Goal: Task Accomplishment & Management: Manage account settings

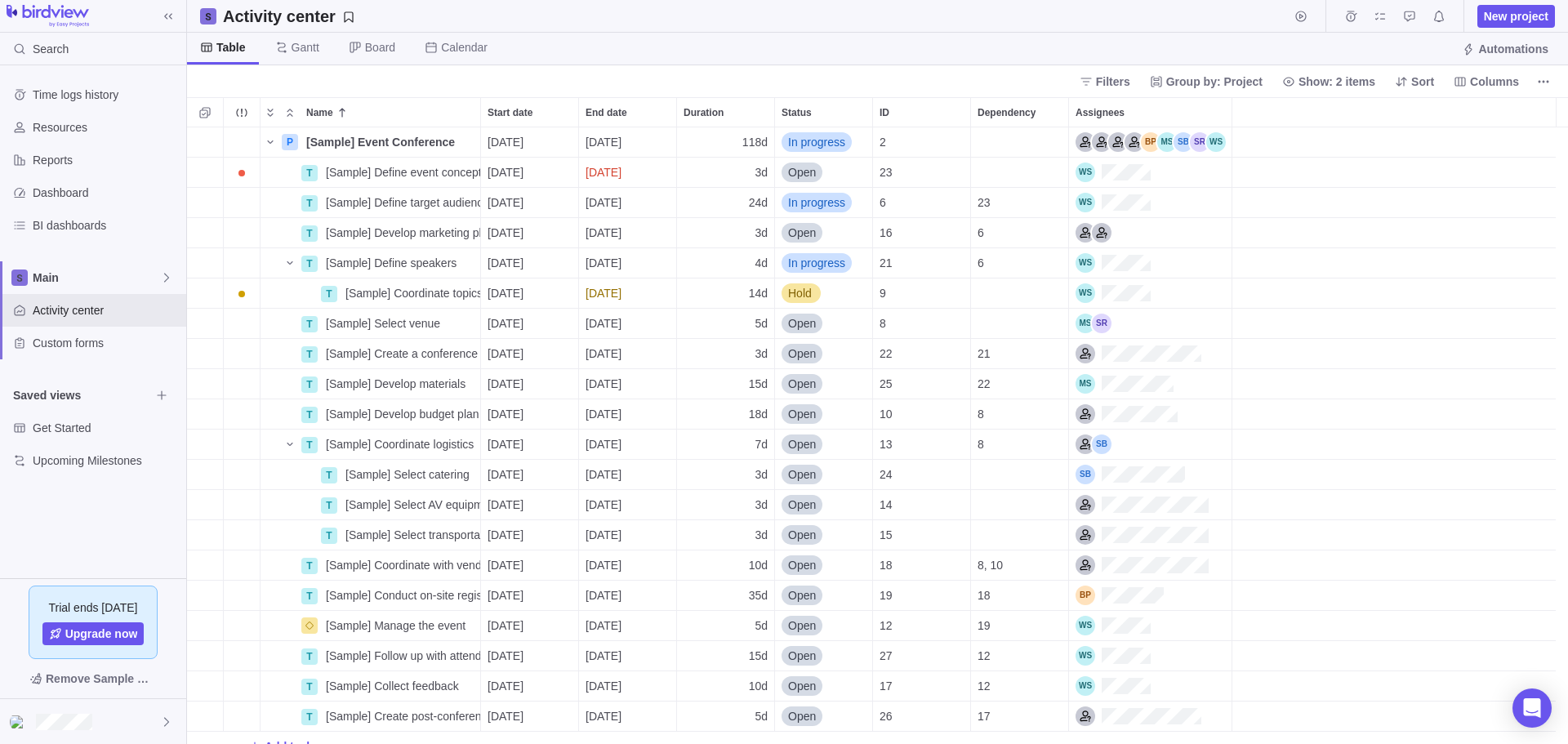
scroll to position [13, 13]
click at [160, 724] on icon at bounding box center [167, 721] width 13 height 13
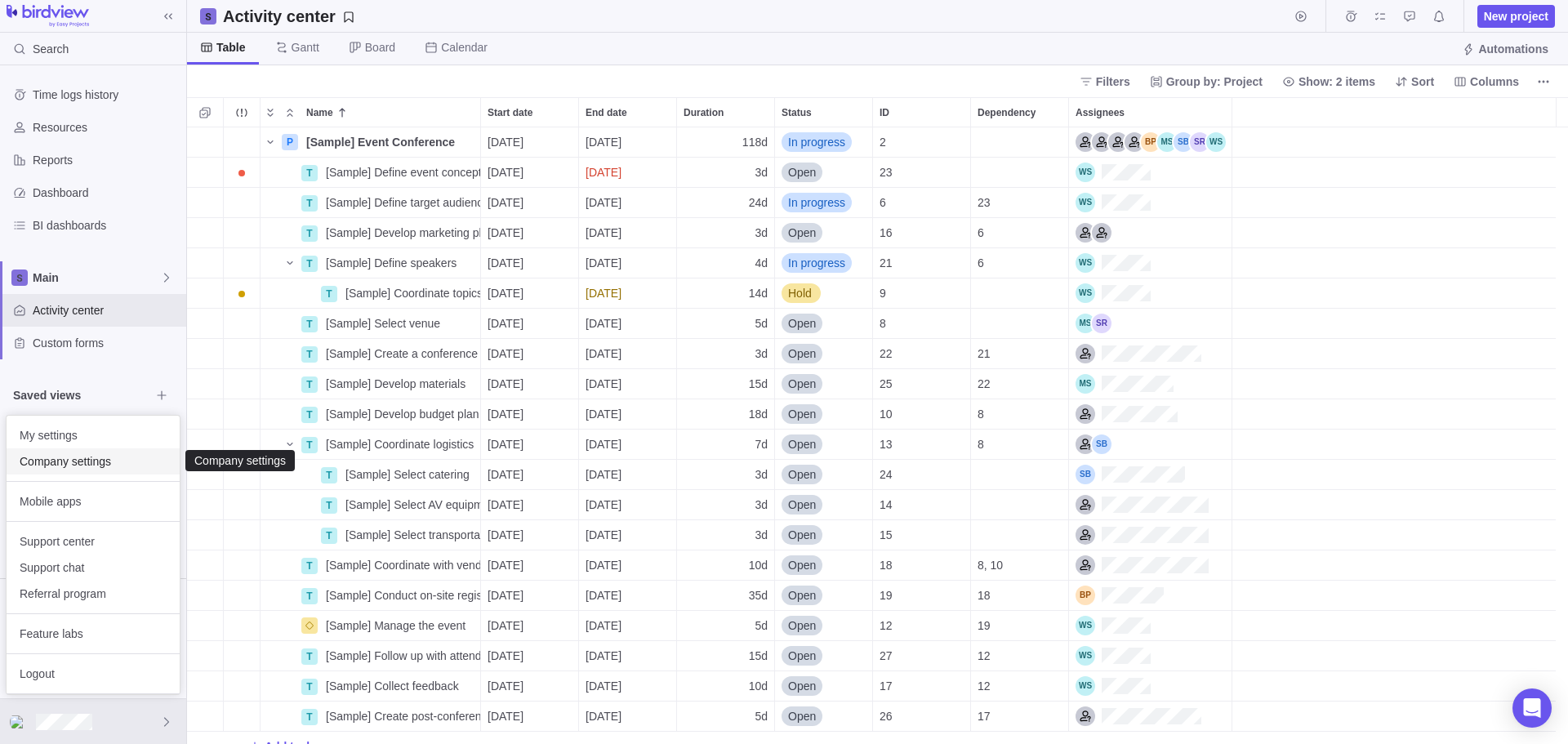
click at [71, 465] on span "Company settings" at bounding box center [93, 461] width 147 height 16
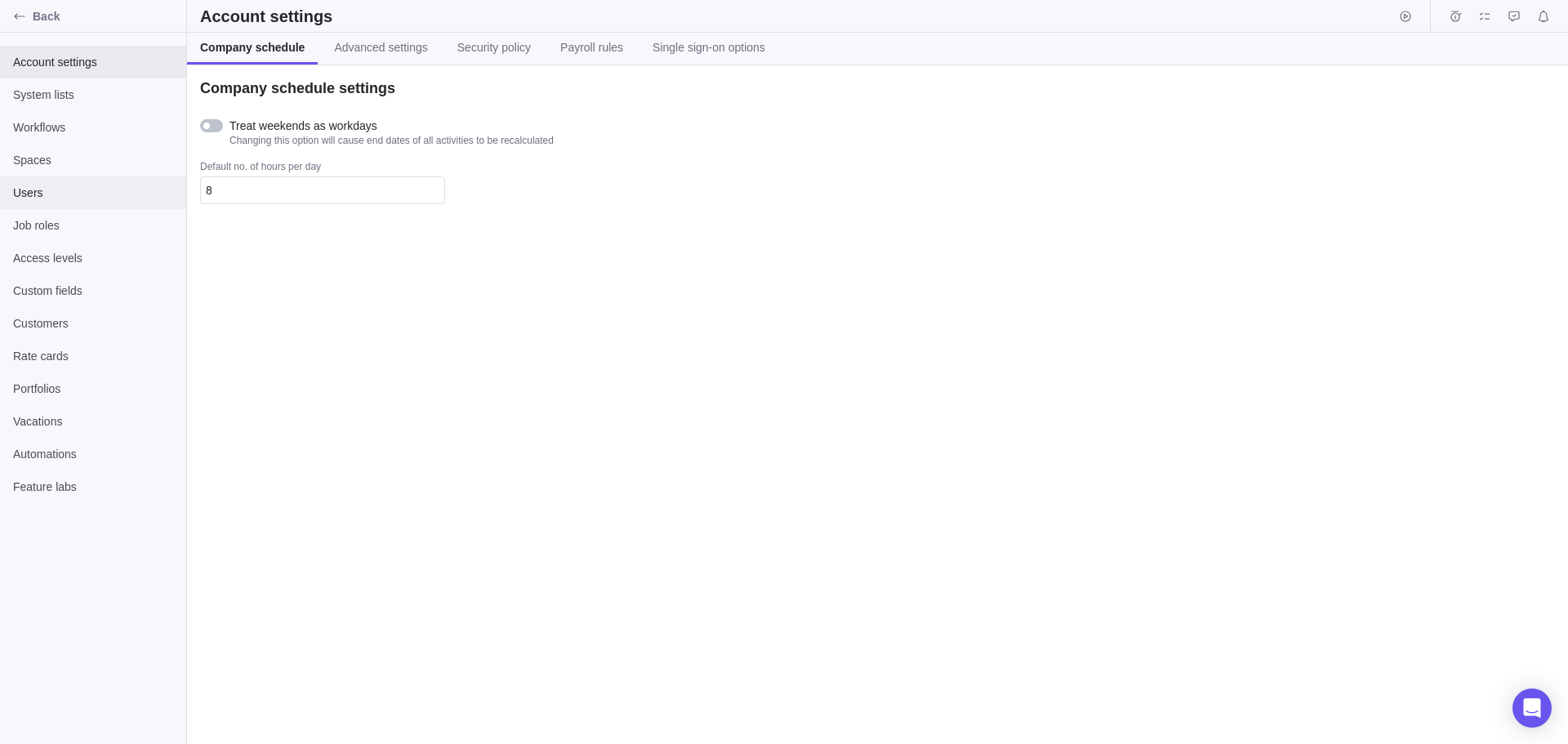
click at [38, 187] on span "Users" at bounding box center [93, 192] width 160 height 16
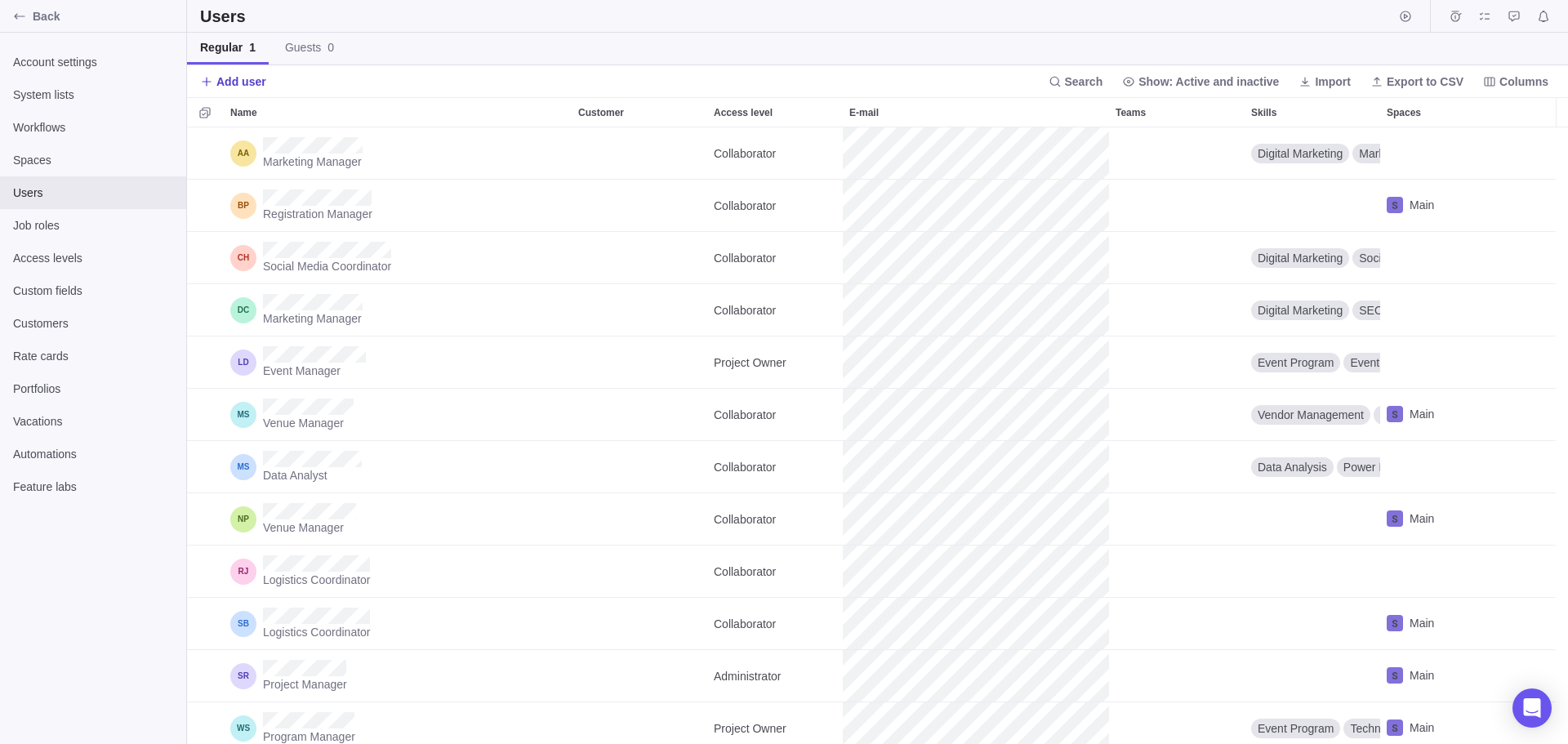
click at [230, 79] on span "Add user" at bounding box center [241, 81] width 50 height 16
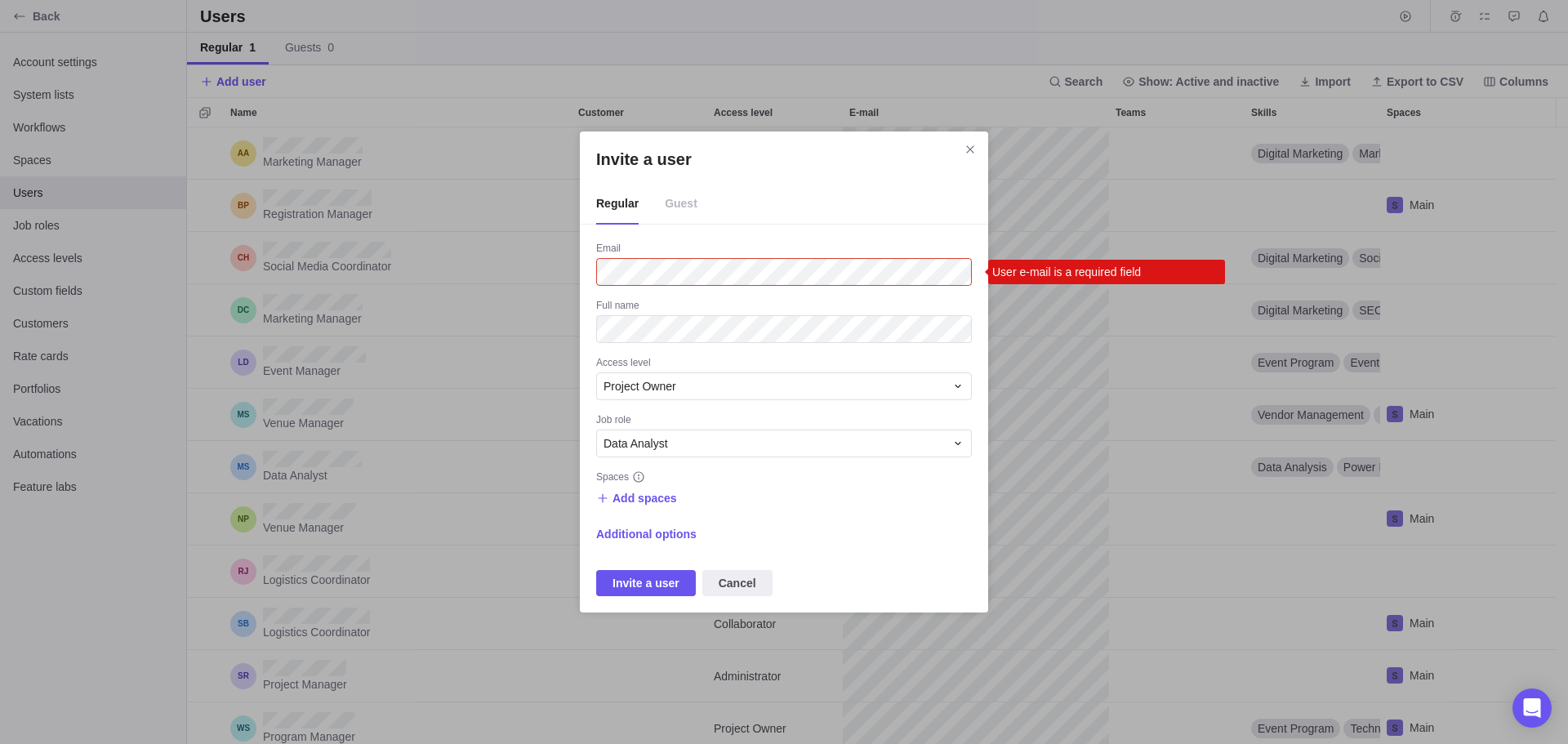
click at [970, 22] on div "Invite a user Regular Guest Email User e-mail is a required field Full name Acc…" at bounding box center [784, 372] width 1568 height 744
click at [674, 203] on span "Guest" at bounding box center [681, 205] width 33 height 41
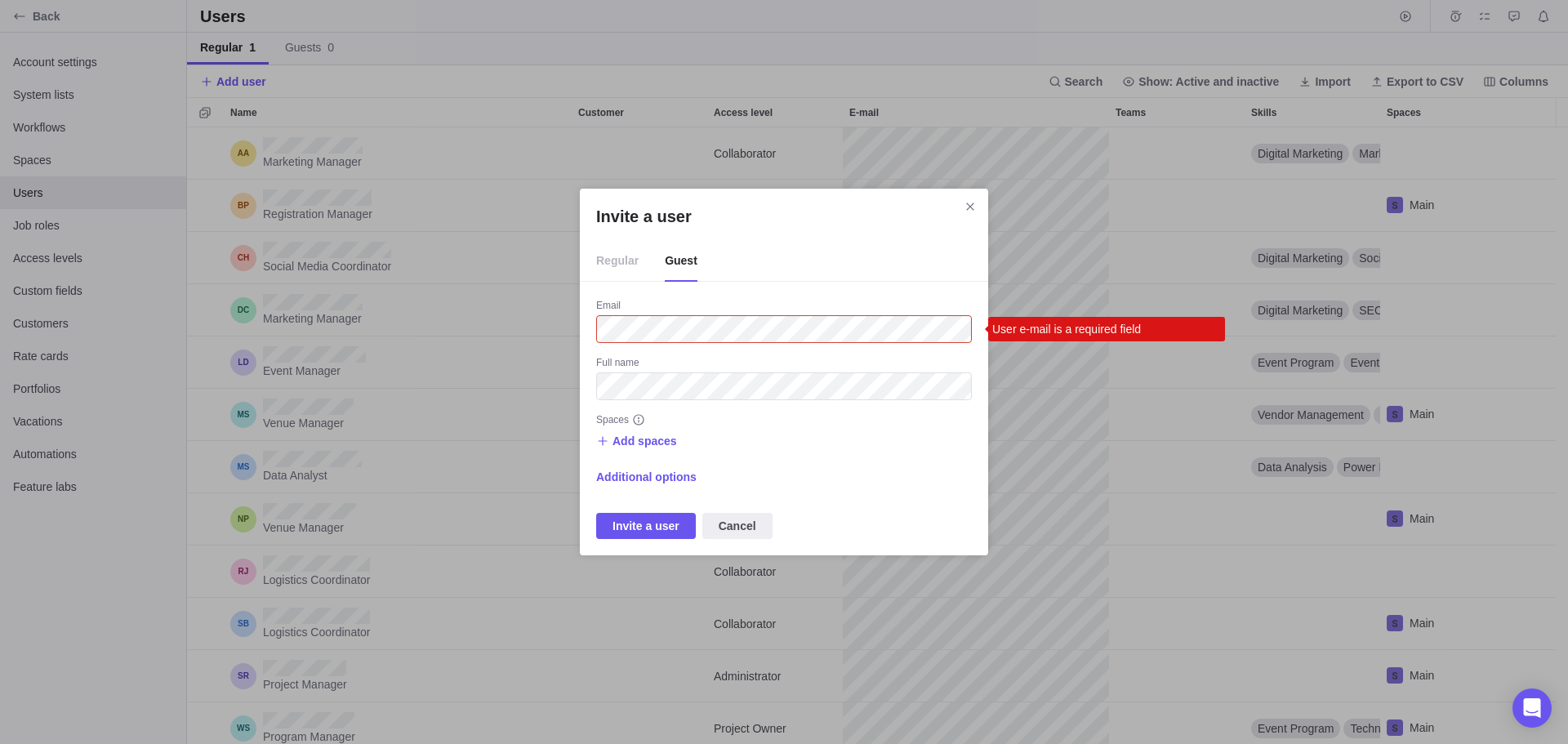
click at [620, 263] on span "Regular" at bounding box center [617, 262] width 42 height 41
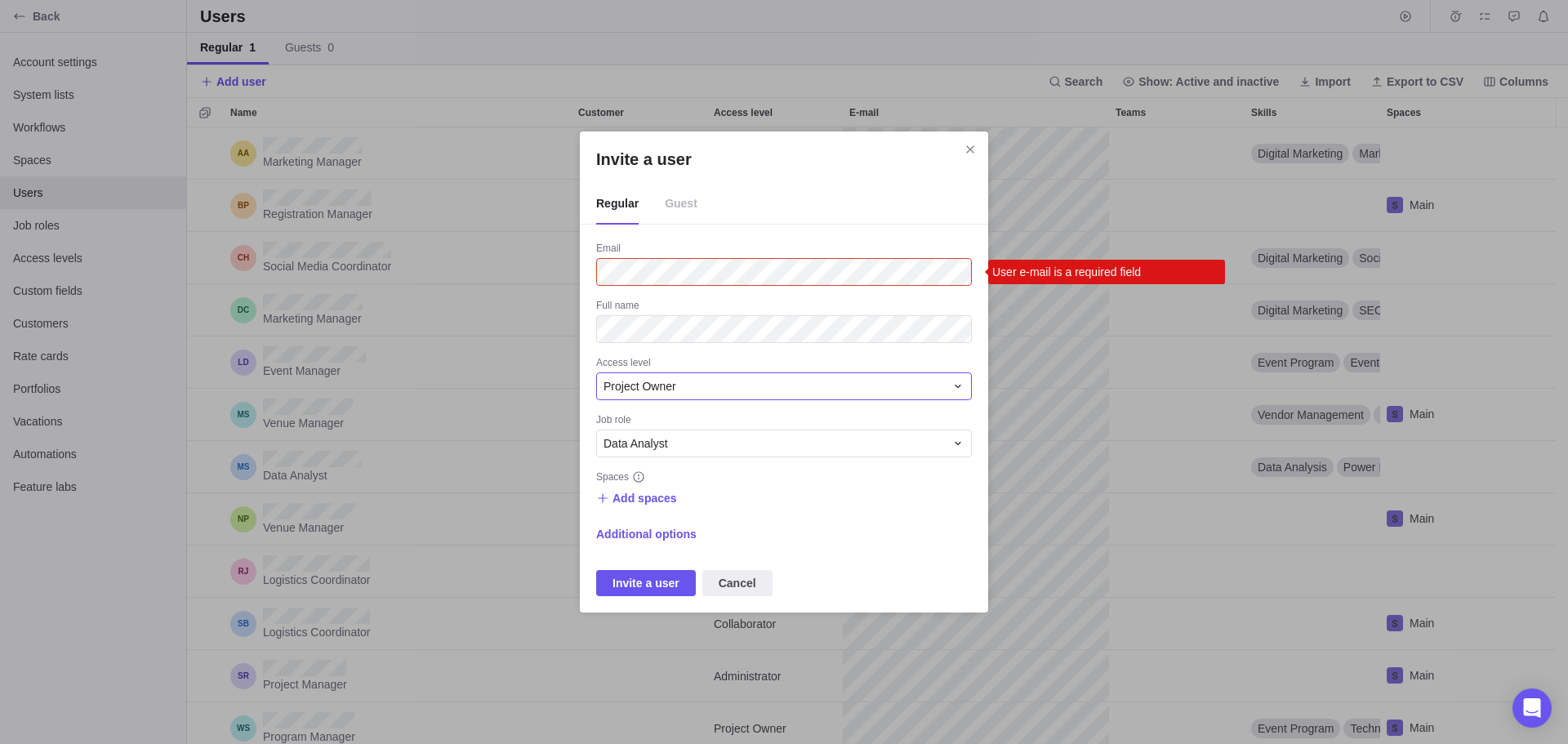
click at [727, 380] on div "Project Owner" at bounding box center [774, 386] width 342 height 16
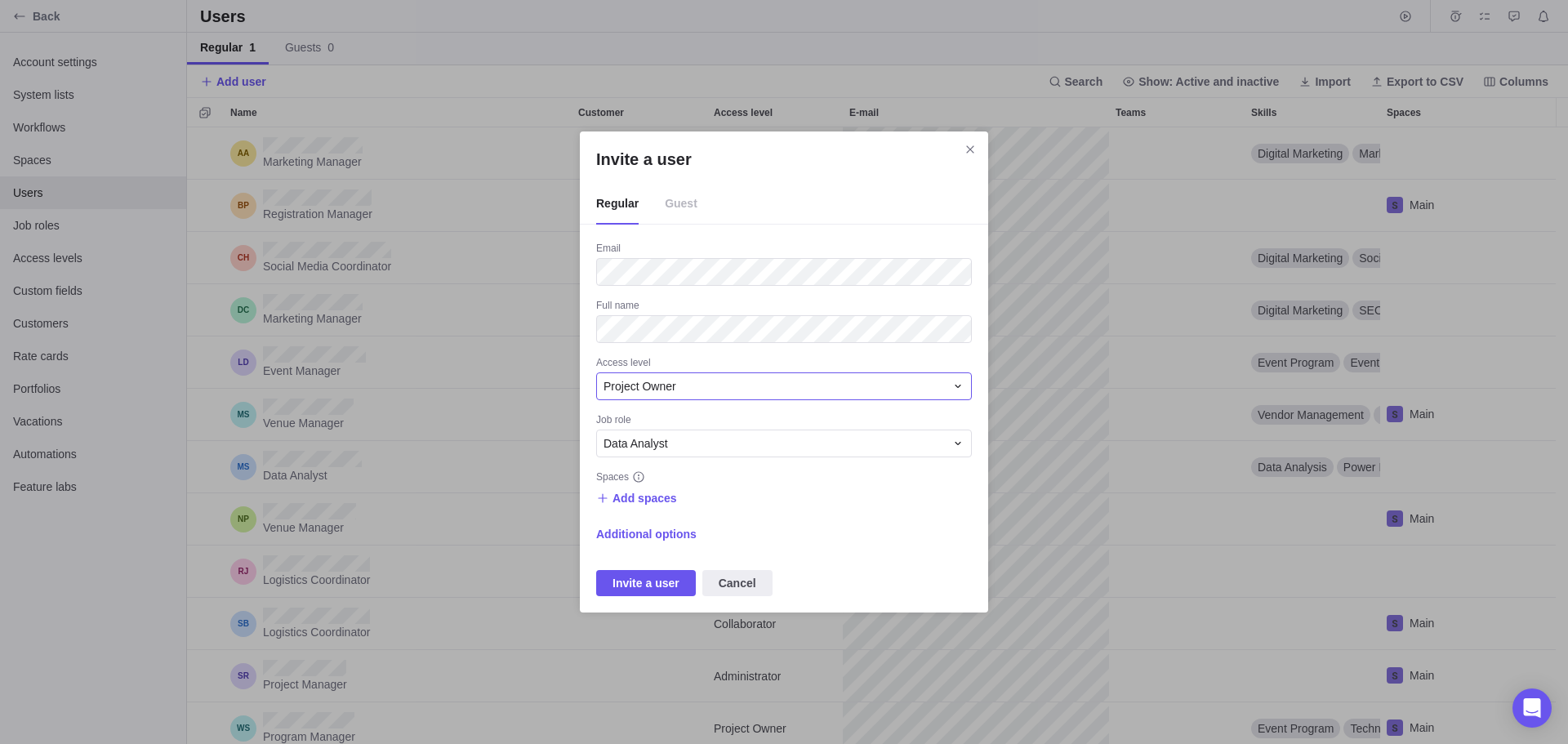
click at [750, 388] on div "Project Owner" at bounding box center [774, 386] width 342 height 16
click at [681, 456] on div "Administrator" at bounding box center [784, 454] width 374 height 29
click at [712, 438] on div "Data Analyst" at bounding box center [774, 443] width 342 height 16
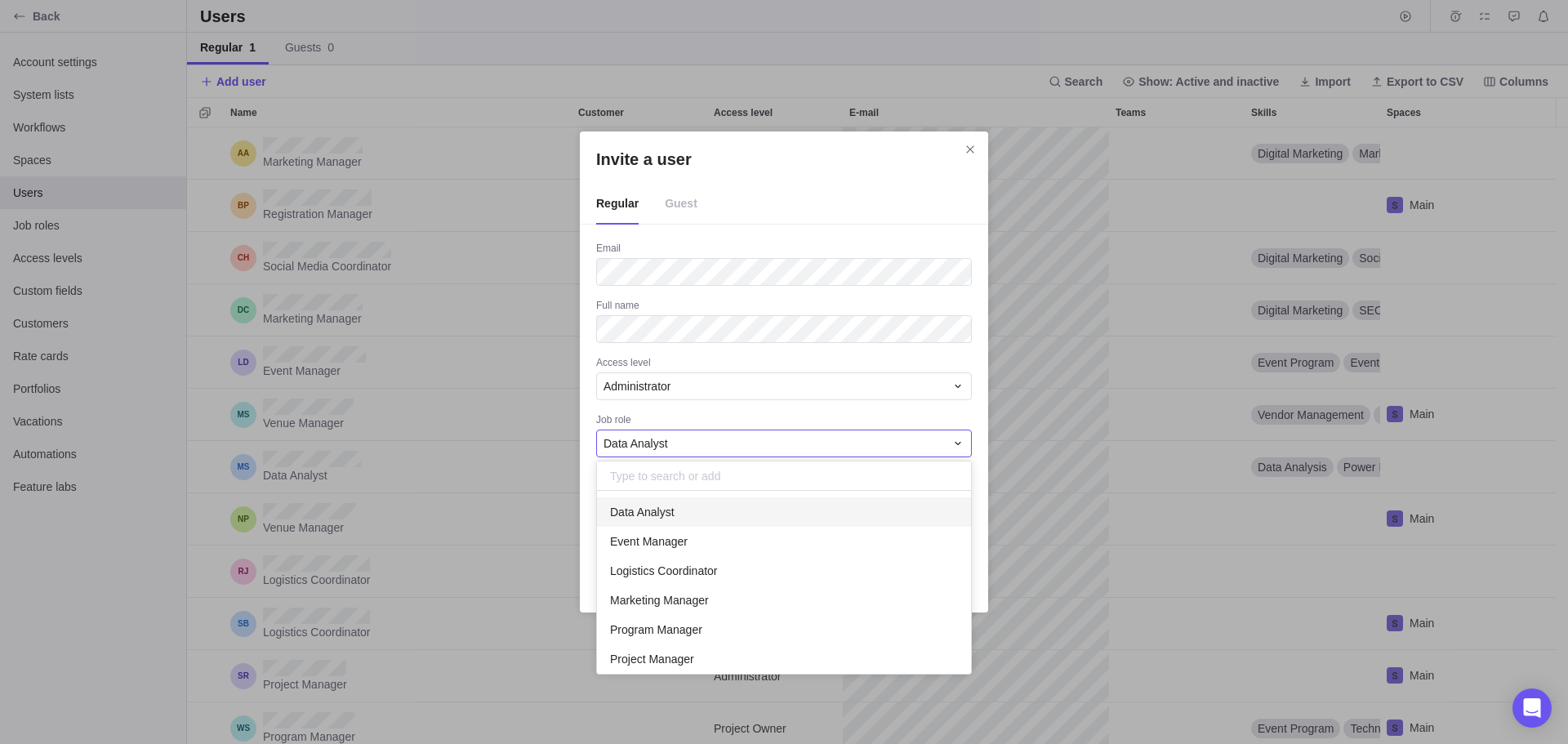
scroll to position [171, 362]
click at [646, 541] on span "Event Manager" at bounding box center [648, 540] width 78 height 16
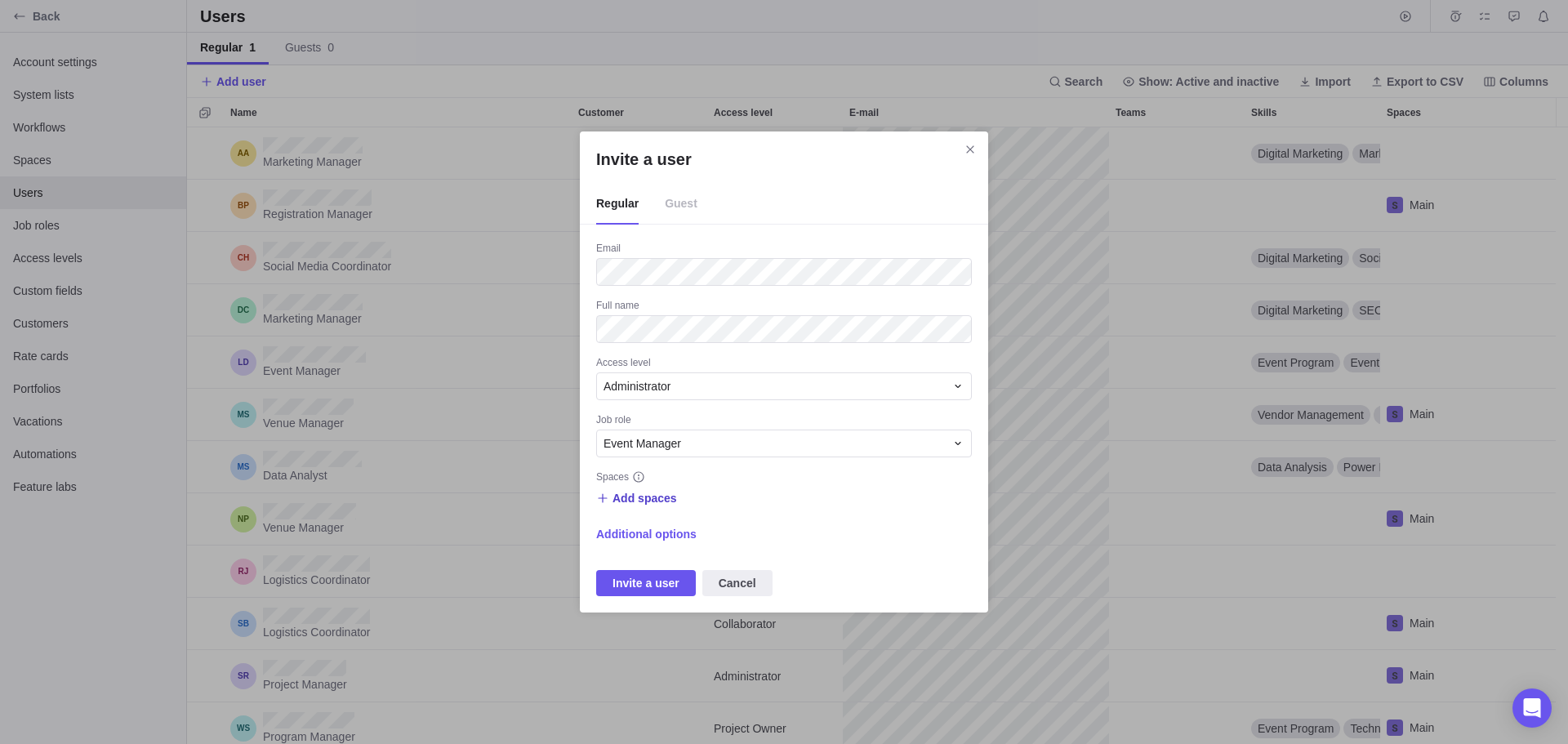
click at [627, 494] on span "Add spaces" at bounding box center [645, 497] width 65 height 16
click at [647, 533] on span "Additional options" at bounding box center [646, 534] width 100 height 16
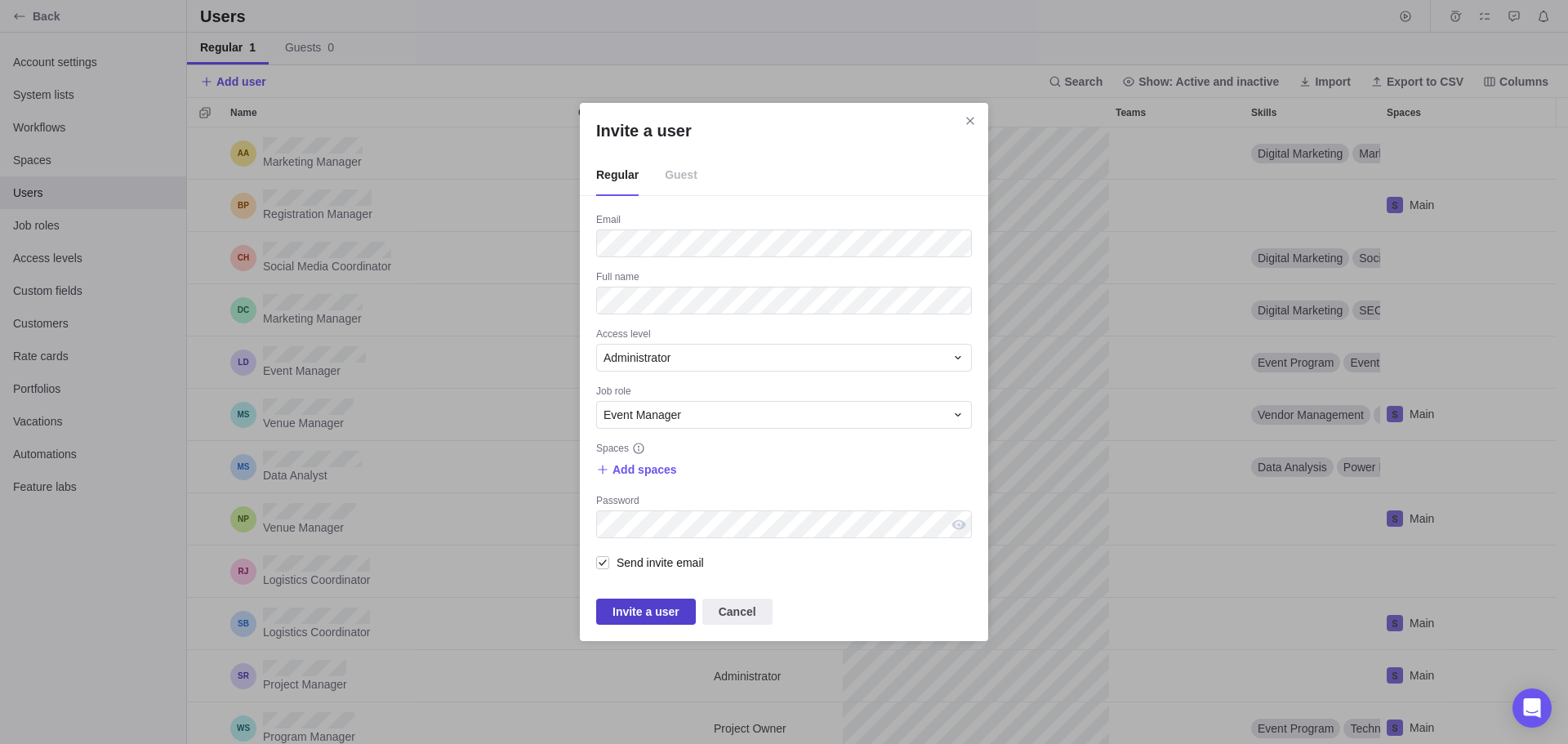
click at [629, 611] on span "Invite a user" at bounding box center [646, 611] width 67 height 20
click at [657, 463] on span "Add spaces" at bounding box center [645, 469] width 65 height 16
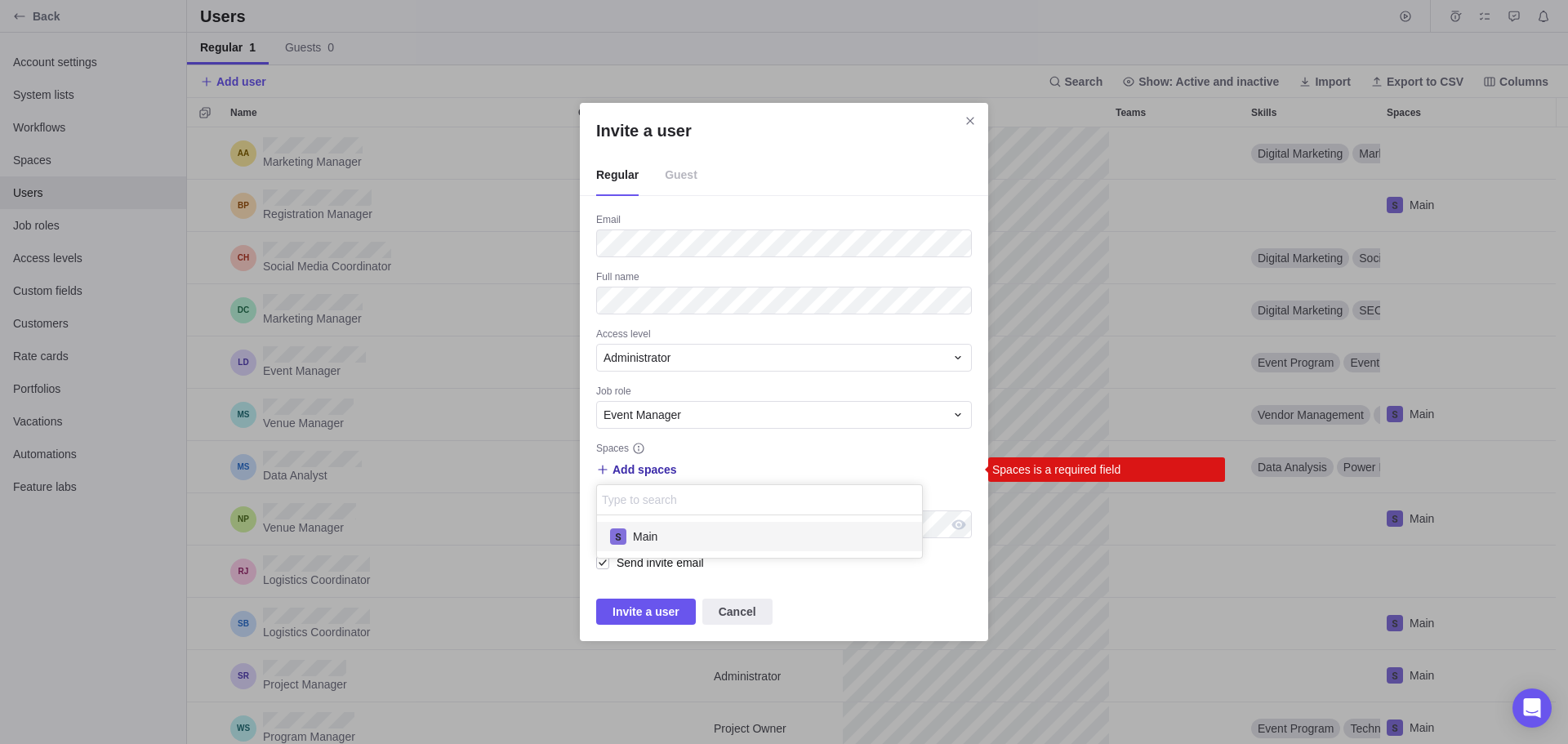
click at [652, 534] on span "Main" at bounding box center [646, 536] width 24 height 16
click at [869, 448] on div "Invite a user Regular Guest Email Full name Access level Administrator Job role…" at bounding box center [784, 372] width 1568 height 744
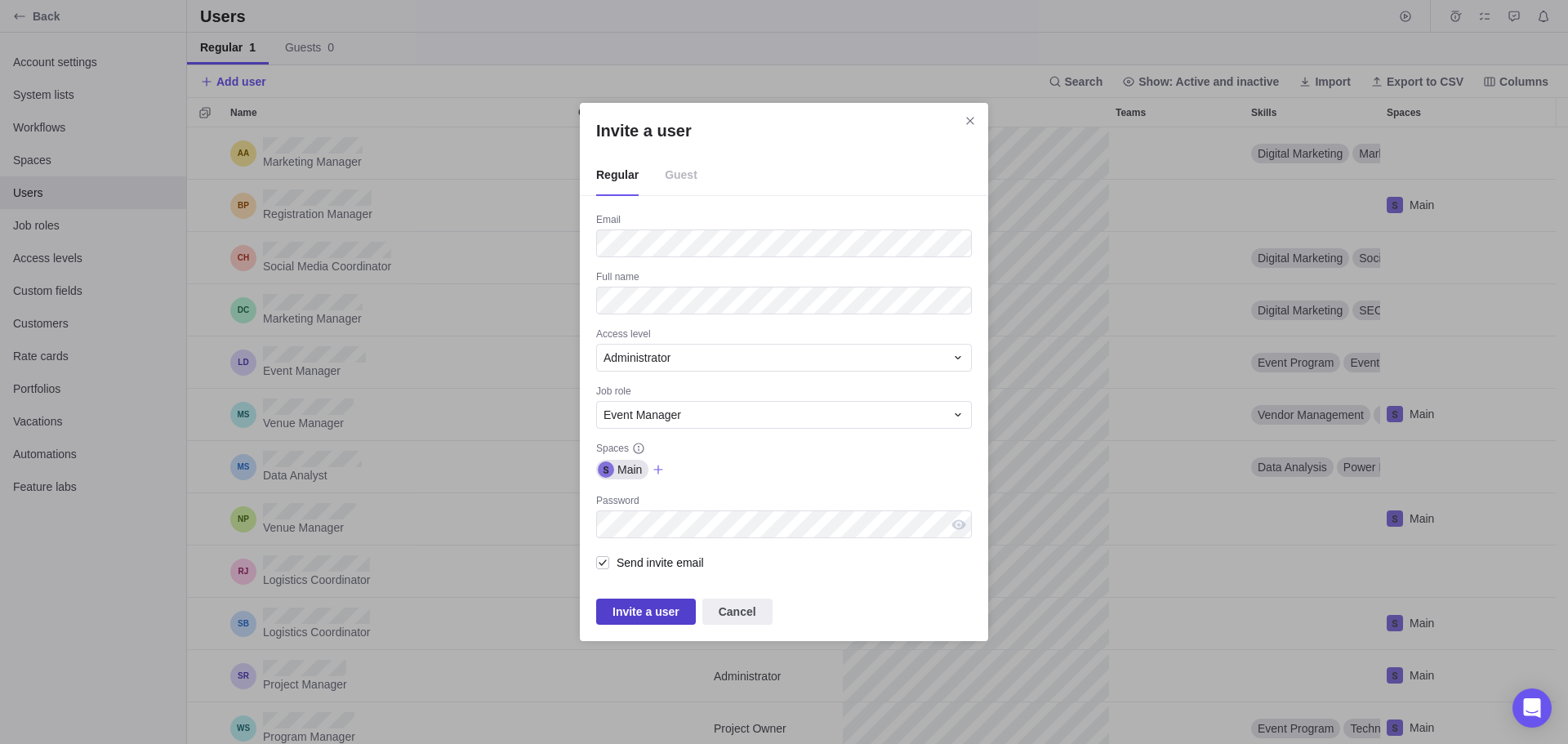
click at [662, 610] on span "Invite a user" at bounding box center [646, 611] width 67 height 20
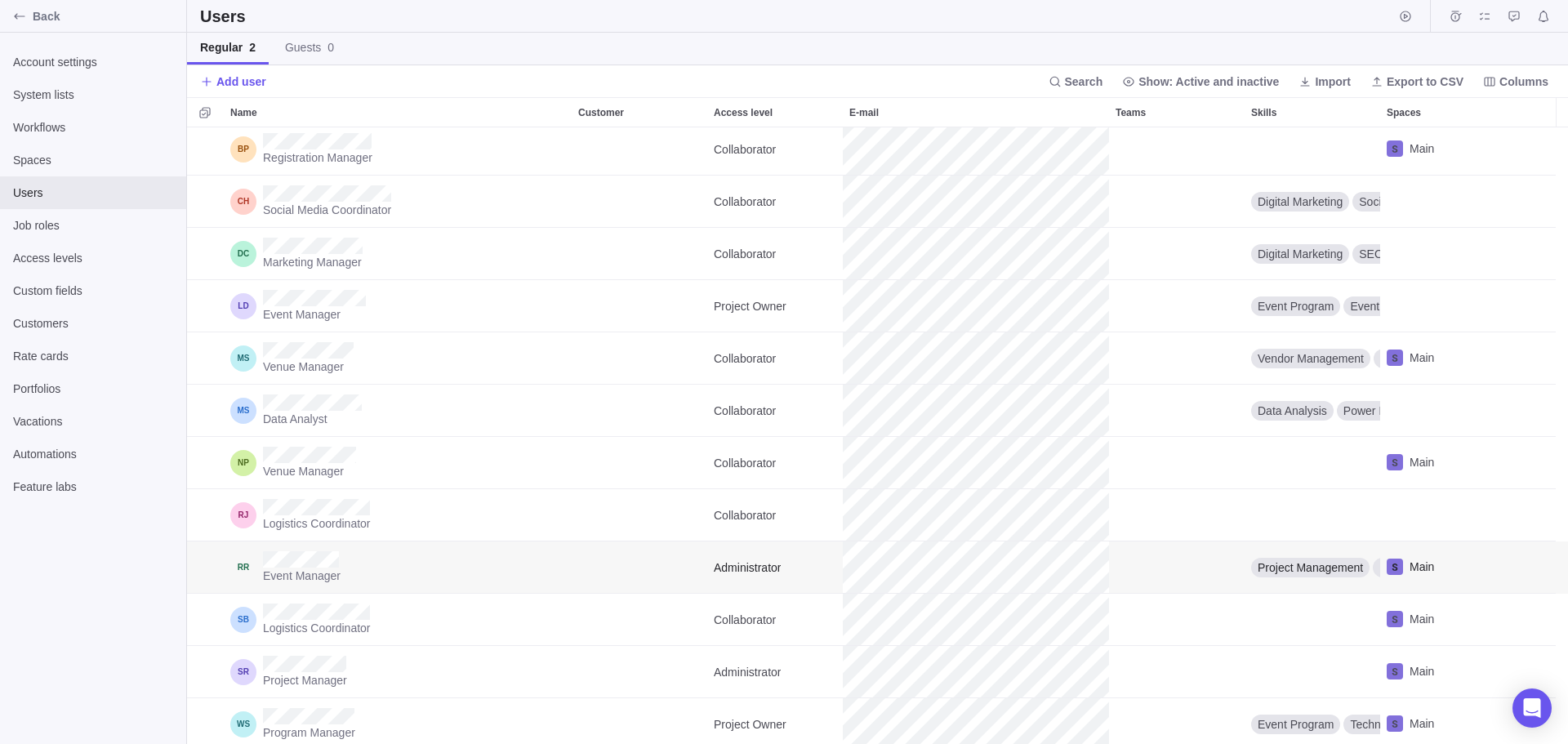
scroll to position [63, 0]
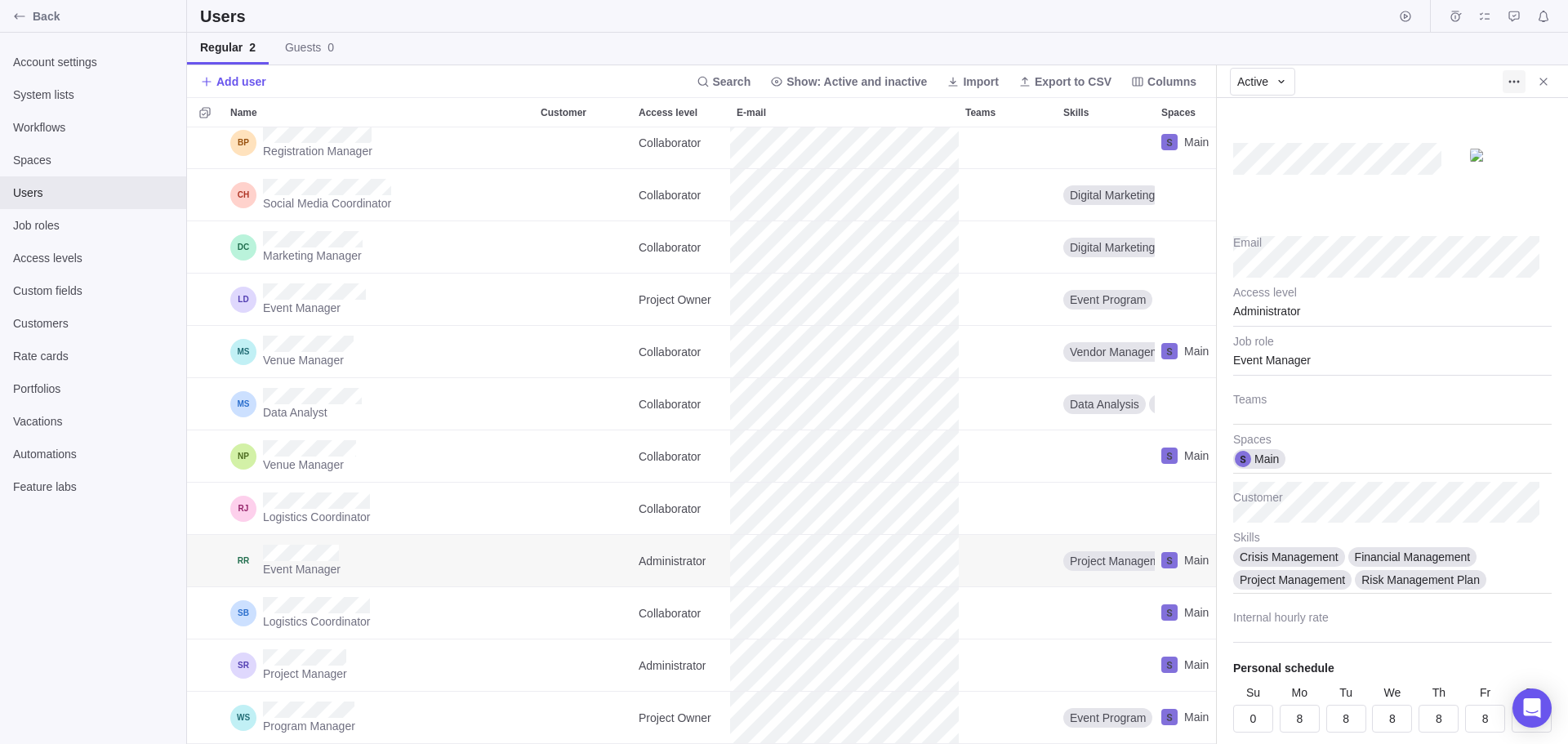
type textarea "x"
click at [1510, 83] on icon "More actions" at bounding box center [1511, 81] width 3 height 3
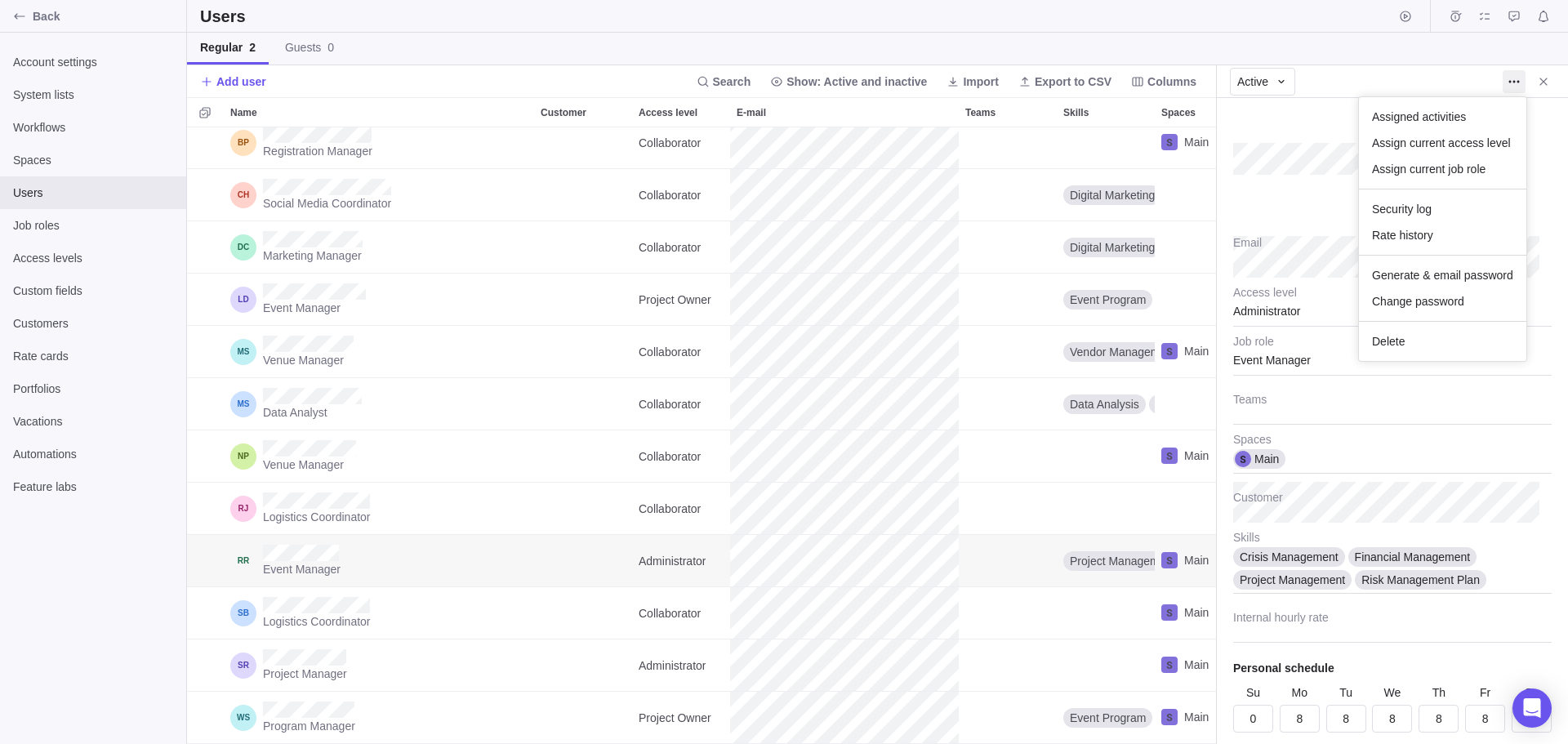
click at [1292, 193] on body "Back Account settings System lists Workflows Spaces Users Job roles Access leve…" at bounding box center [784, 372] width 1568 height 744
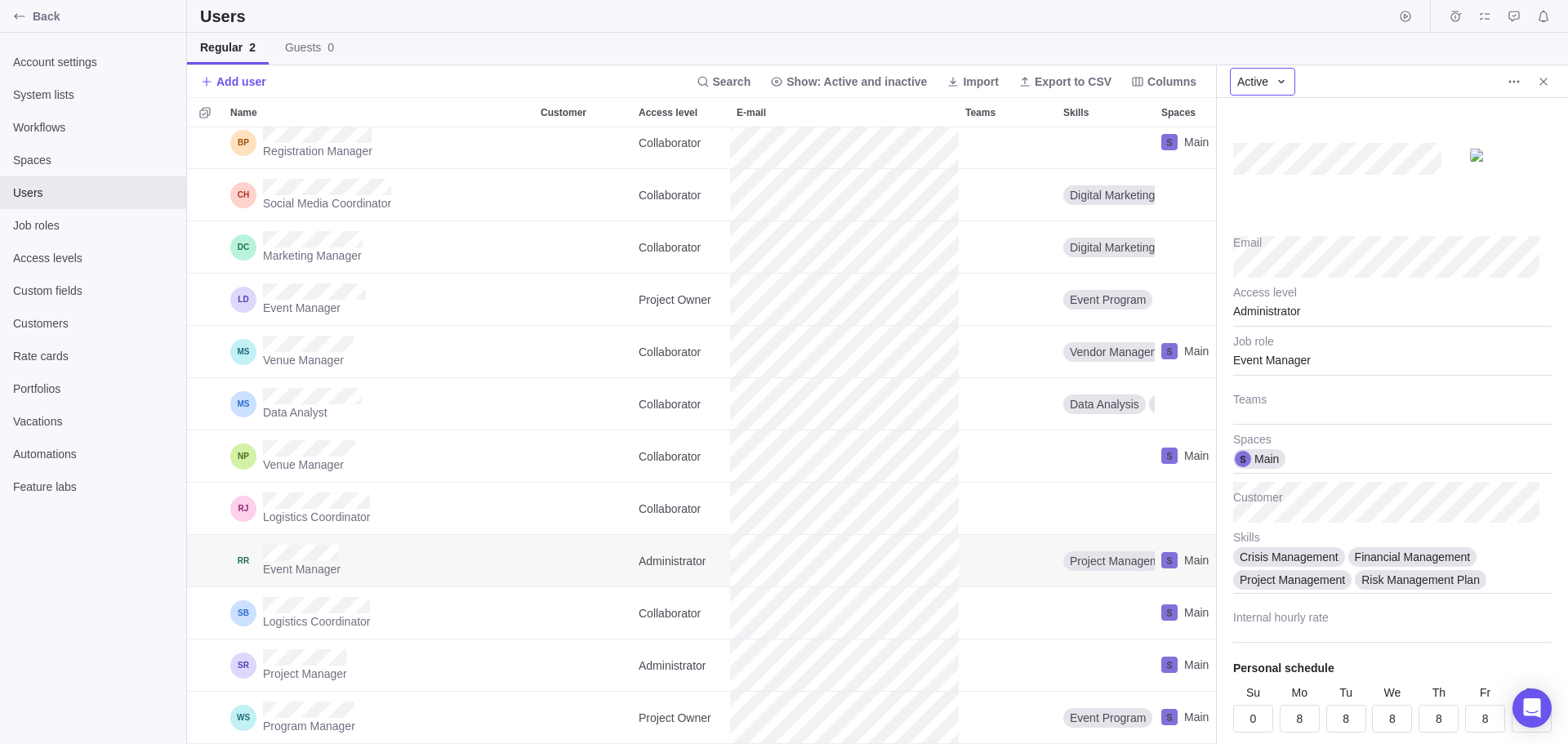
click at [1277, 84] on icon at bounding box center [1282, 82] width 13 height 13
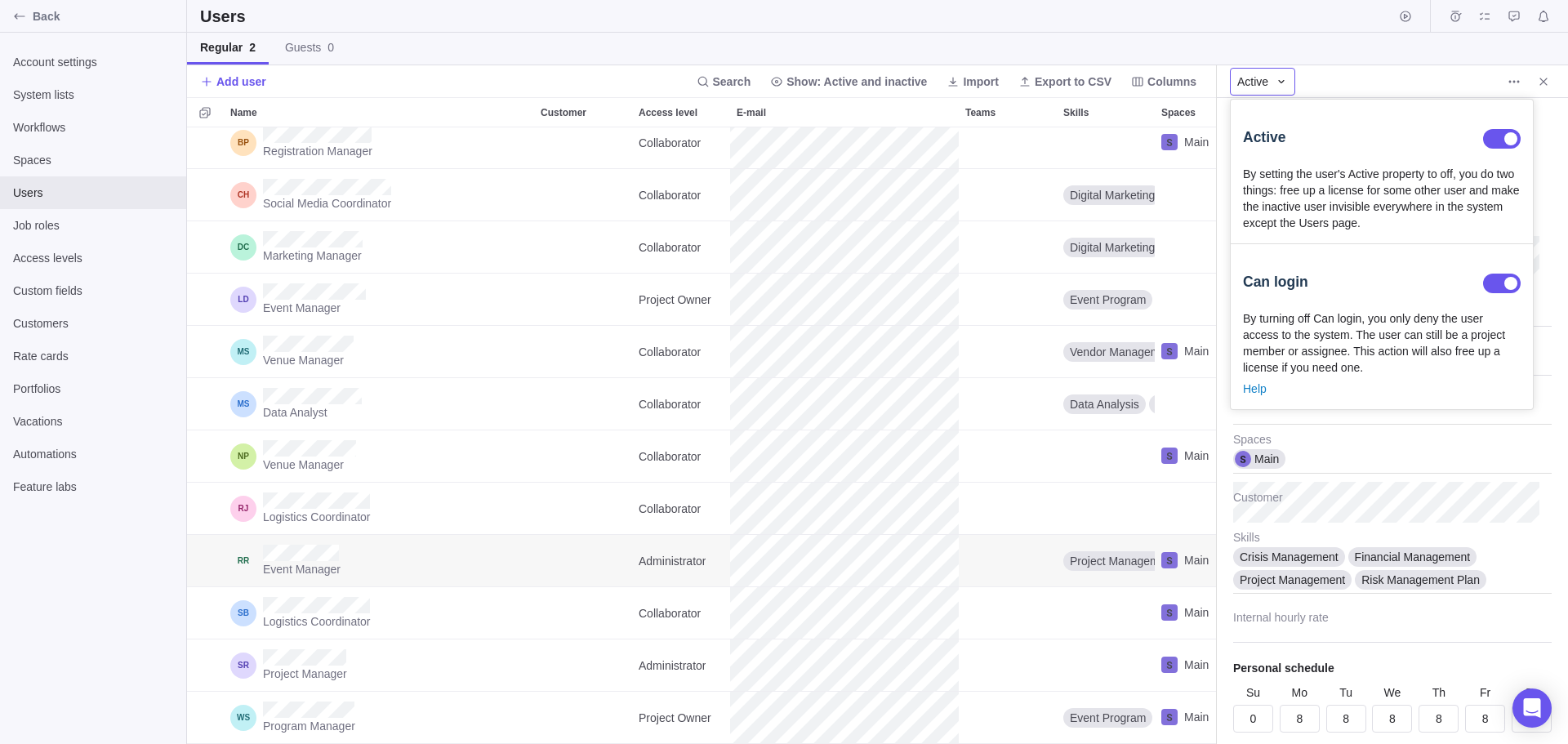
click at [1277, 84] on icon at bounding box center [1282, 82] width 13 height 13
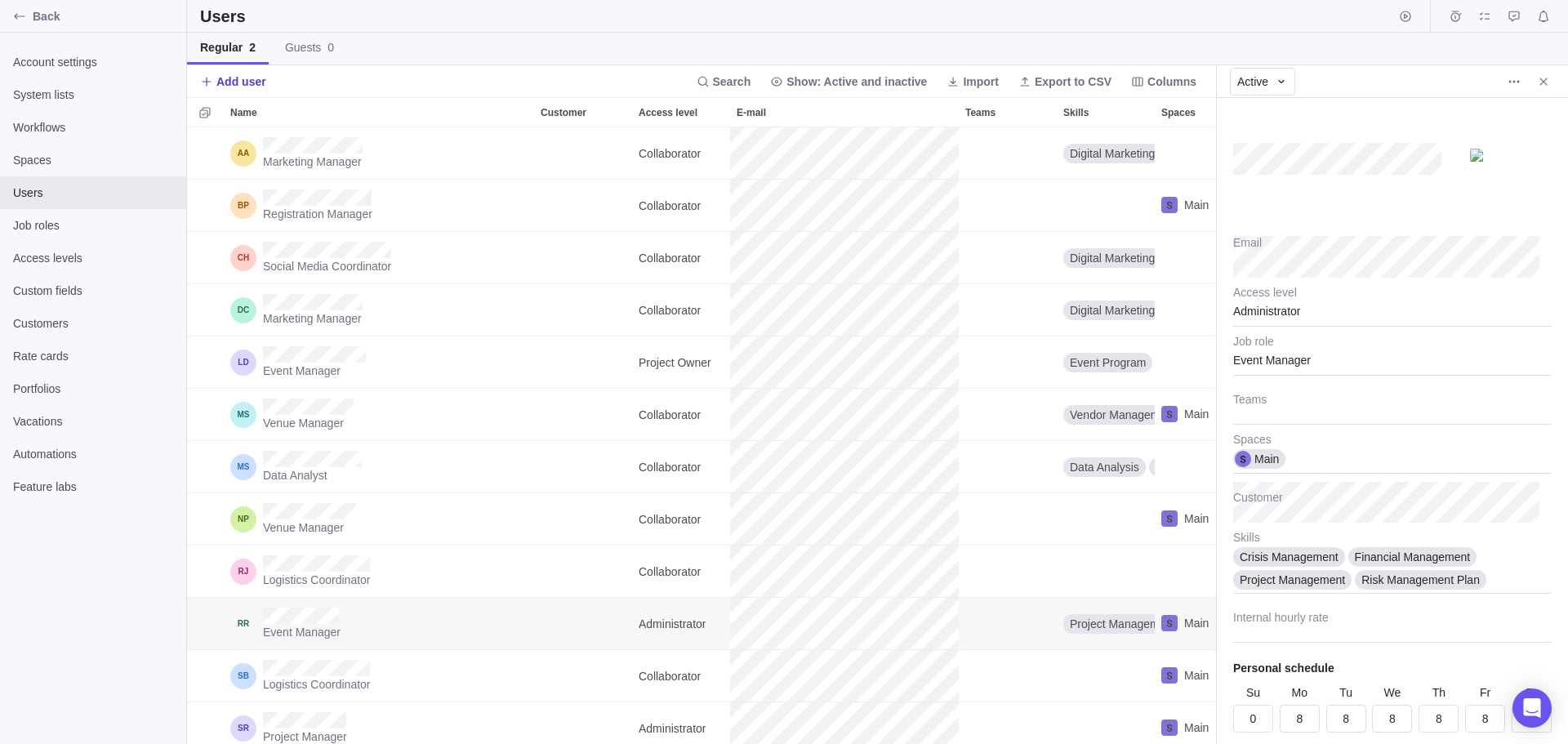
click at [220, 82] on span "Add user" at bounding box center [241, 81] width 50 height 16
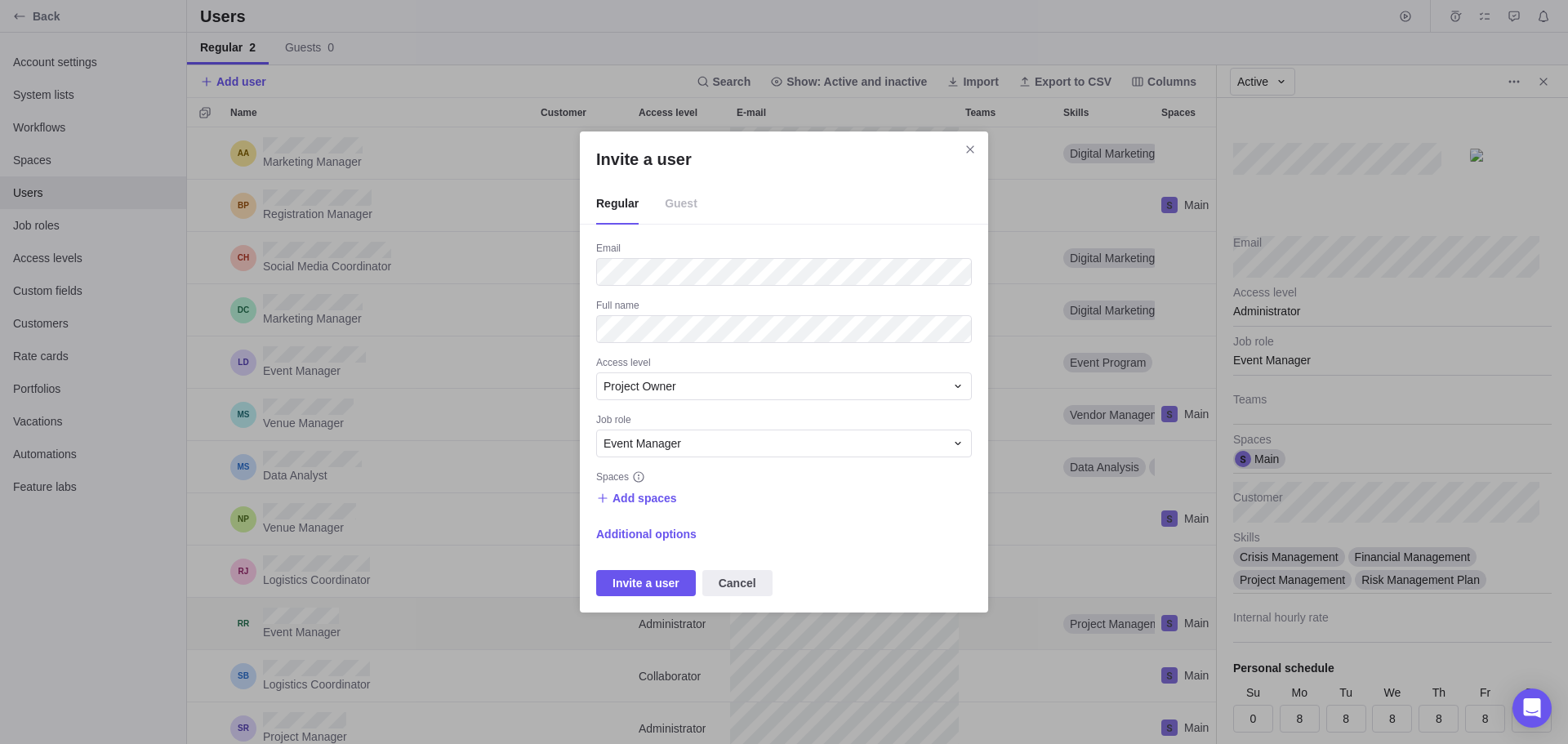
click at [679, 200] on span "Guest" at bounding box center [681, 205] width 33 height 41
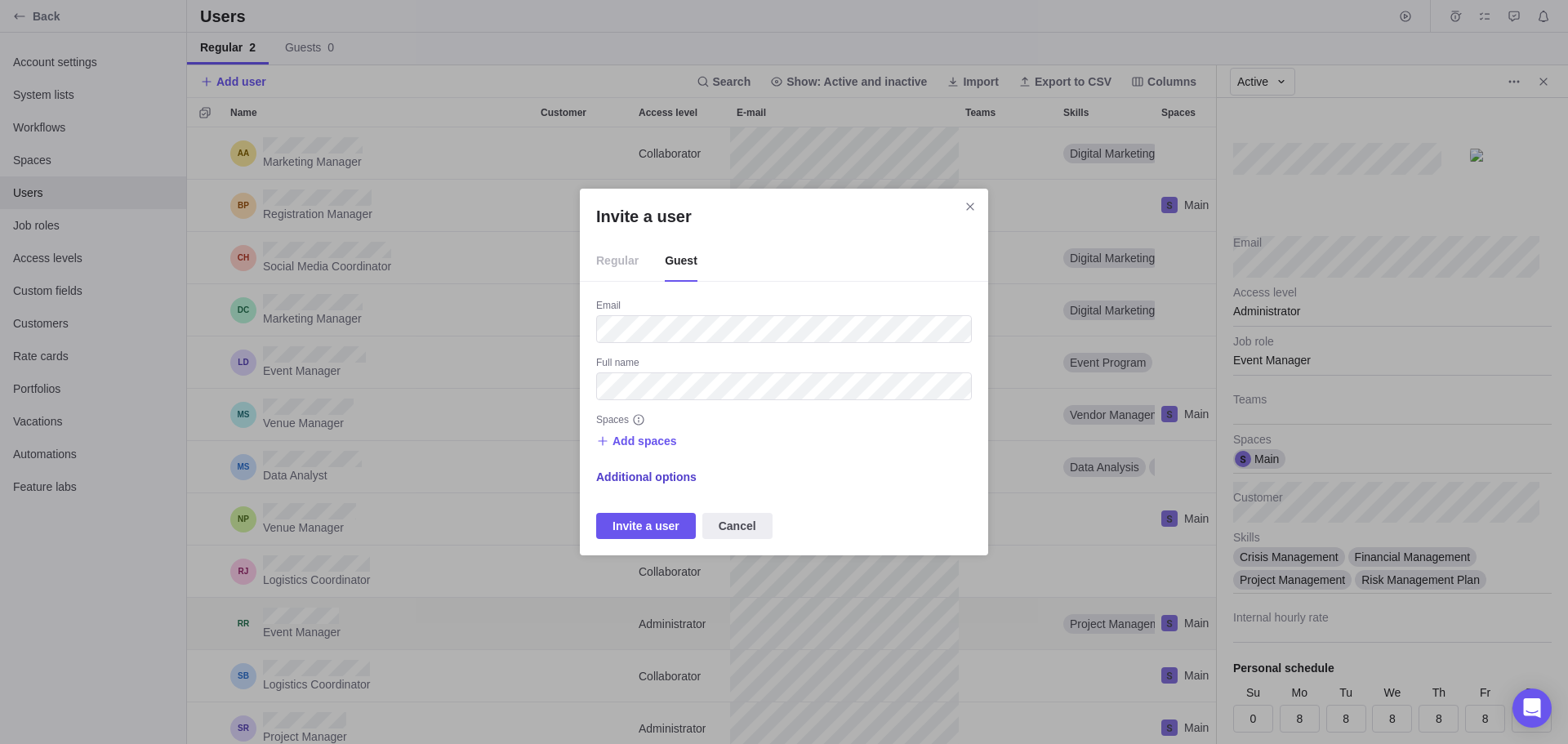
click at [648, 479] on span "Additional options" at bounding box center [646, 477] width 100 height 16
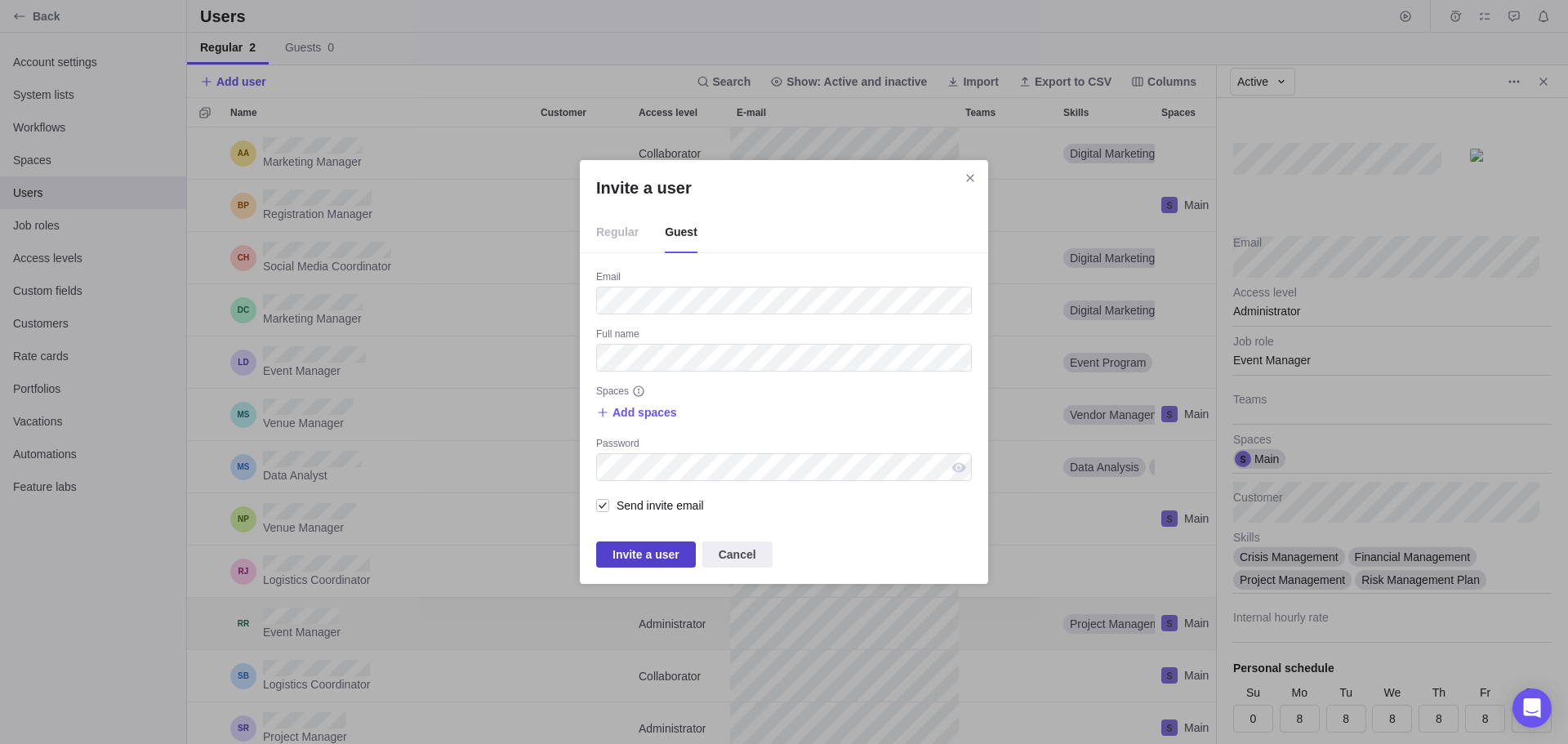
click at [652, 559] on span "Invite a user" at bounding box center [646, 554] width 67 height 20
click at [617, 442] on div "Password" at bounding box center [784, 445] width 375 height 16
click at [638, 411] on span "Add spaces" at bounding box center [645, 412] width 65 height 16
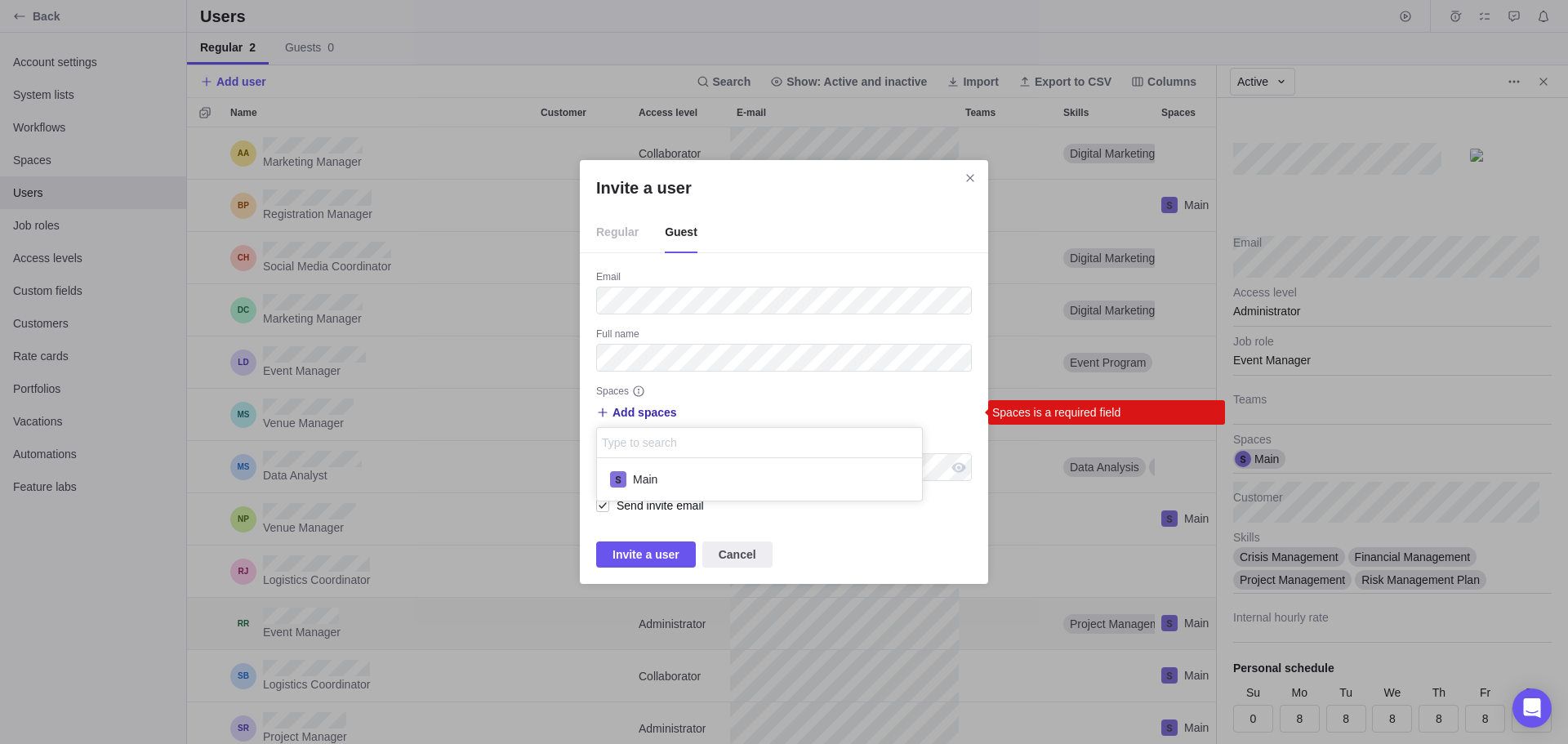
click at [648, 434] on input "Invite a user" at bounding box center [644, 442] width 84 height 20
click at [648, 478] on span "Main" at bounding box center [646, 478] width 24 height 16
click at [654, 555] on div "Invite a user Regular Guest Email Full name Spaces Add spaces Main Main Spaces …" at bounding box center [784, 372] width 1568 height 744
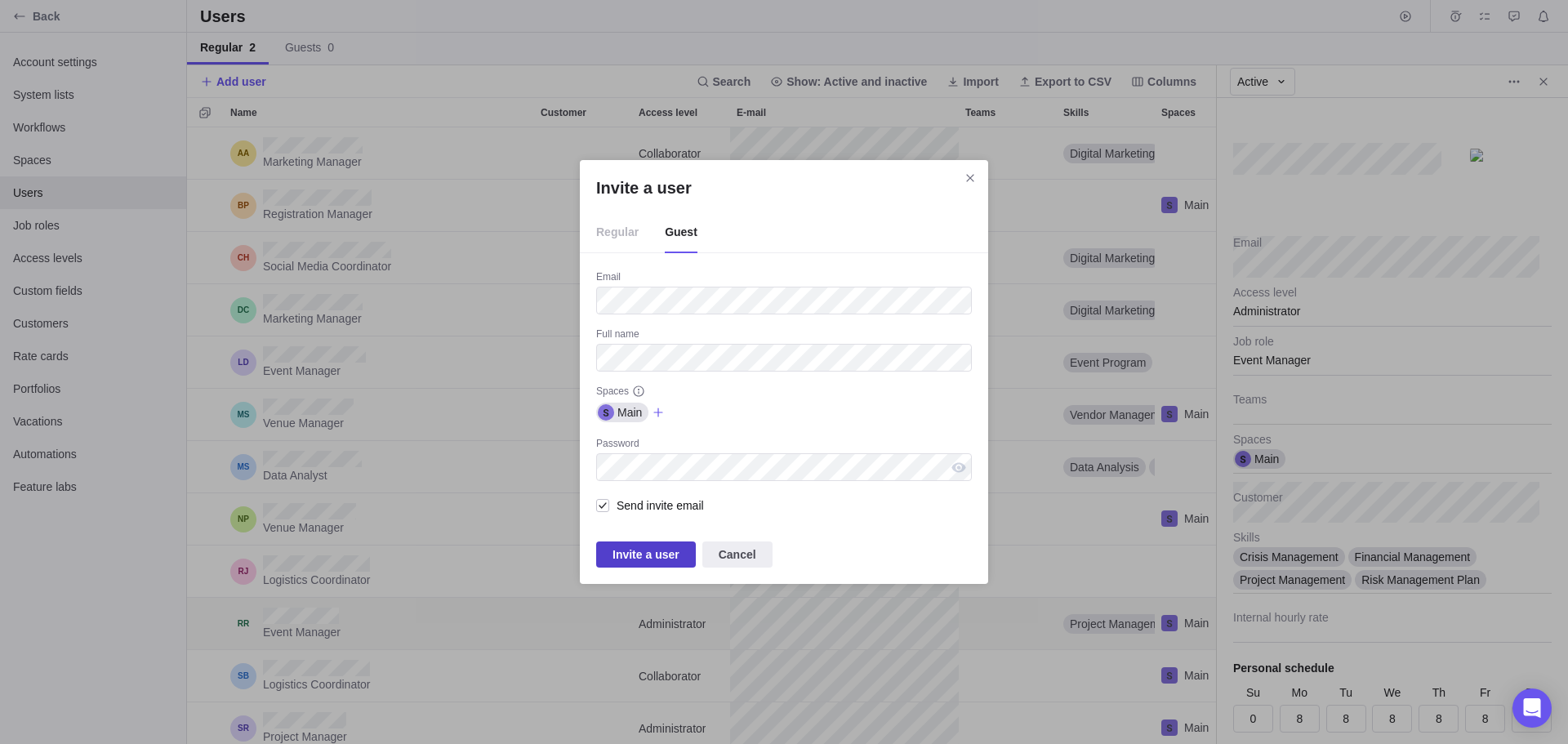
click at [640, 557] on span "Invite a user" at bounding box center [646, 554] width 67 height 20
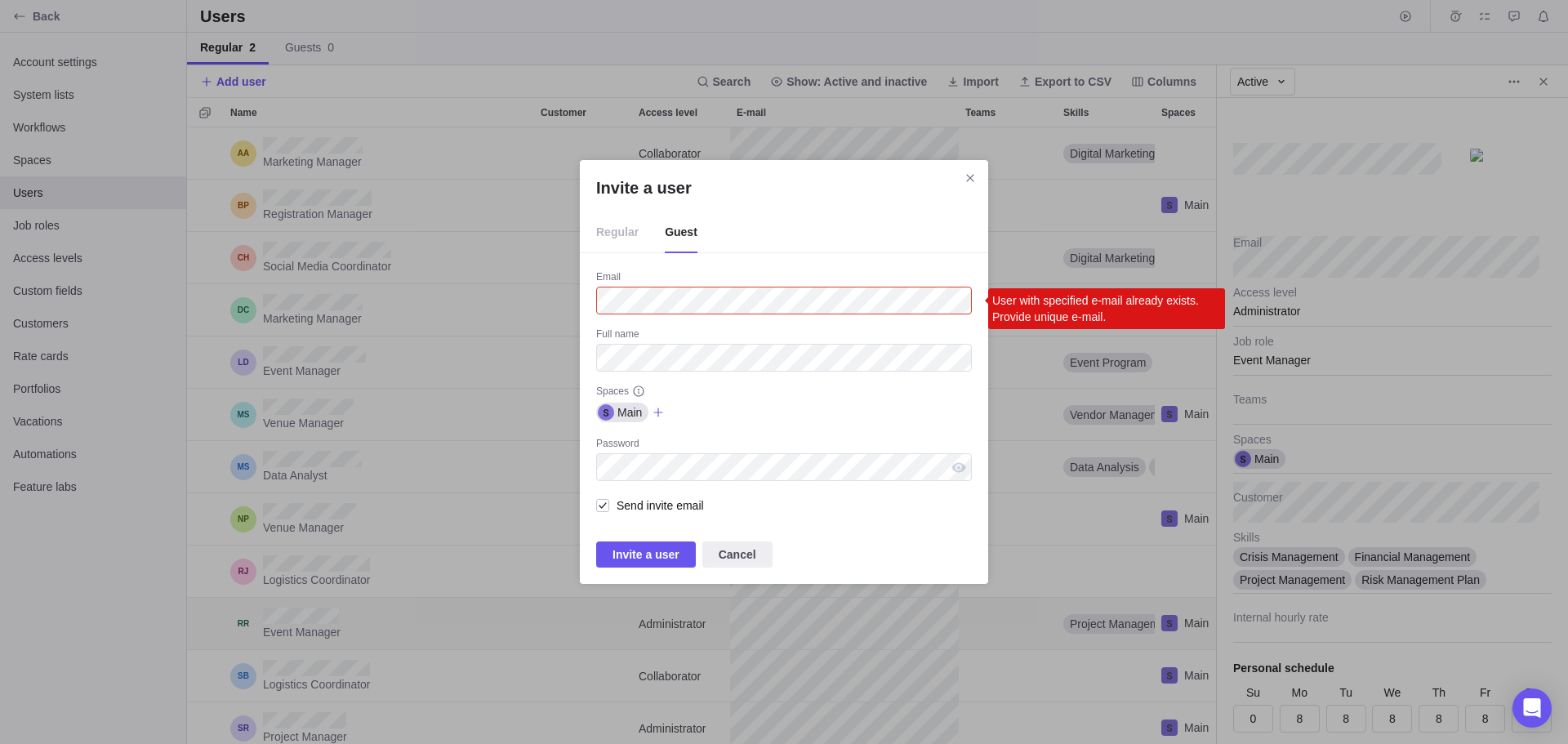
click at [570, 307] on div "Invite a user Regular Guest Email User with specified e-mail already exists. Pr…" at bounding box center [784, 372] width 1568 height 744
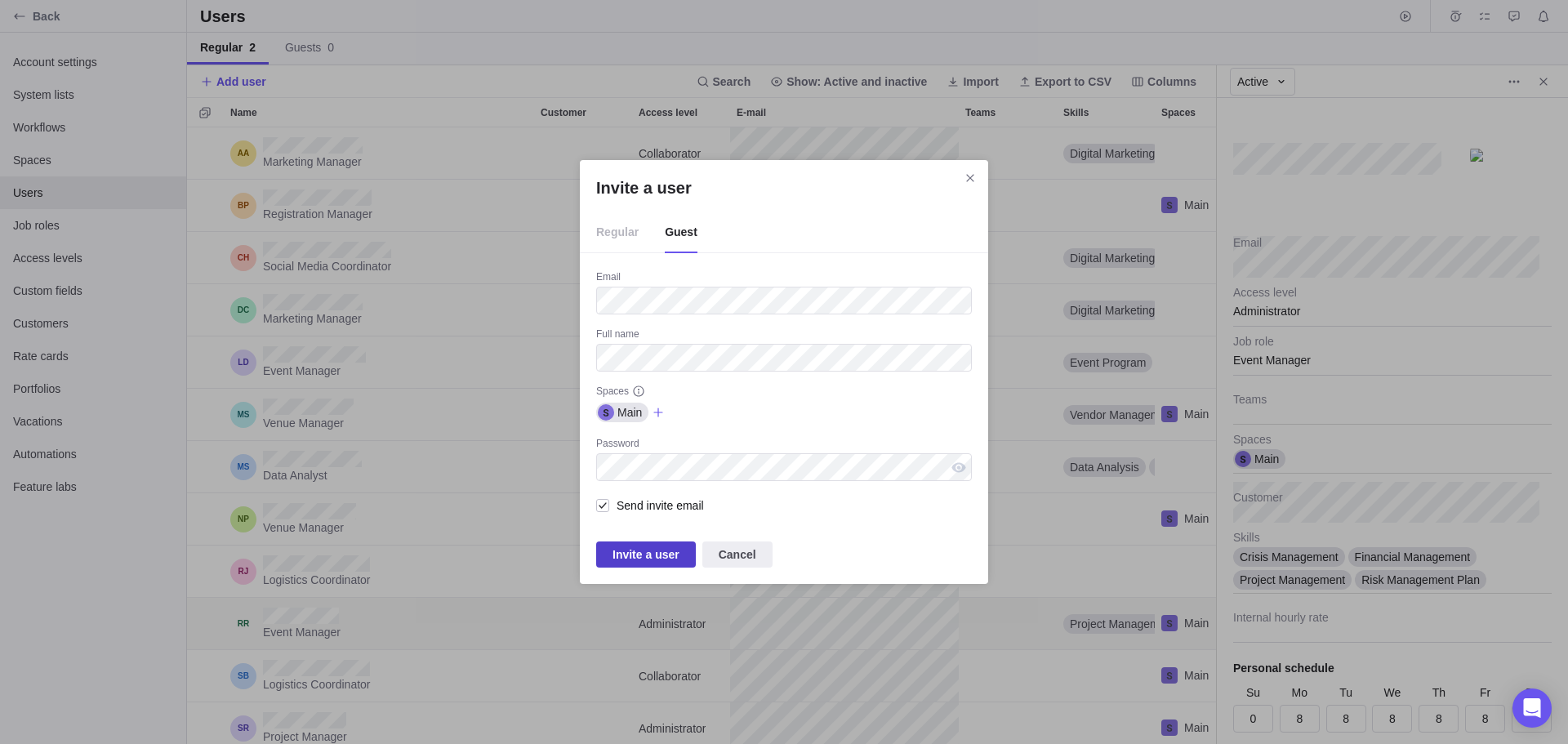
click at [658, 554] on span "Invite a user" at bounding box center [646, 554] width 67 height 20
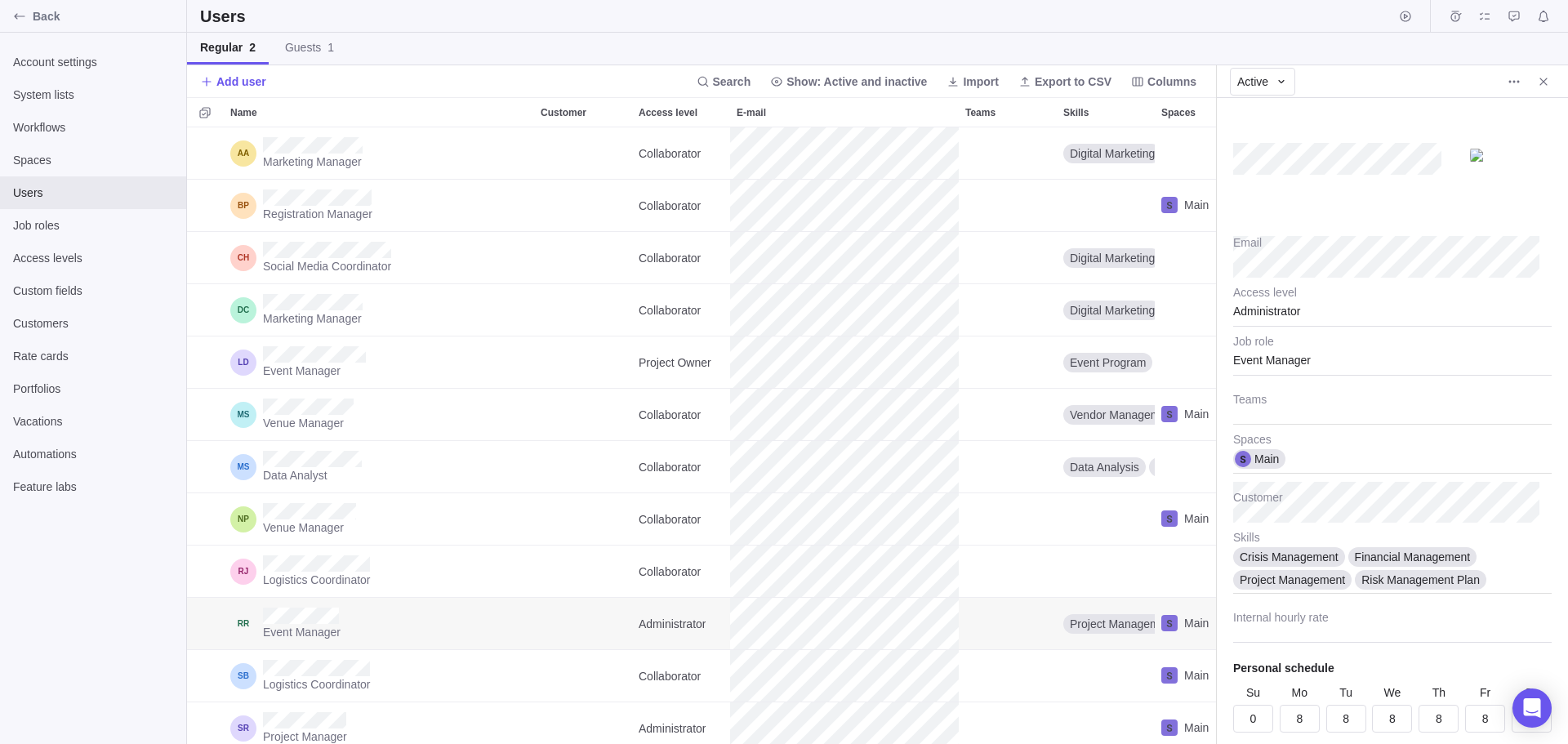
click at [1090, 14] on div "Users" at bounding box center [877, 16] width 1381 height 33
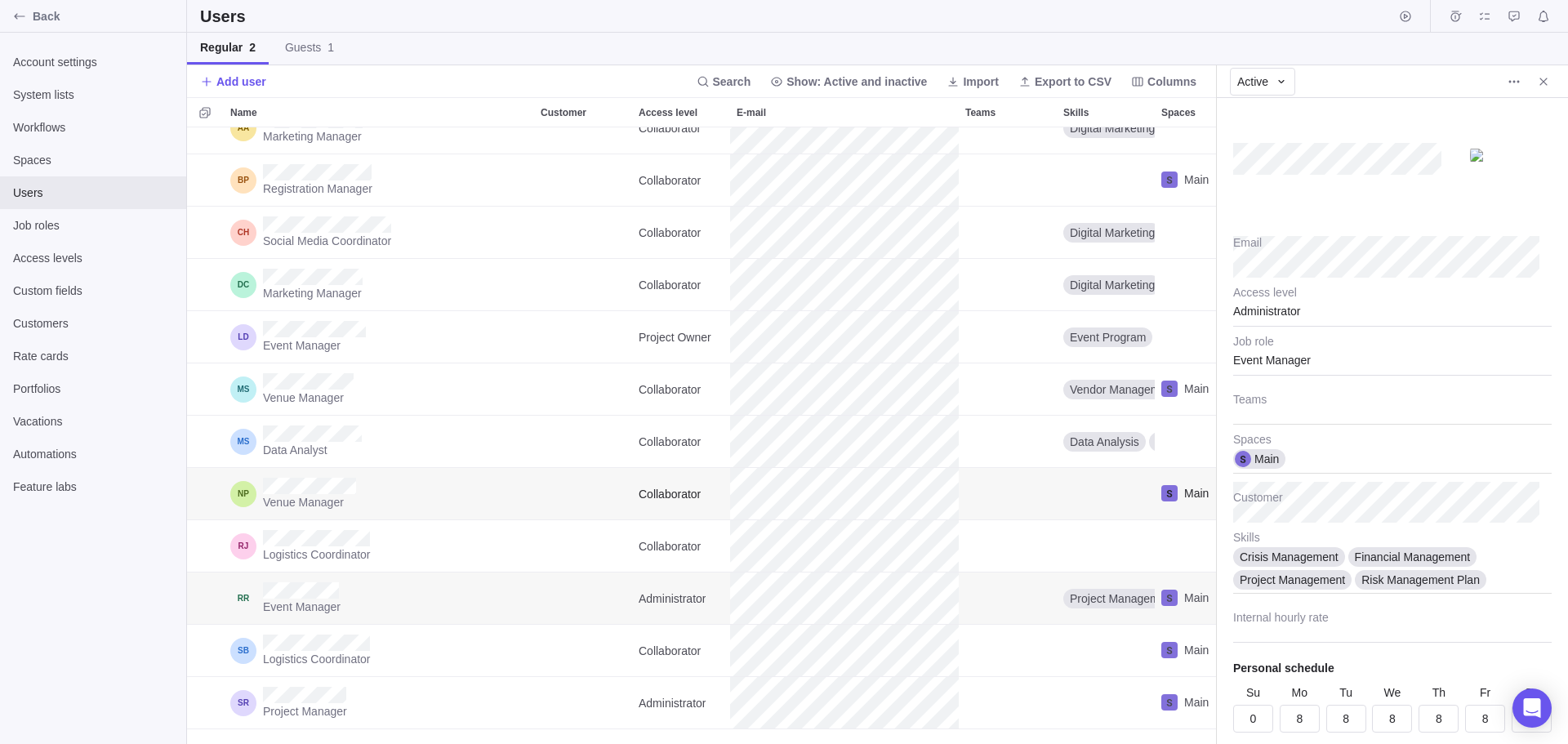
scroll to position [0, 0]
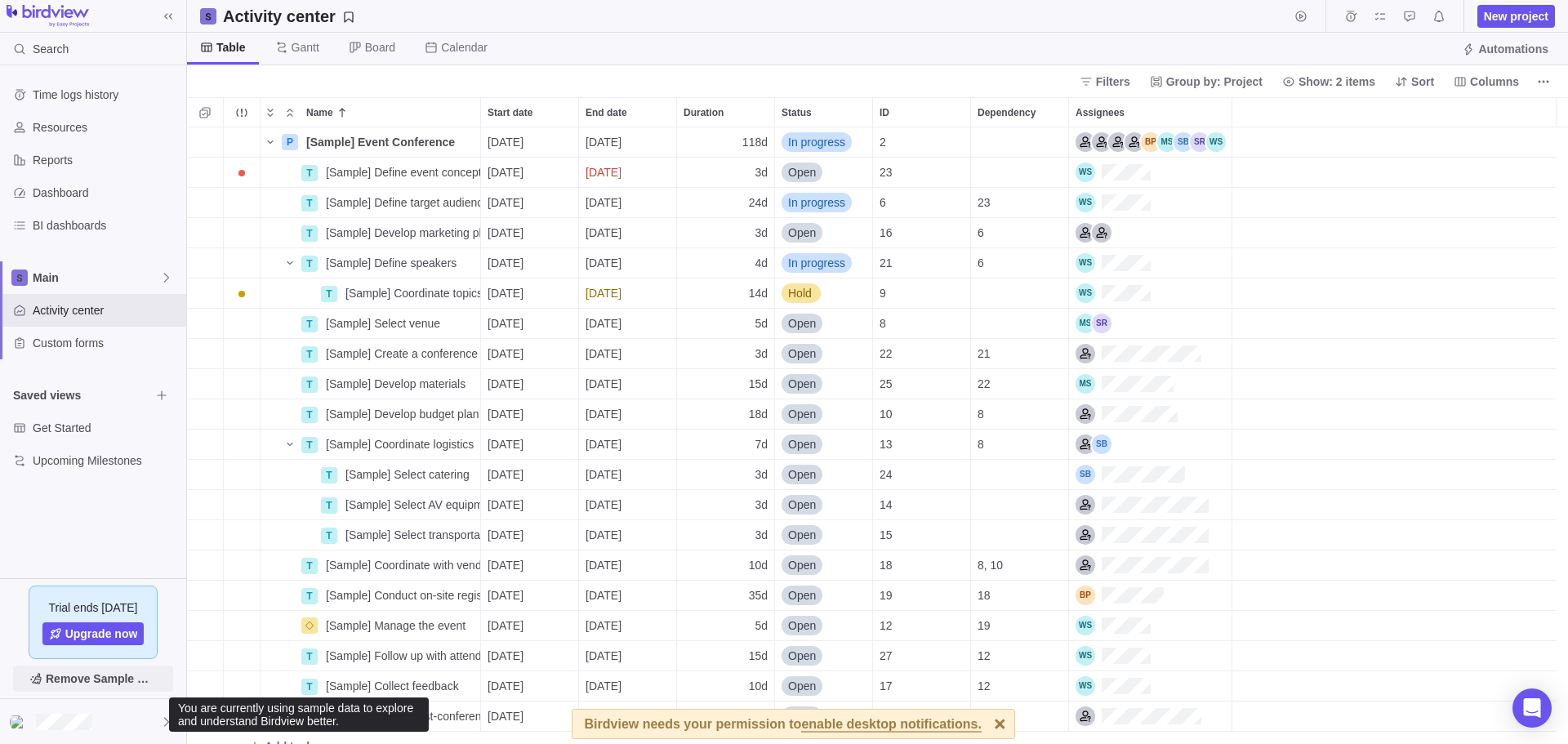
click at [97, 676] on span "Remove Sample Data" at bounding box center [101, 678] width 111 height 20
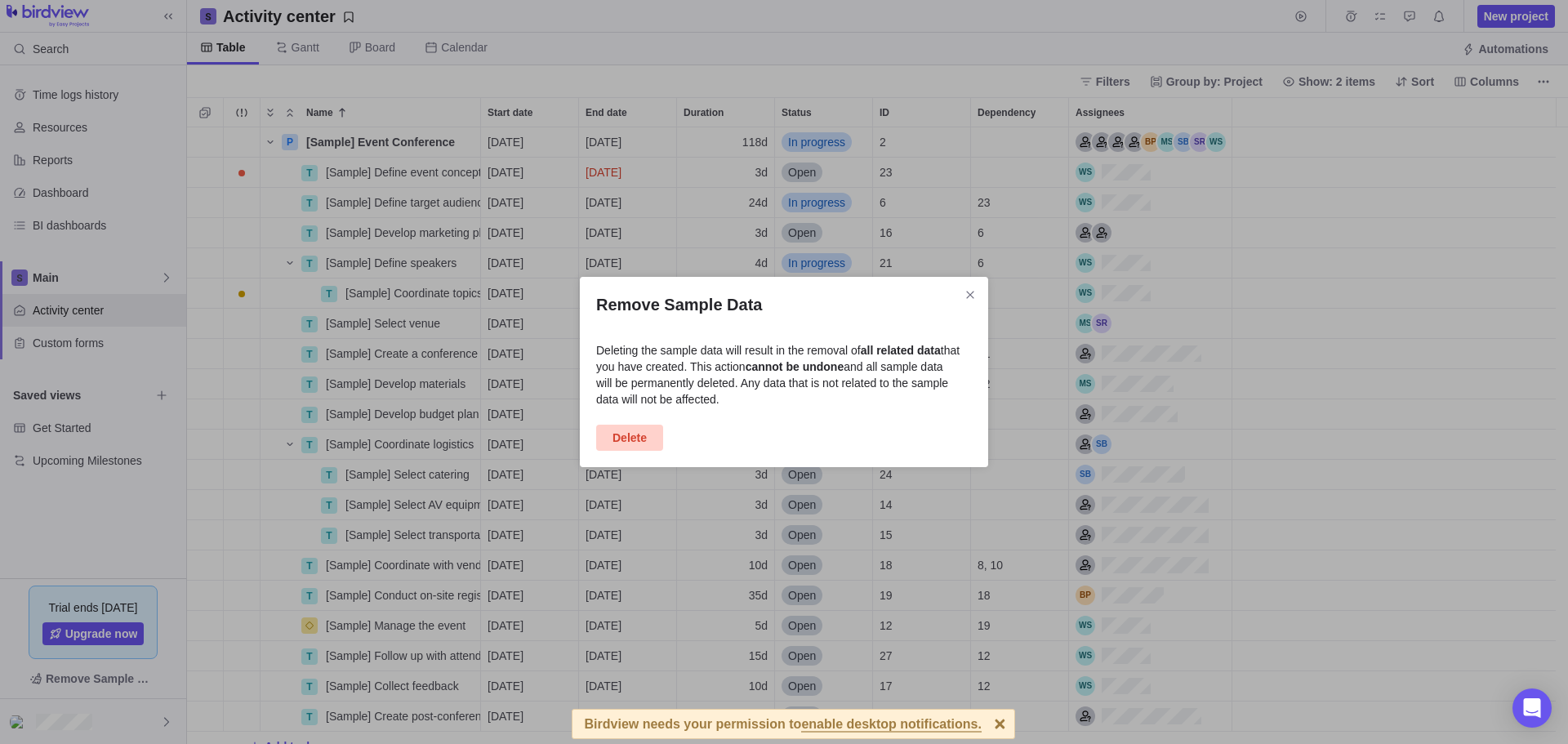
click at [632, 434] on span "Delete" at bounding box center [630, 437] width 35 height 20
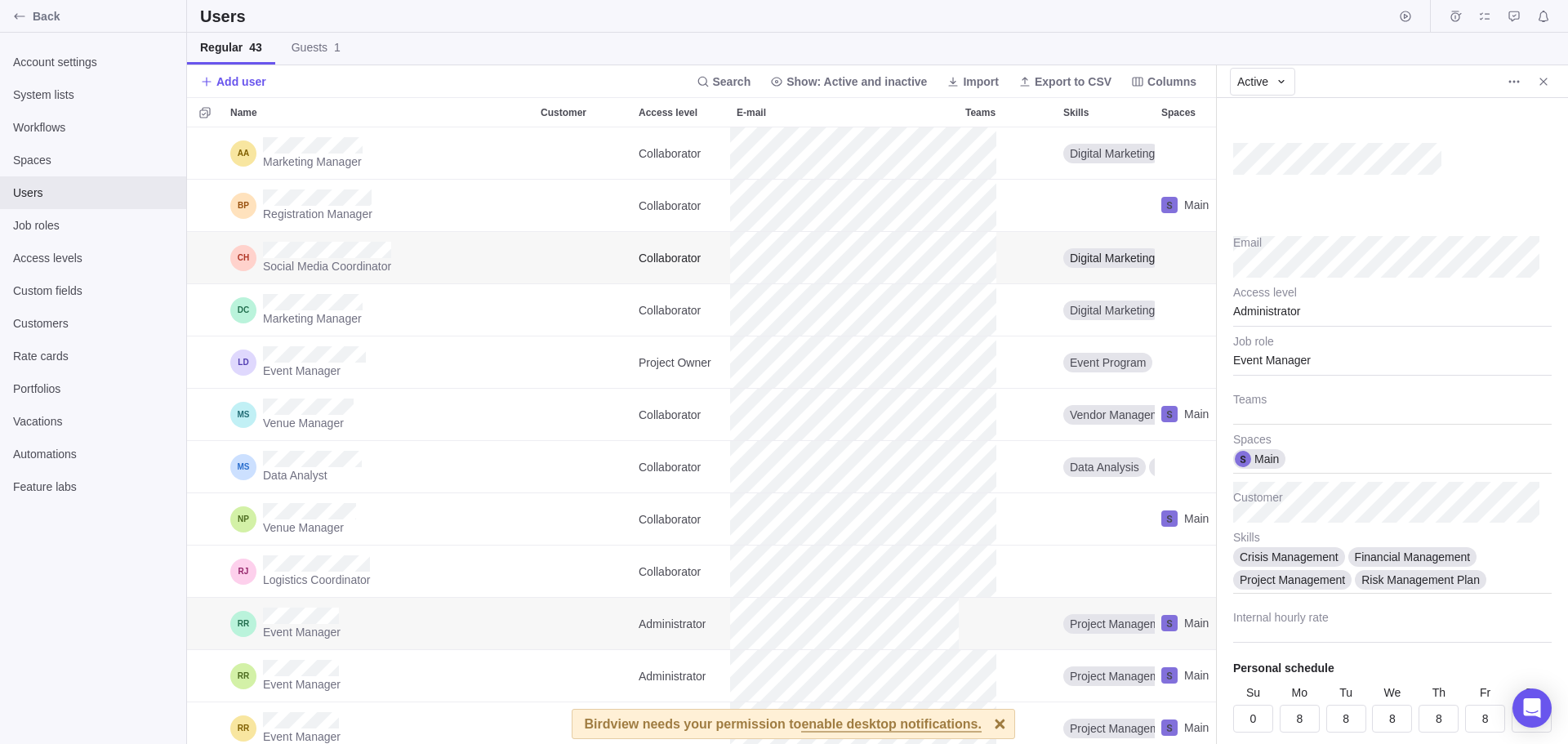
scroll to position [13, 13]
drag, startPoint x: 306, startPoint y: 42, endPoint x: 302, endPoint y: 57, distance: 15.5
click at [306, 42] on span "Guests 1" at bounding box center [316, 47] width 49 height 16
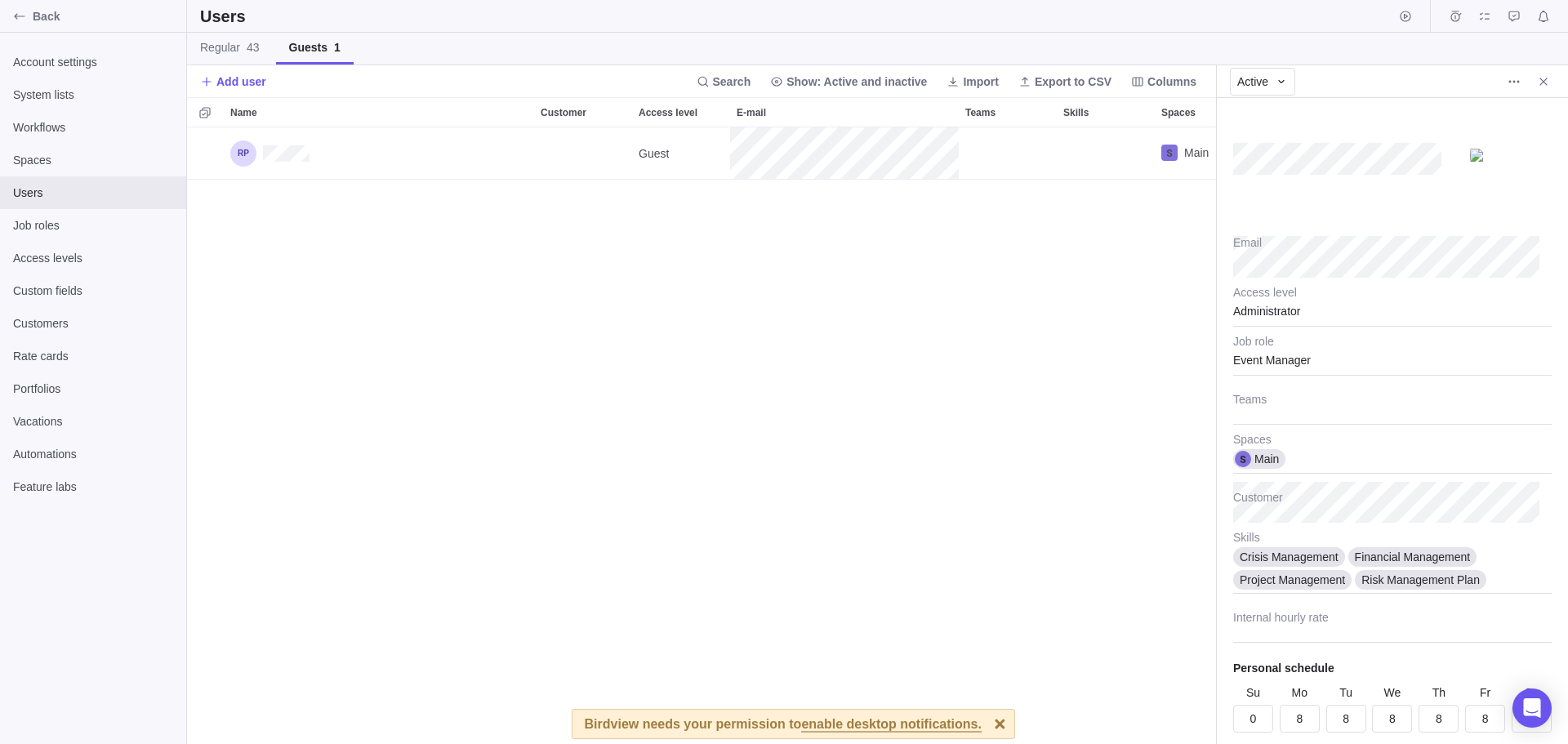
scroll to position [604, 1017]
click at [1521, 78] on span "More actions" at bounding box center [1515, 82] width 23 height 23
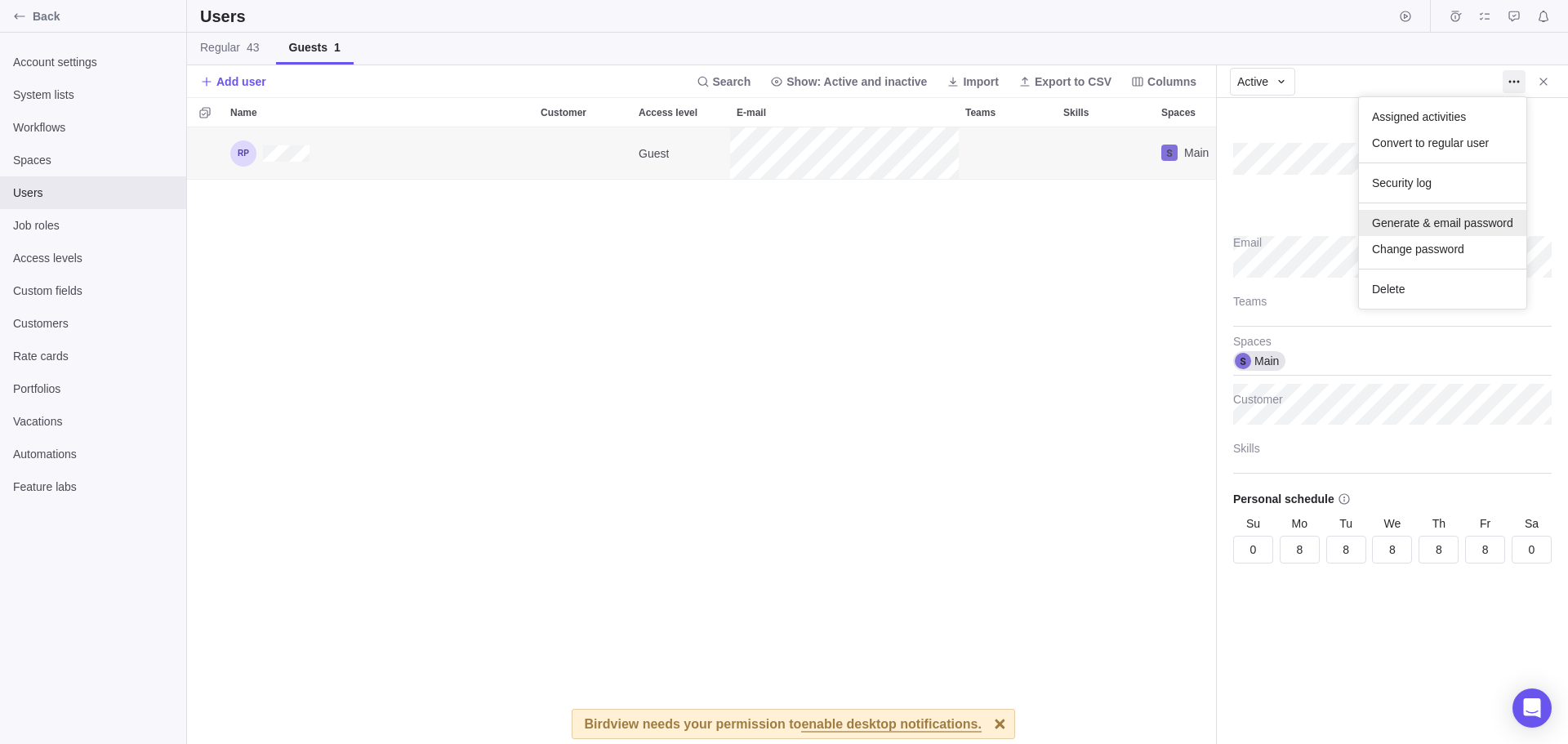
click at [1446, 226] on span "Generate & email password" at bounding box center [1442, 222] width 142 height 16
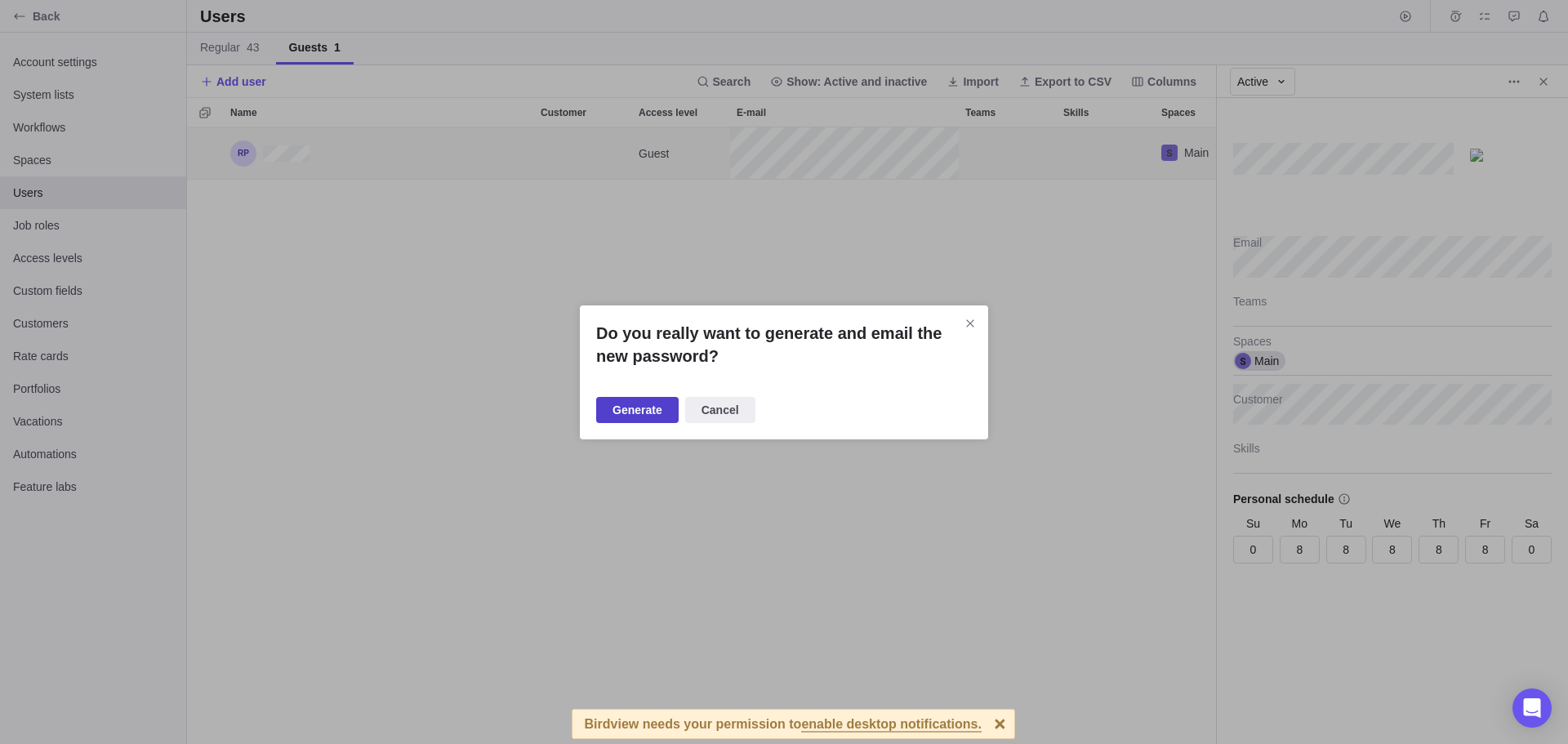
click at [627, 406] on span "Generate" at bounding box center [637, 410] width 50 height 20
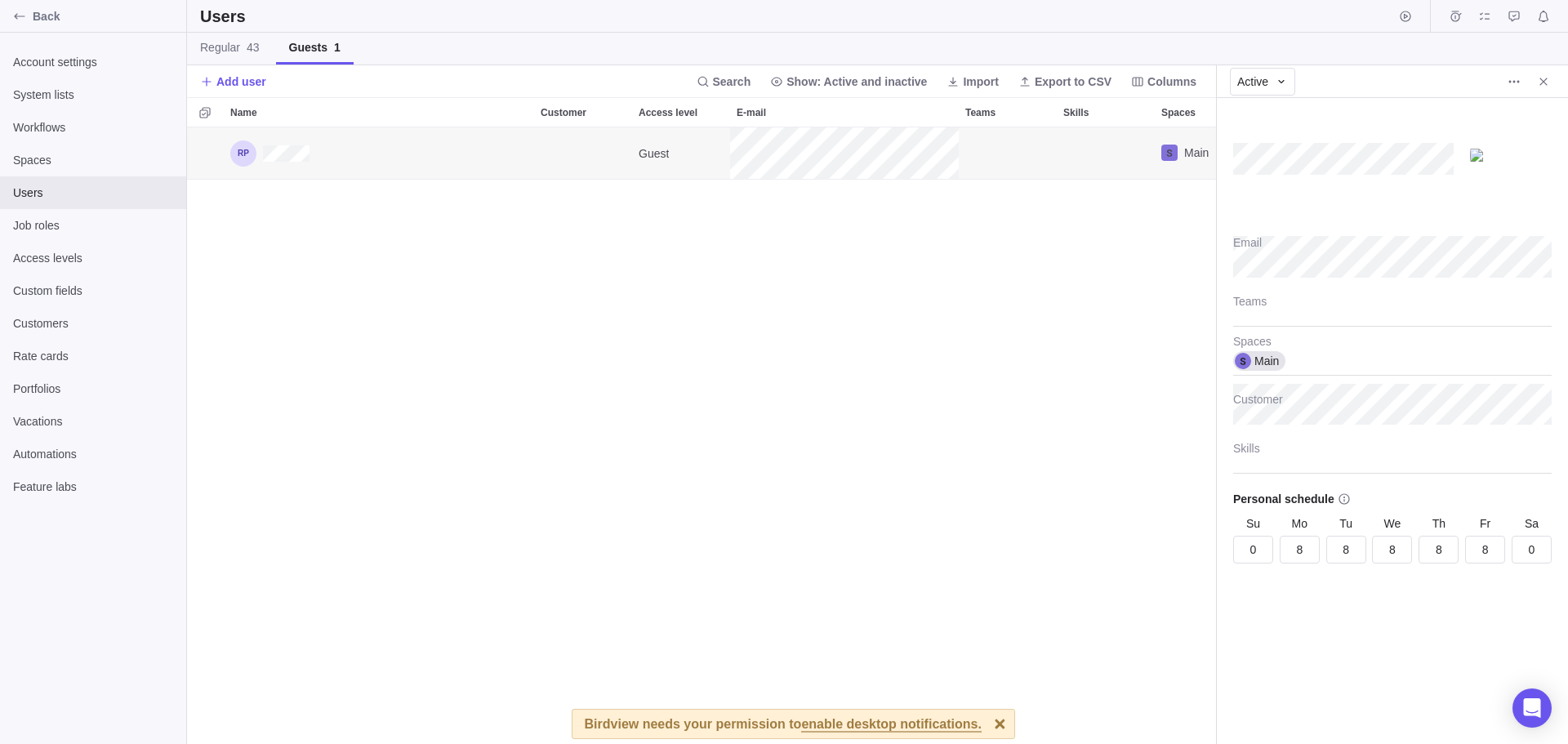
type textarea "x"
click at [1264, 322] on div at bounding box center [1392, 307] width 318 height 41
click at [950, 412] on body "Back Account settings System lists Workflows Spaces Users Job roles Access leve…" at bounding box center [784, 372] width 1568 height 744
click at [1289, 311] on div at bounding box center [1392, 307] width 318 height 41
click at [978, 394] on body "Back Account settings System lists Workflows Spaces Users Job roles Access leve…" at bounding box center [784, 372] width 1568 height 744
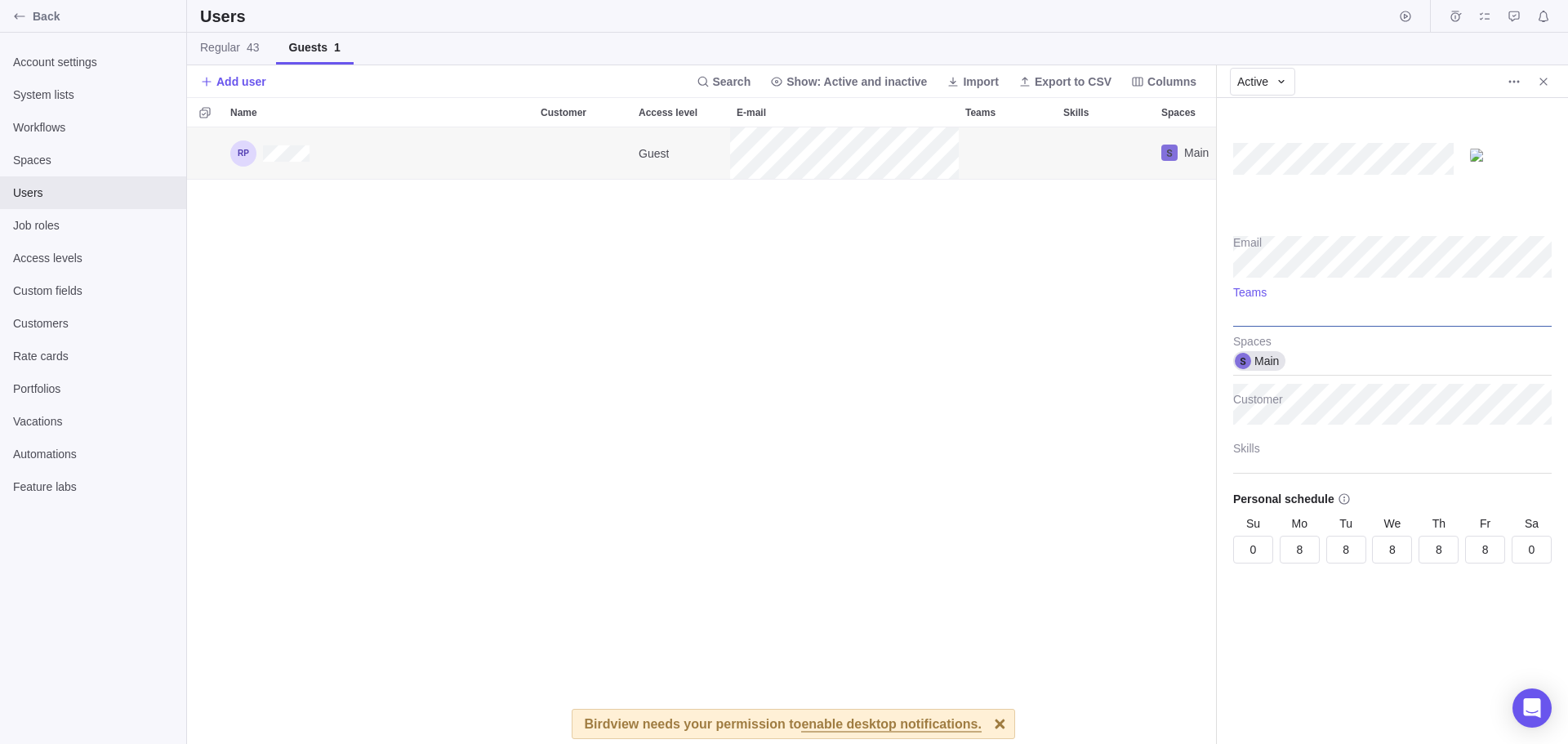
click at [1279, 318] on div at bounding box center [1392, 307] width 318 height 41
type input "hack"
click at [1301, 337] on b "hack" at bounding box center [1310, 338] width 26 height 13
click at [1268, 340] on span "hack" at bounding box center [1259, 338] width 24 height 16
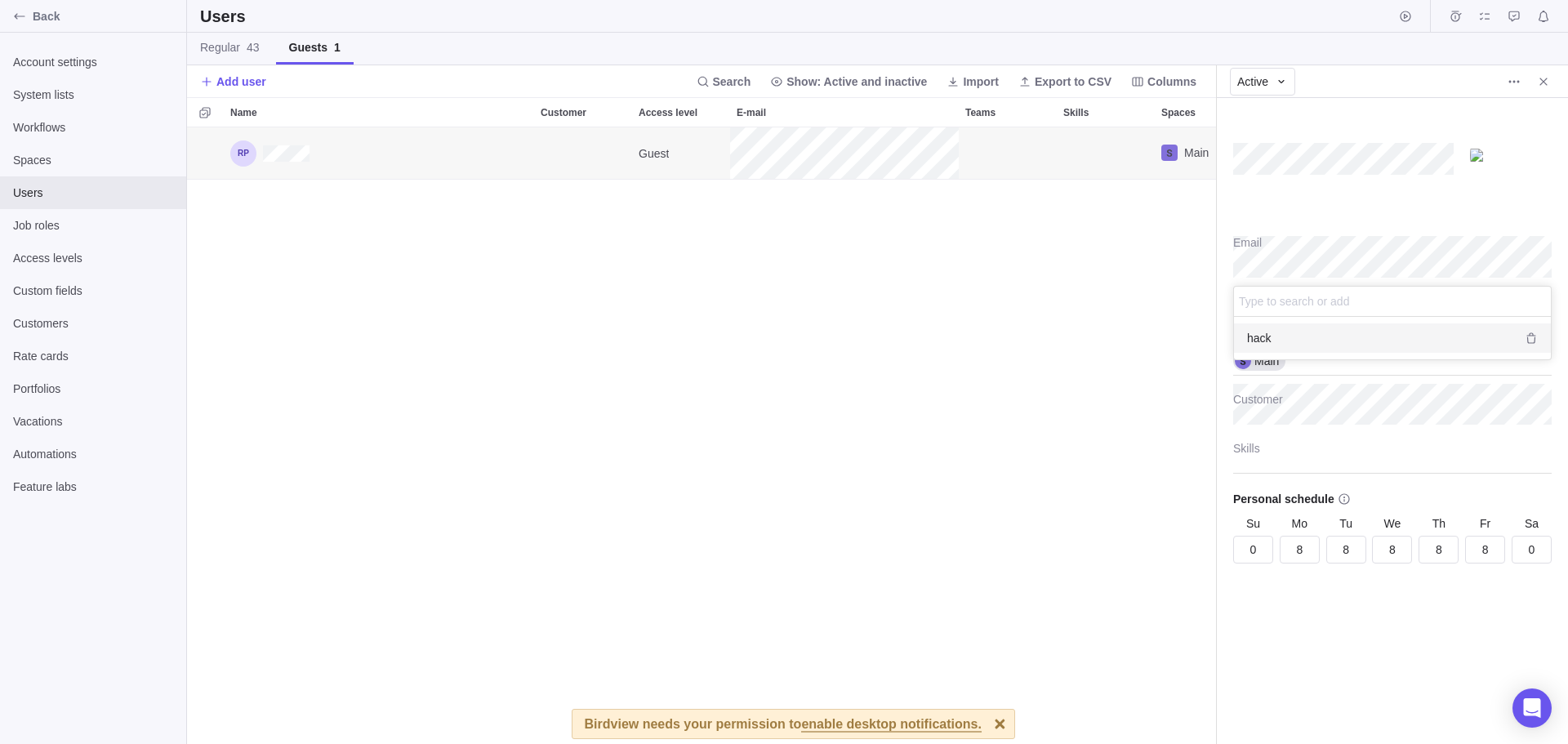
click at [1090, 410] on body "Back Account settings System lists Workflows Spaces Users Job roles Access leve…" at bounding box center [784, 372] width 1568 height 744
click at [1517, 85] on icon "More actions" at bounding box center [1515, 82] width 13 height 13
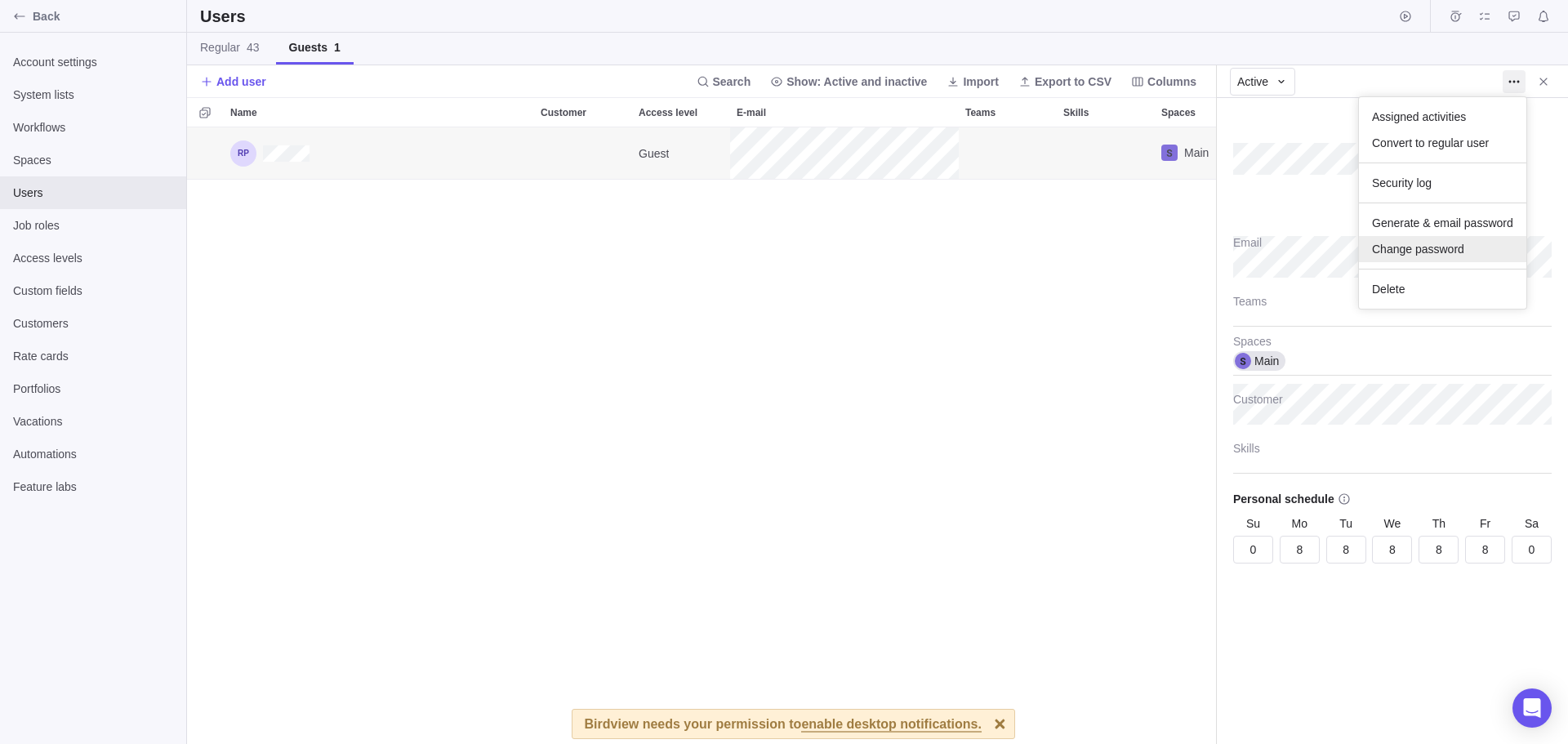
click at [1446, 247] on span "Change password" at bounding box center [1418, 249] width 92 height 16
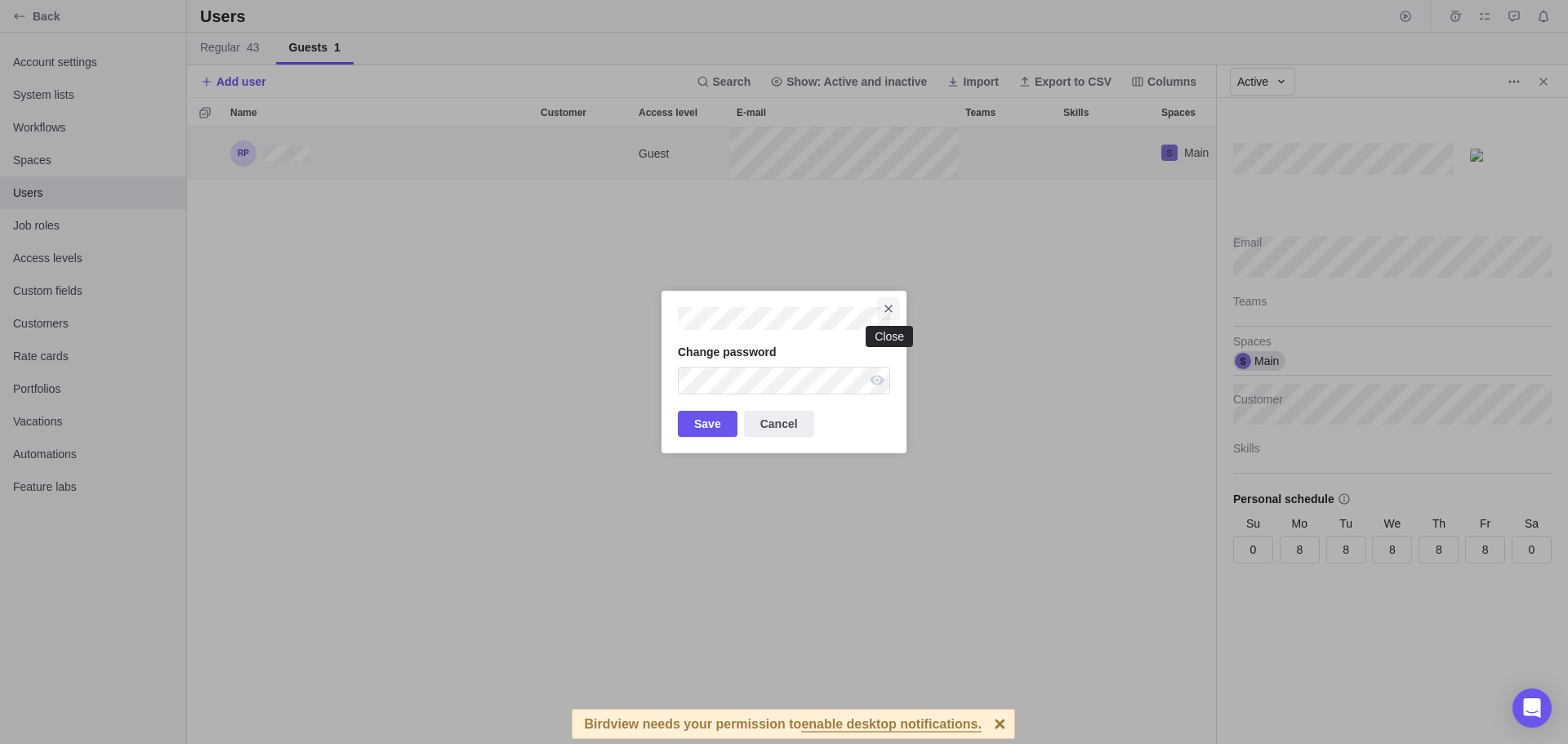
click at [885, 311] on icon "Close" at bounding box center [889, 309] width 13 height 13
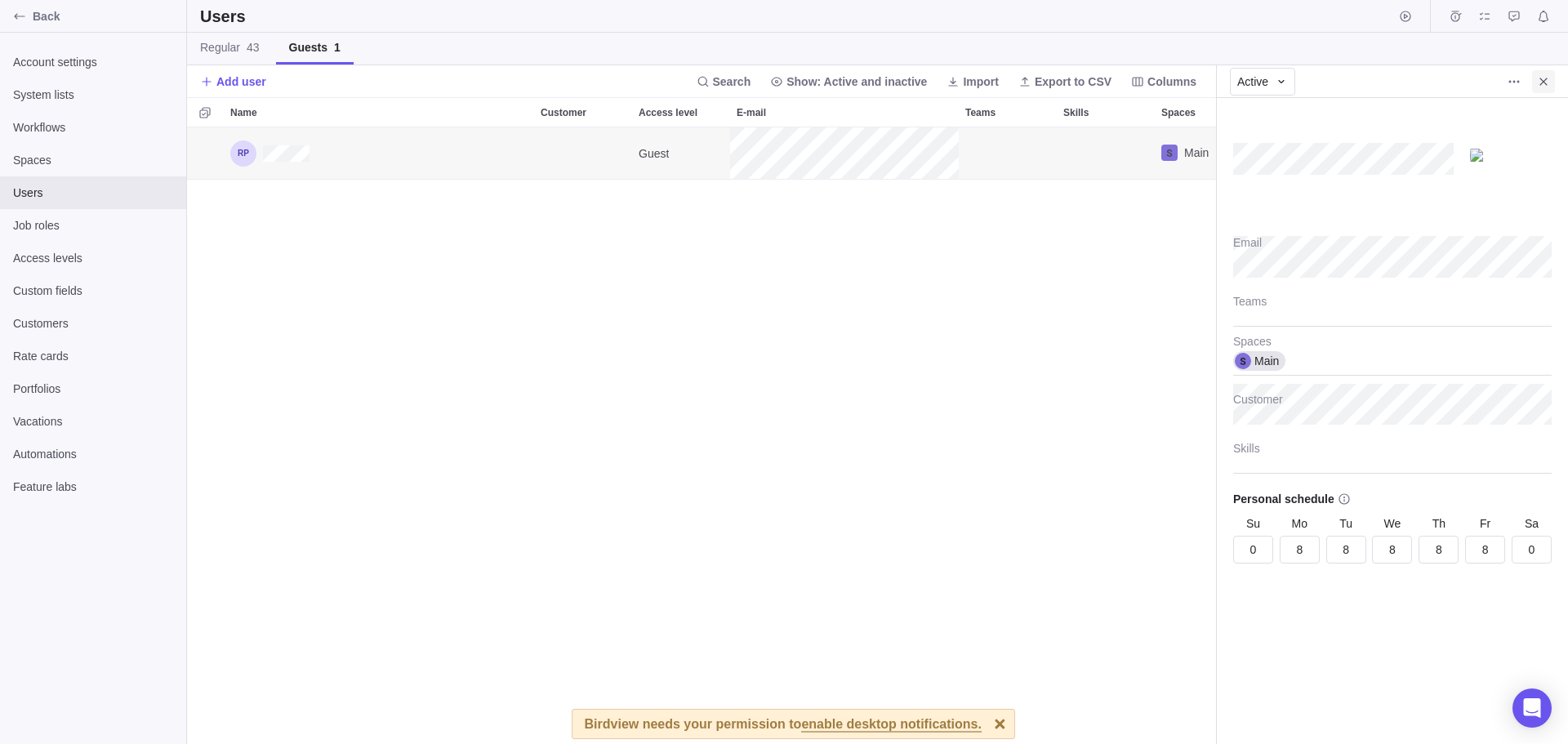
click at [1544, 84] on icon "Close" at bounding box center [1544, 82] width 13 height 13
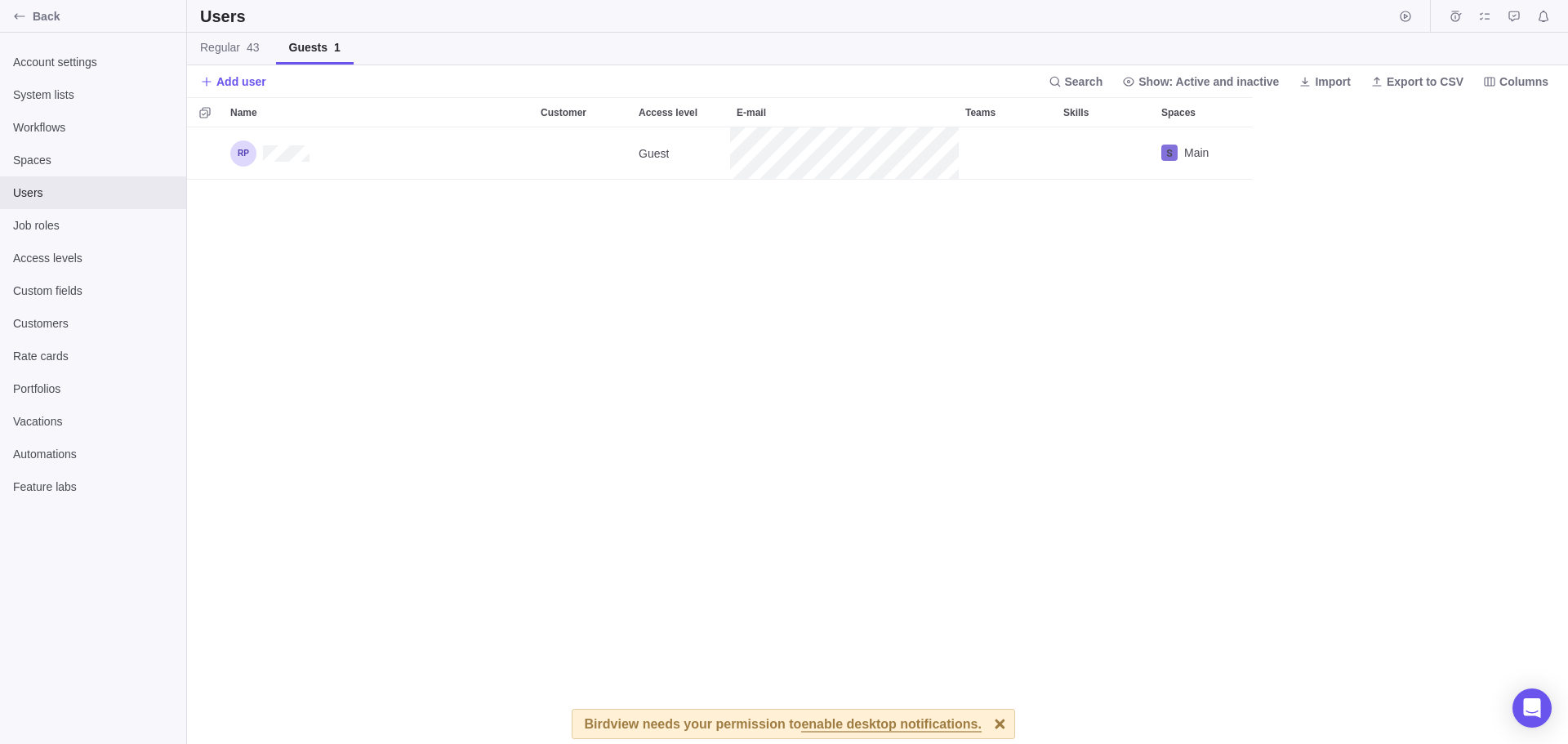
scroll to position [604, 1369]
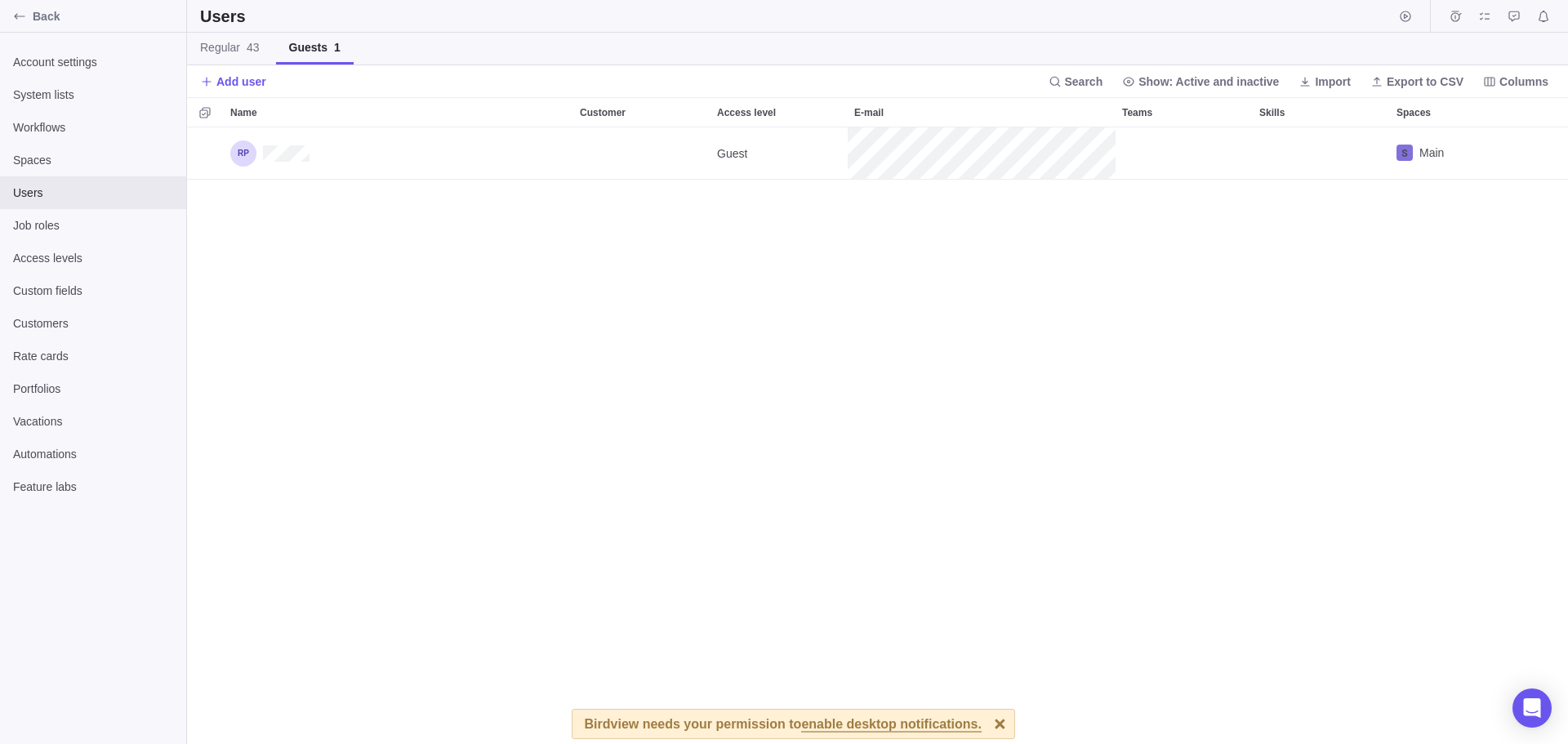
click at [885, 355] on div "Guest Main" at bounding box center [877, 435] width 1381 height 616
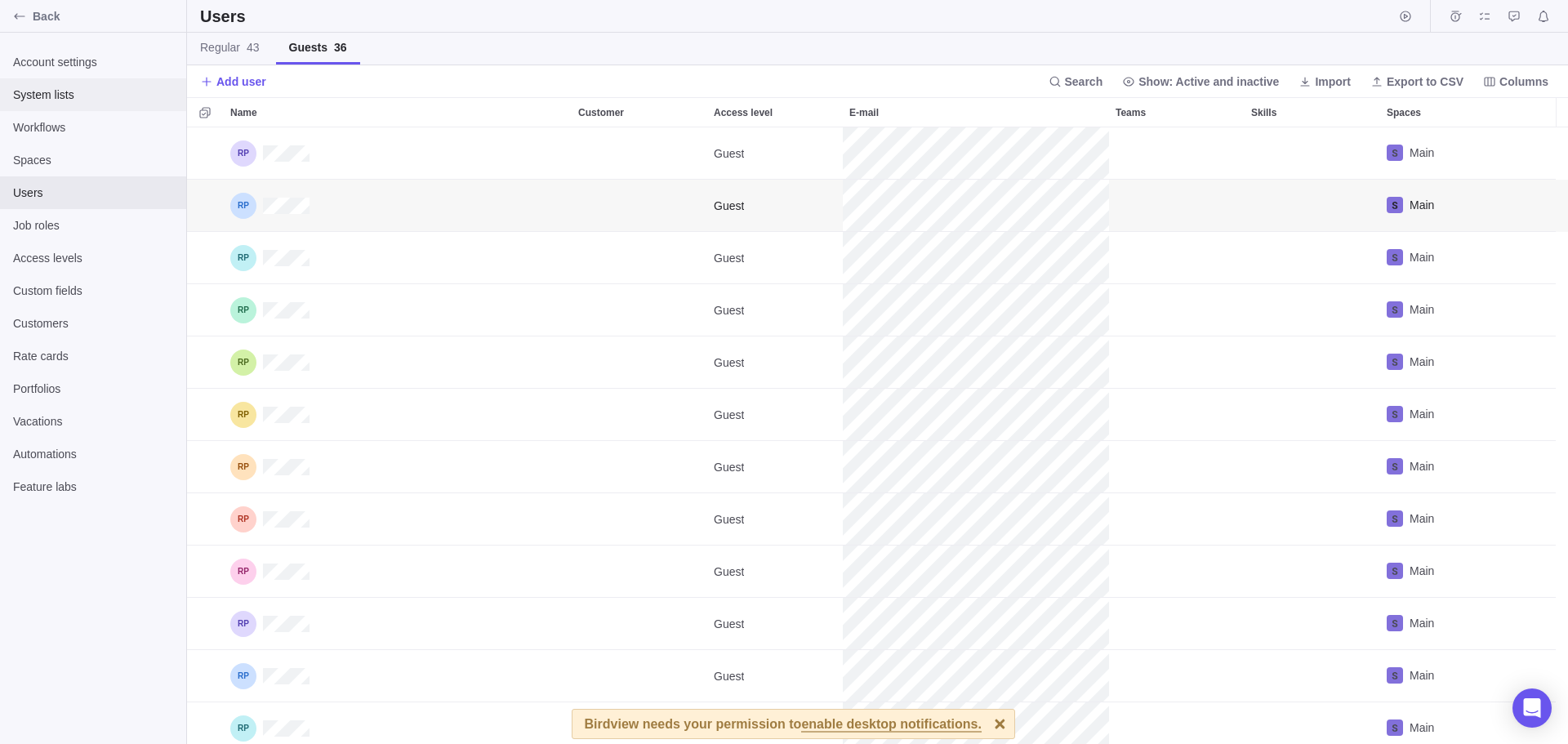
scroll to position [604, 1369]
click at [230, 41] on span "Regular 43" at bounding box center [230, 47] width 60 height 16
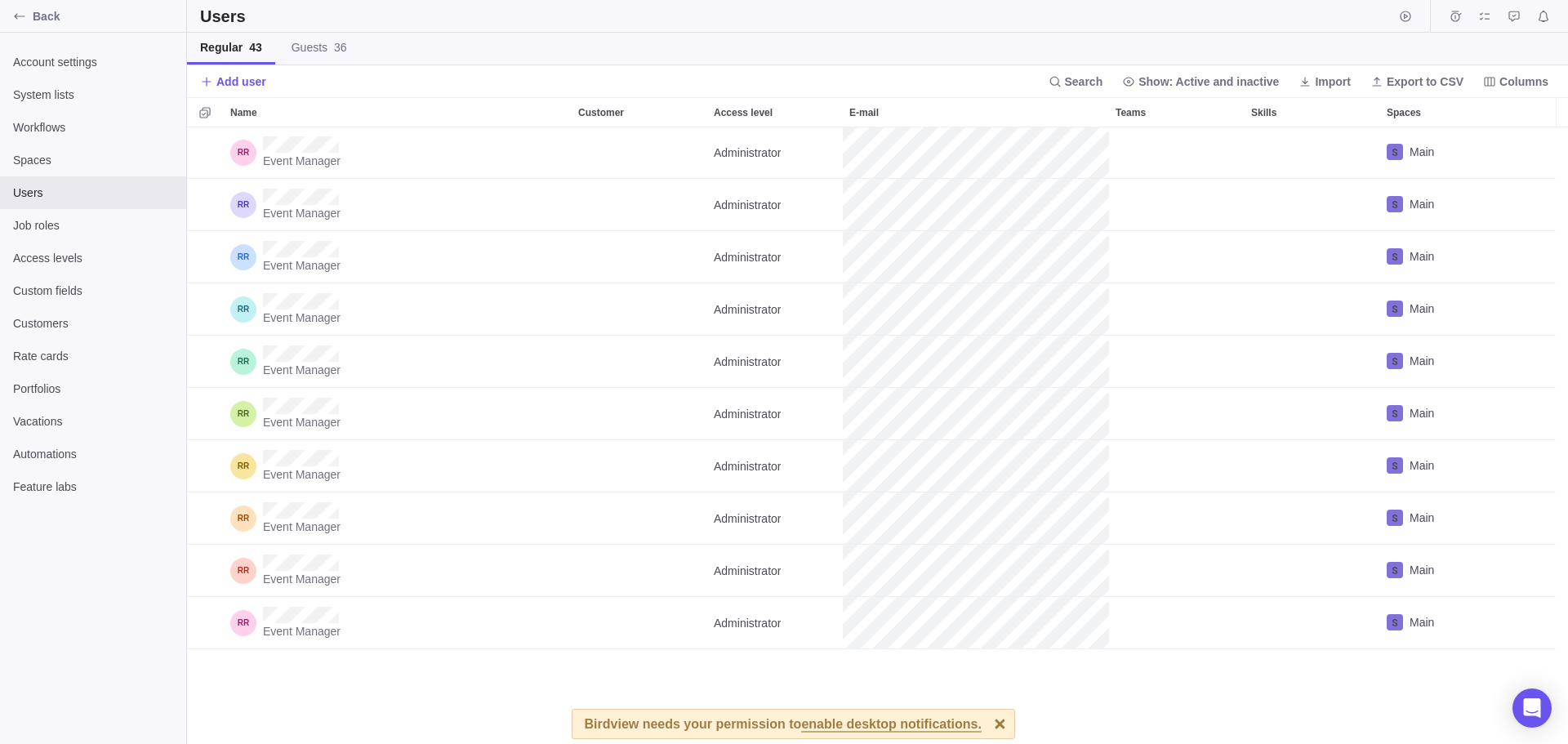
scroll to position [325, 0]
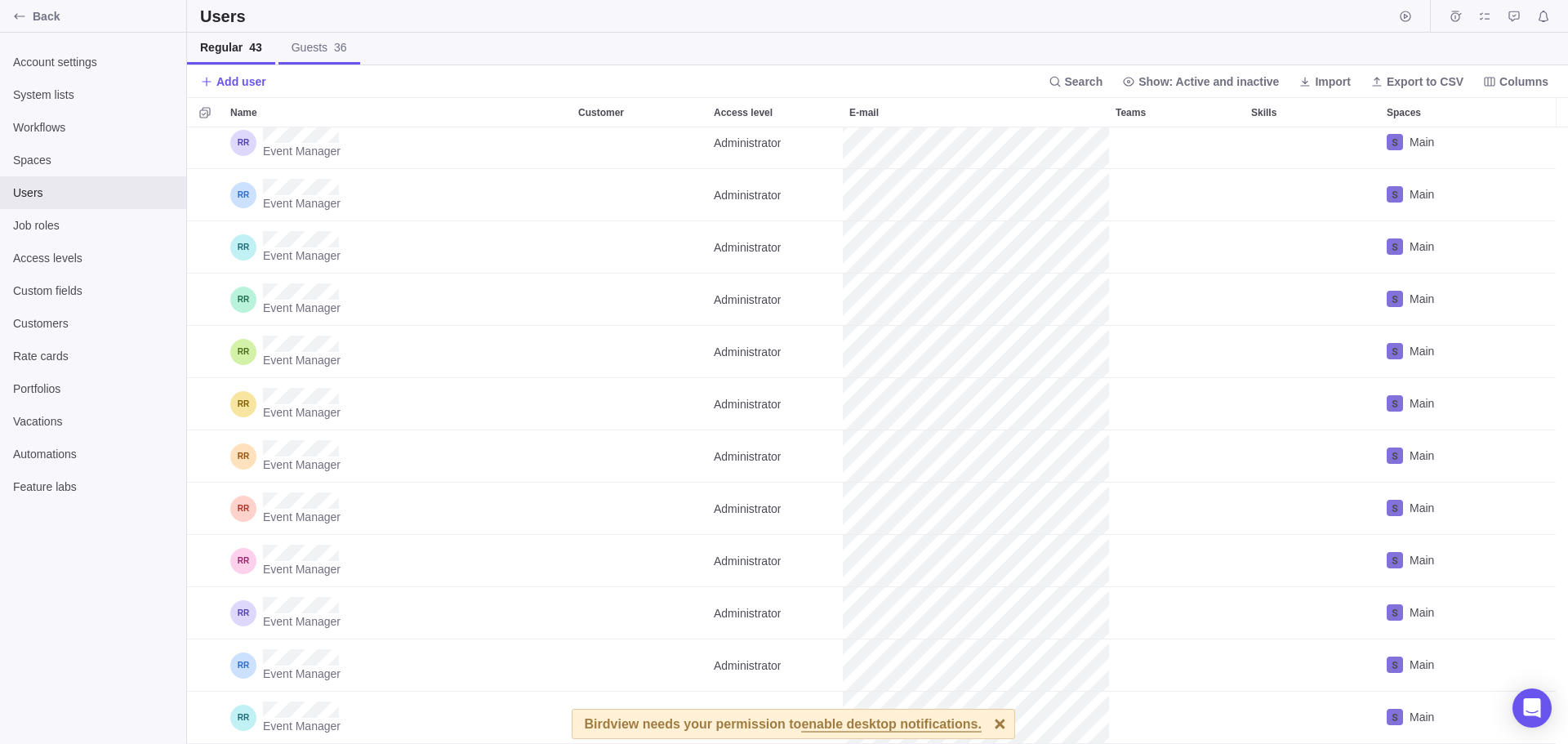
click at [318, 49] on span "Guests 36" at bounding box center [319, 47] width 55 height 16
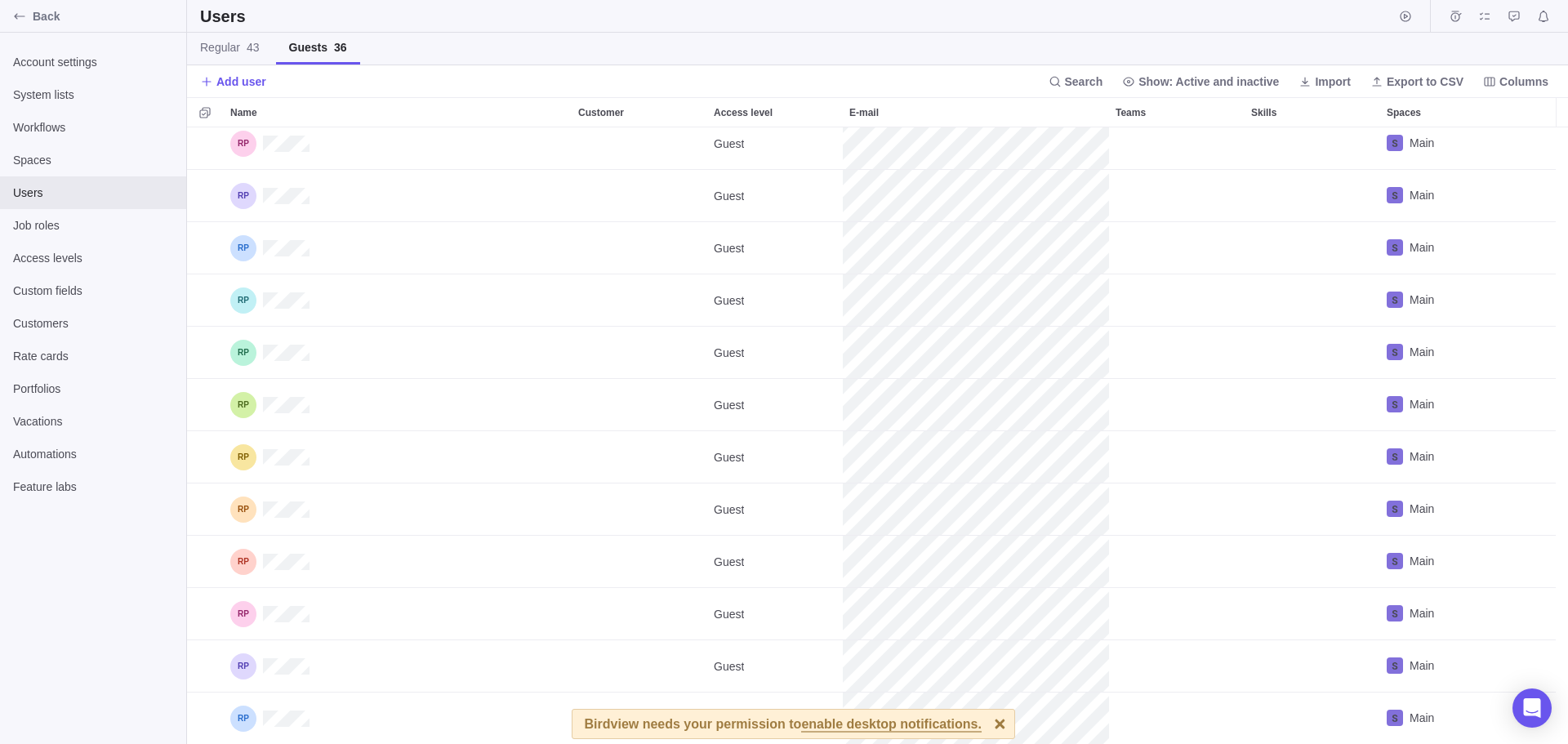
scroll to position [1265, 0]
click at [986, 723] on div at bounding box center [1000, 723] width 28 height 28
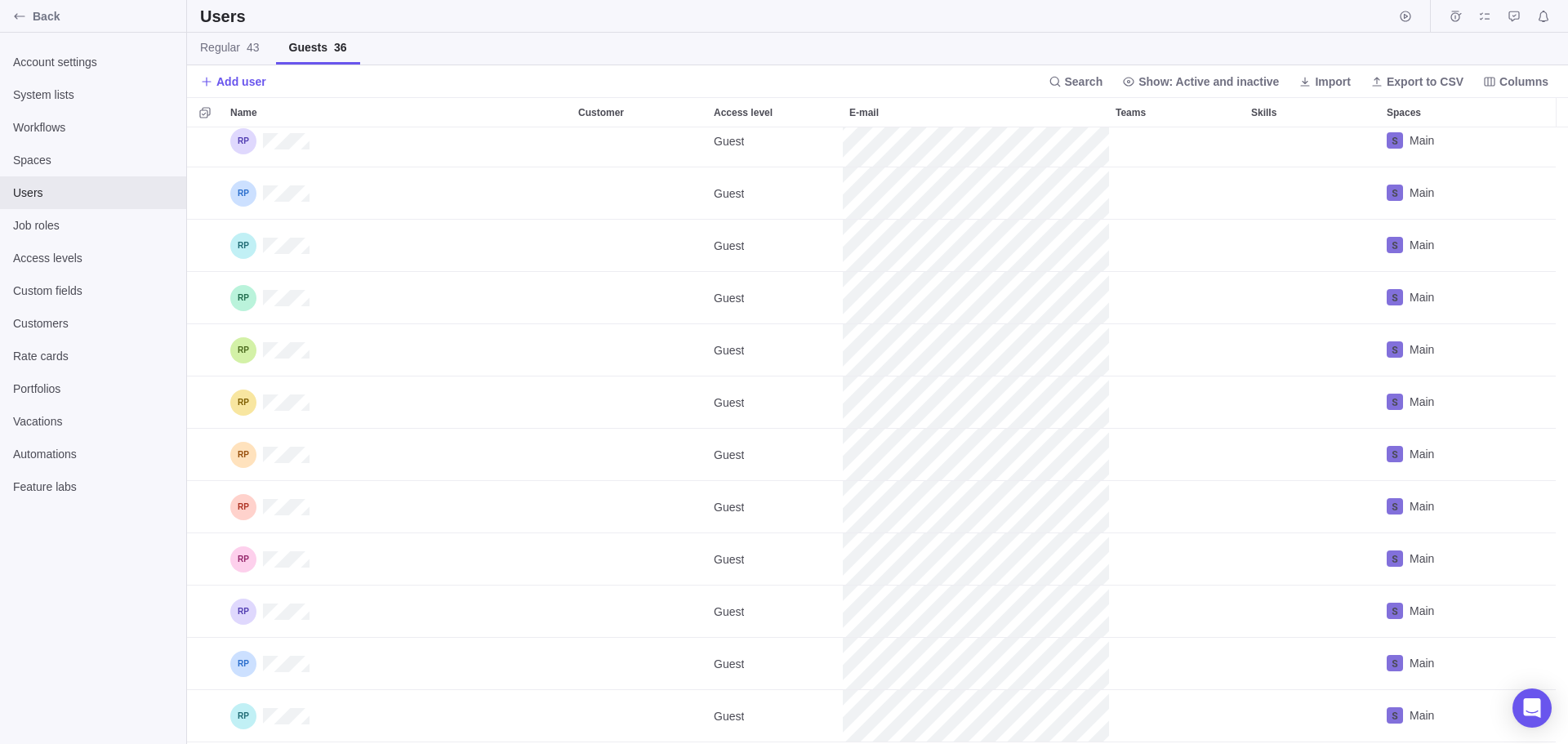
scroll to position [0, 0]
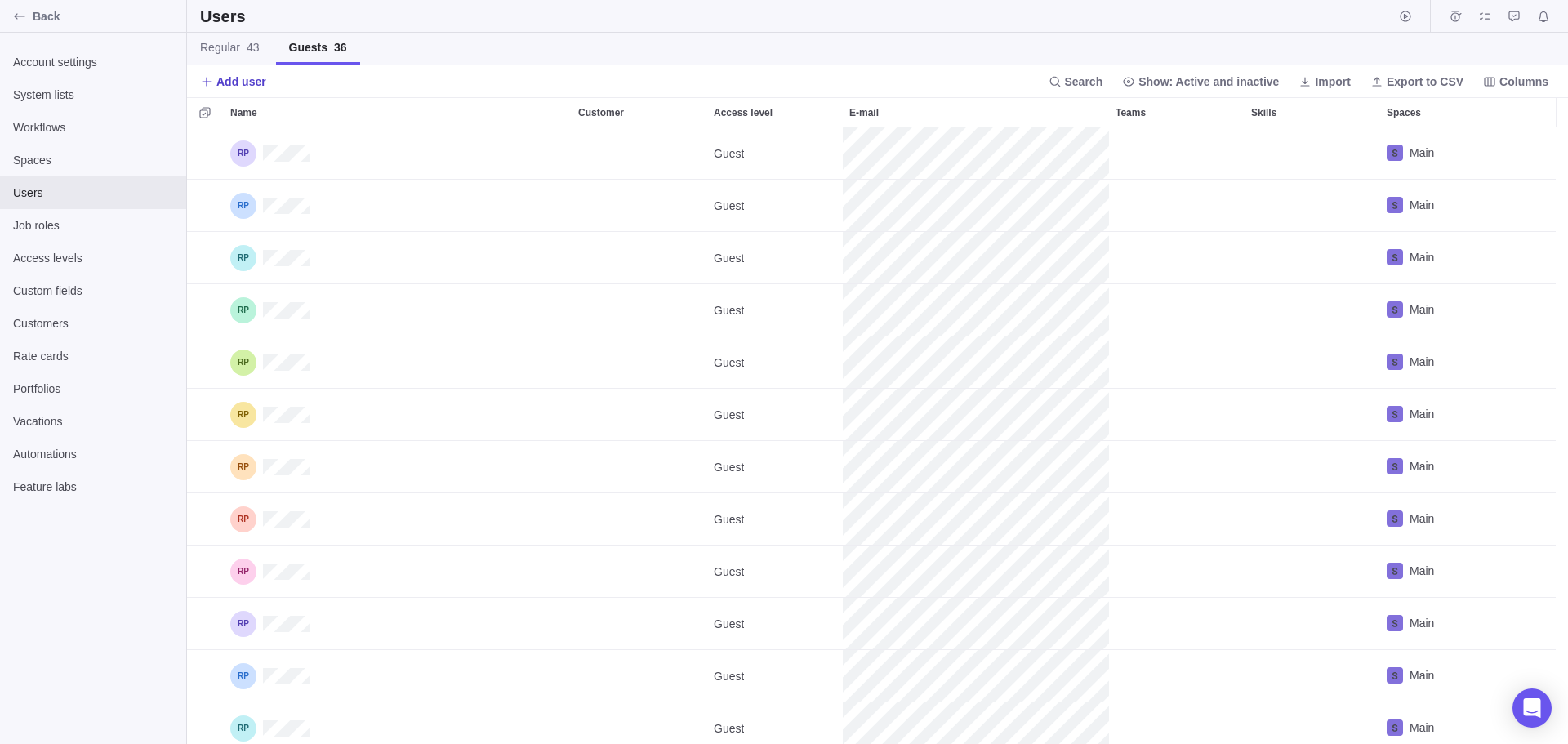
click at [256, 82] on span "Add user" at bounding box center [241, 81] width 50 height 16
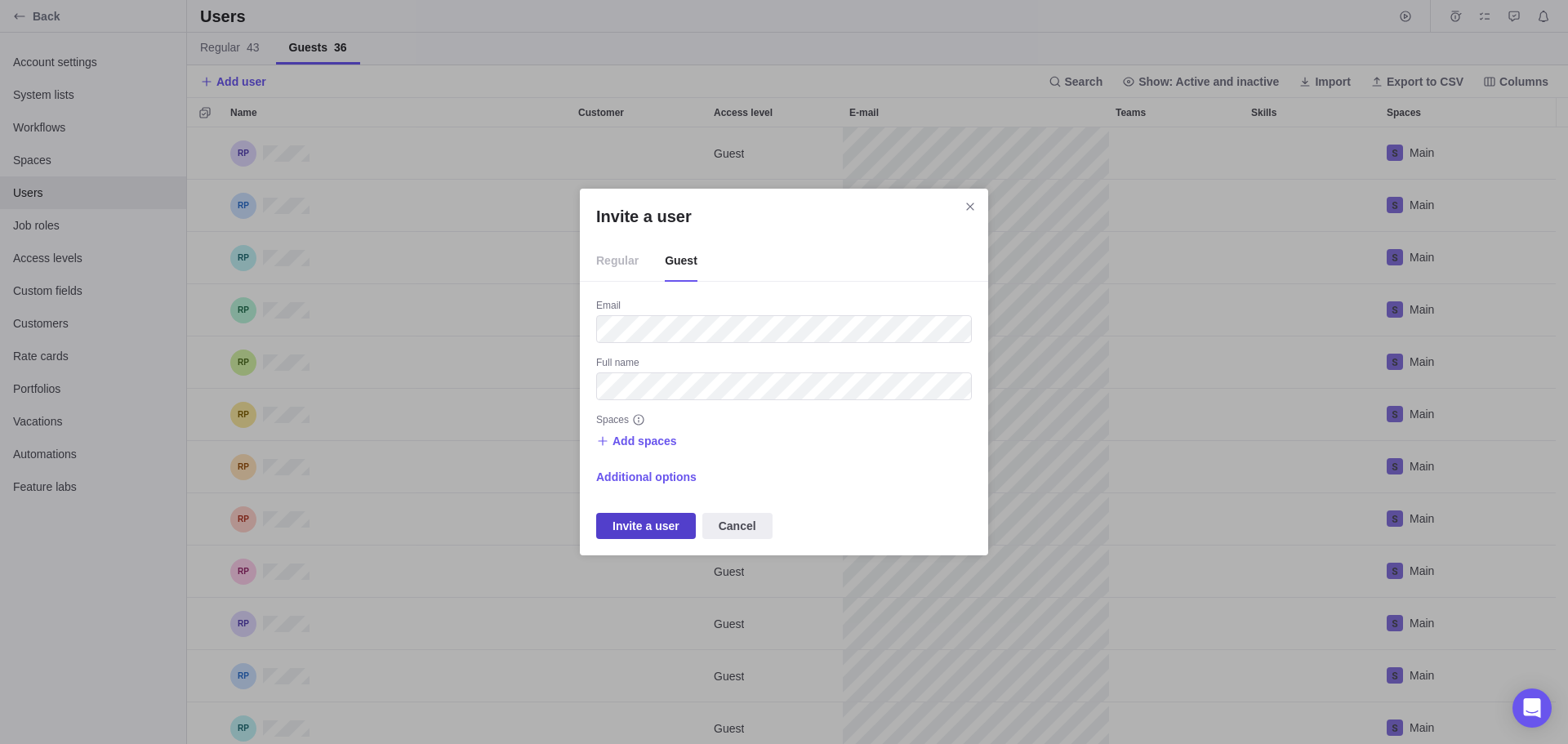
click at [641, 524] on span "Invite a user" at bounding box center [646, 525] width 67 height 20
click at [618, 440] on span "Add spaces" at bounding box center [645, 440] width 65 height 16
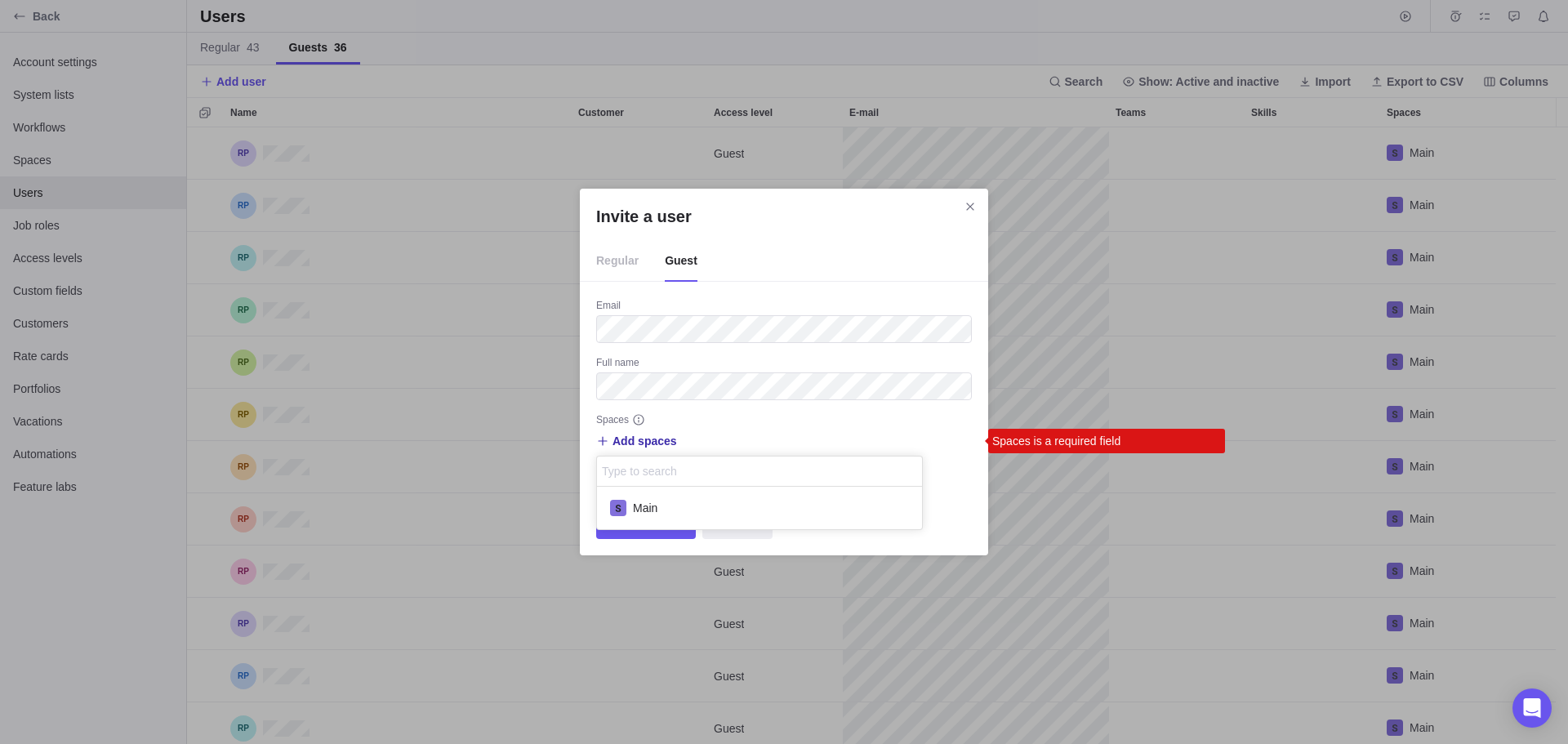
scroll to position [30, 312]
click at [635, 504] on span "Main" at bounding box center [646, 508] width 24 height 16
click at [636, 510] on span "Main" at bounding box center [646, 508] width 24 height 16
click at [649, 505] on span "Main" at bounding box center [646, 508] width 24 height 16
click at [740, 428] on div "Invite a user Regular Guest Email Full name Spaces Add spaces Main Main Spaces …" at bounding box center [784, 372] width 1568 height 744
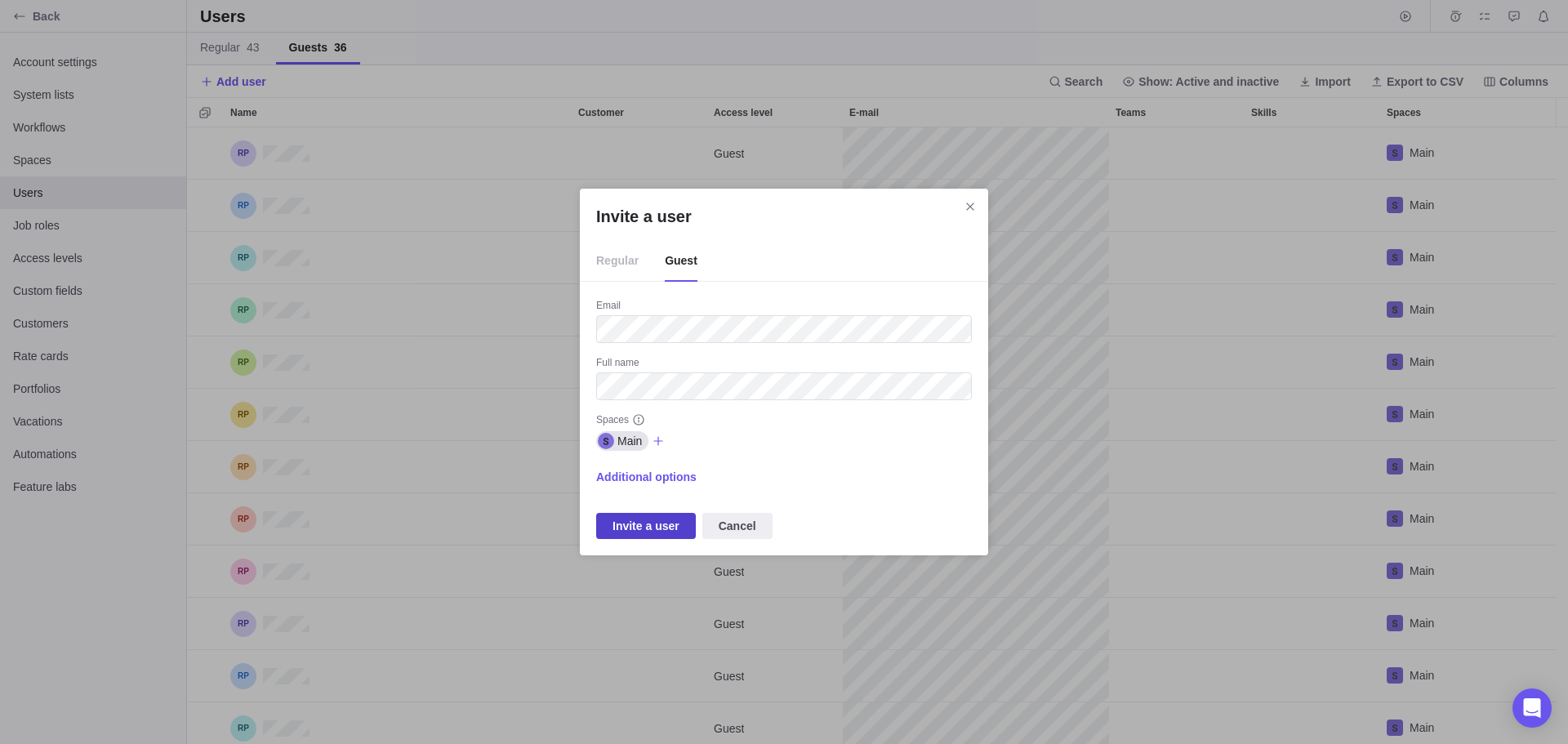
click at [658, 526] on span "Invite a user" at bounding box center [646, 525] width 67 height 20
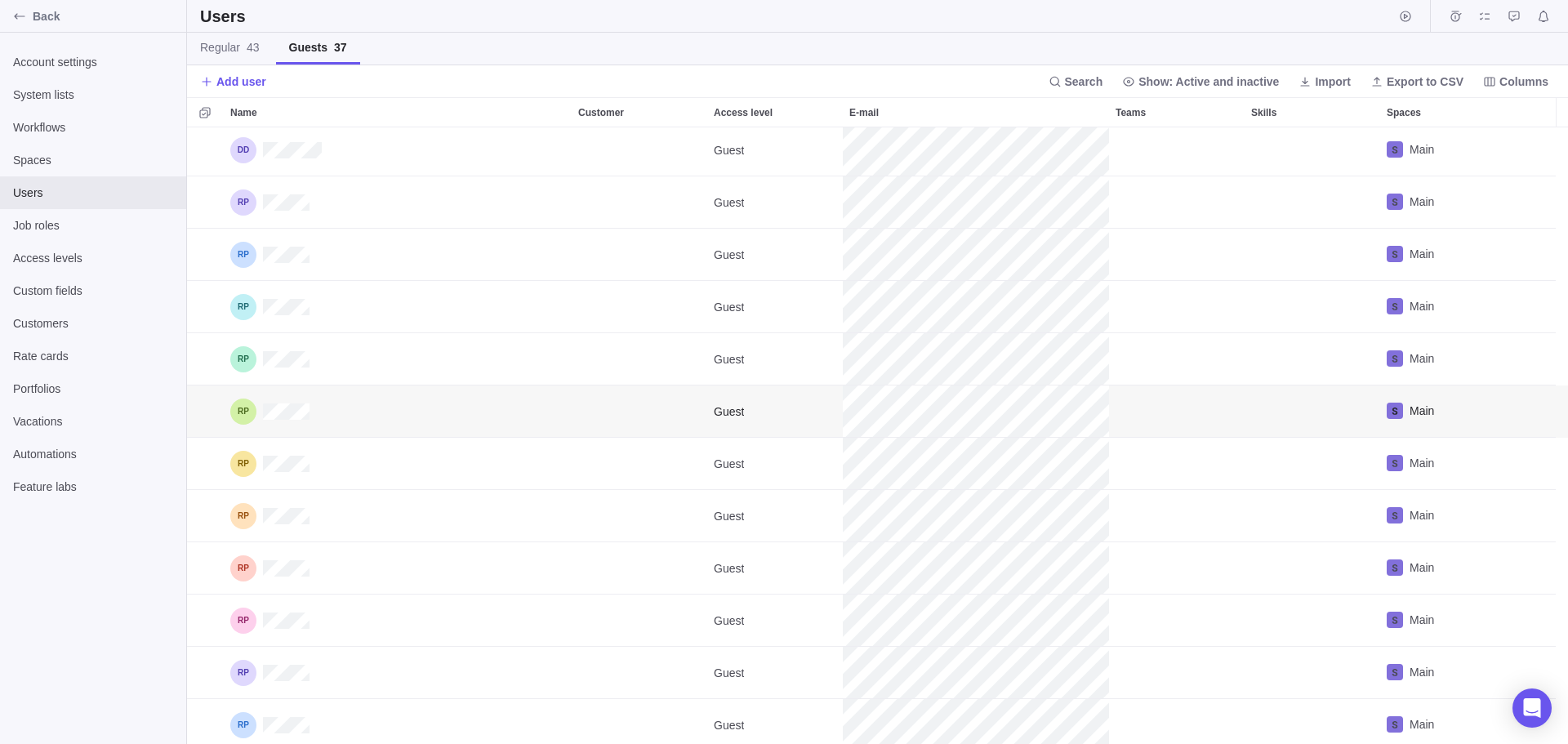
scroll to position [0, 0]
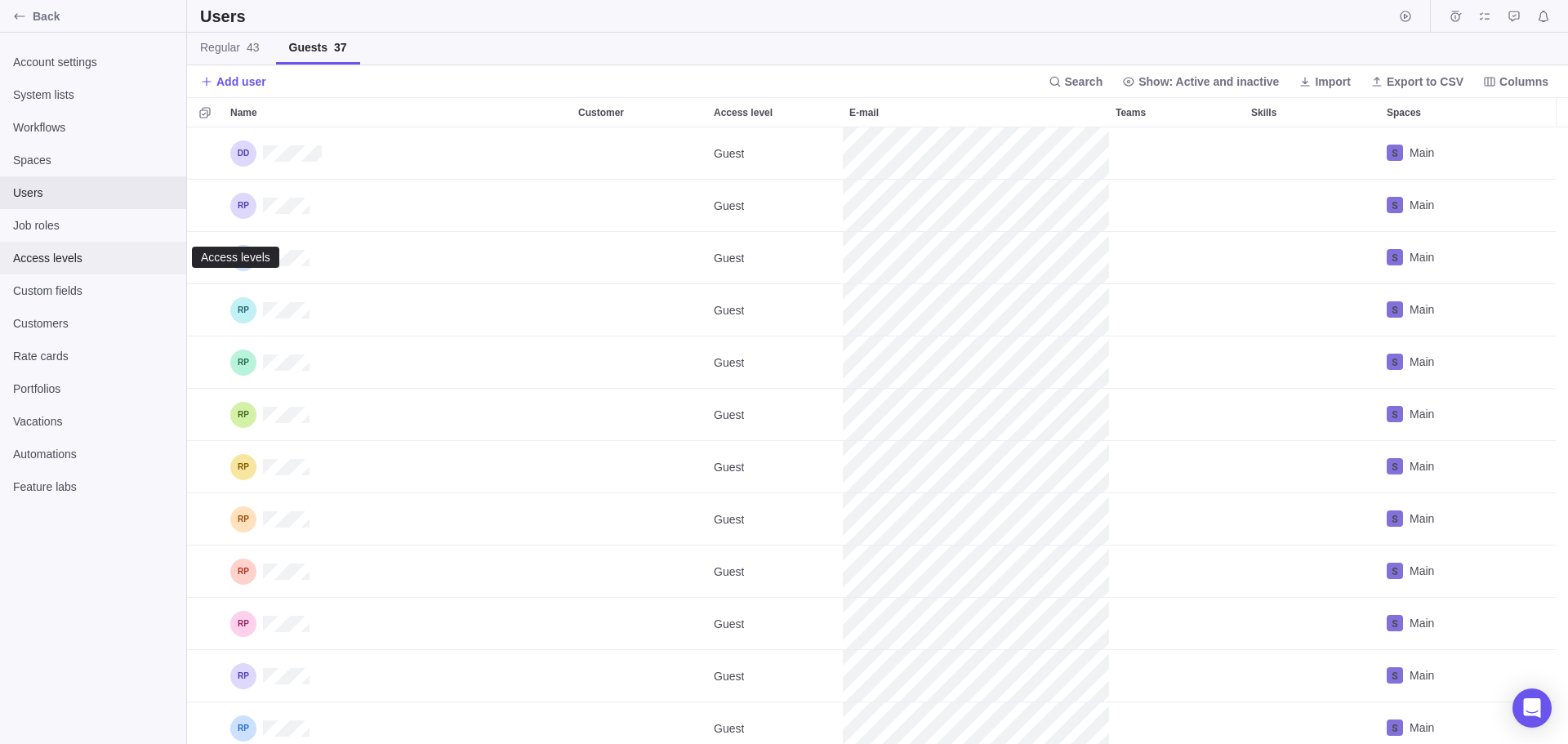
click at [35, 256] on span "Access levels" at bounding box center [93, 257] width 160 height 16
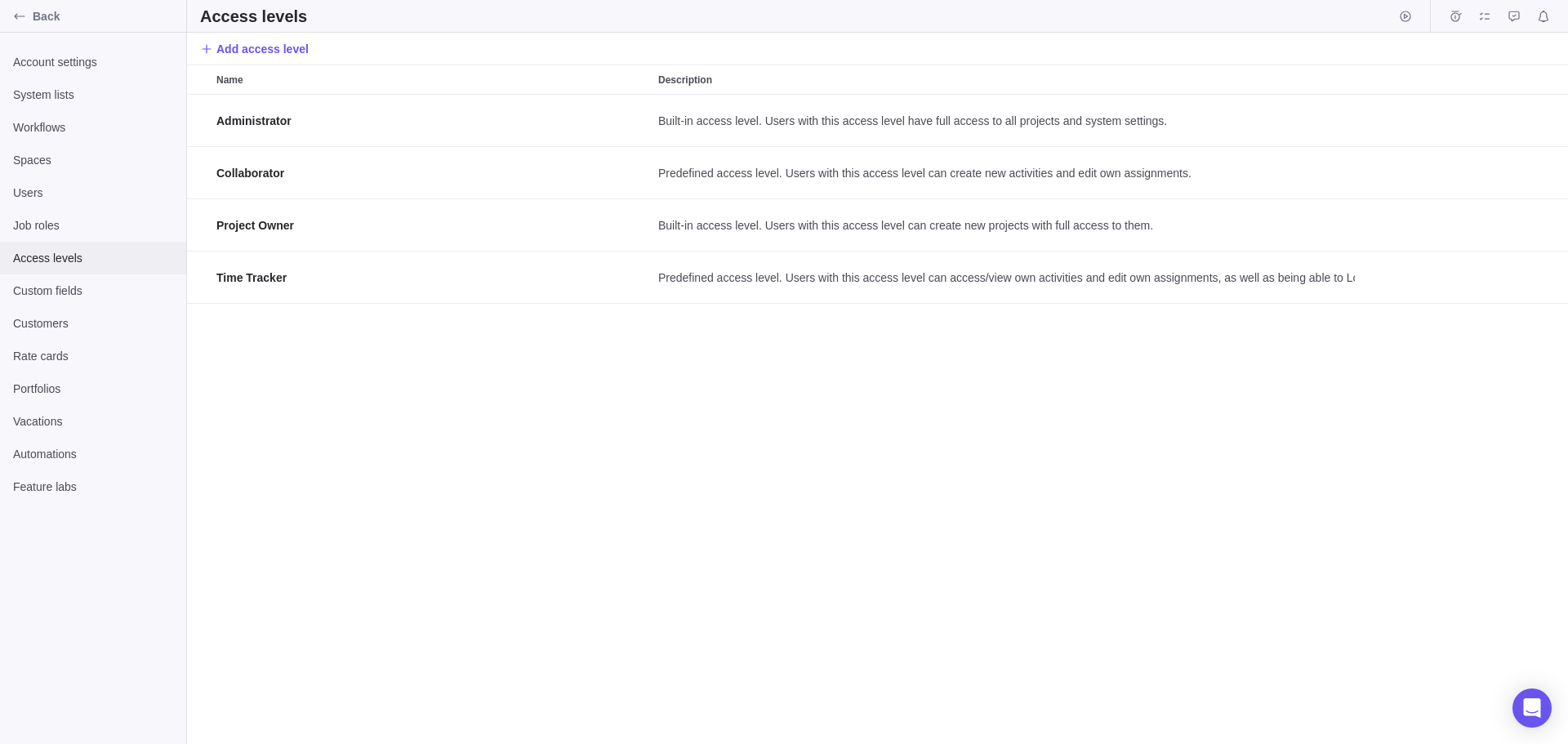
scroll to position [637, 1369]
click at [274, 43] on span "Add access level" at bounding box center [263, 49] width 92 height 16
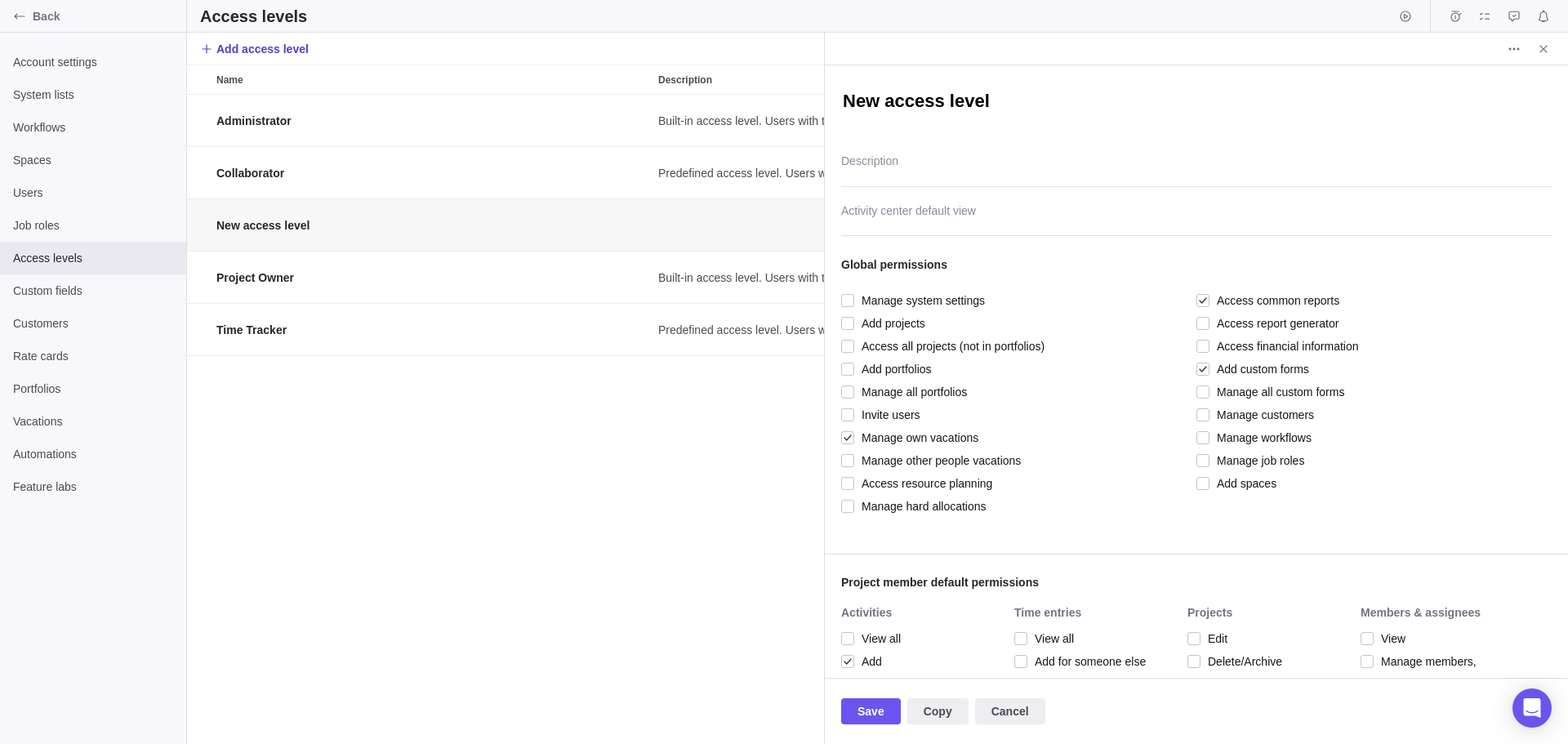
scroll to position [637, 625]
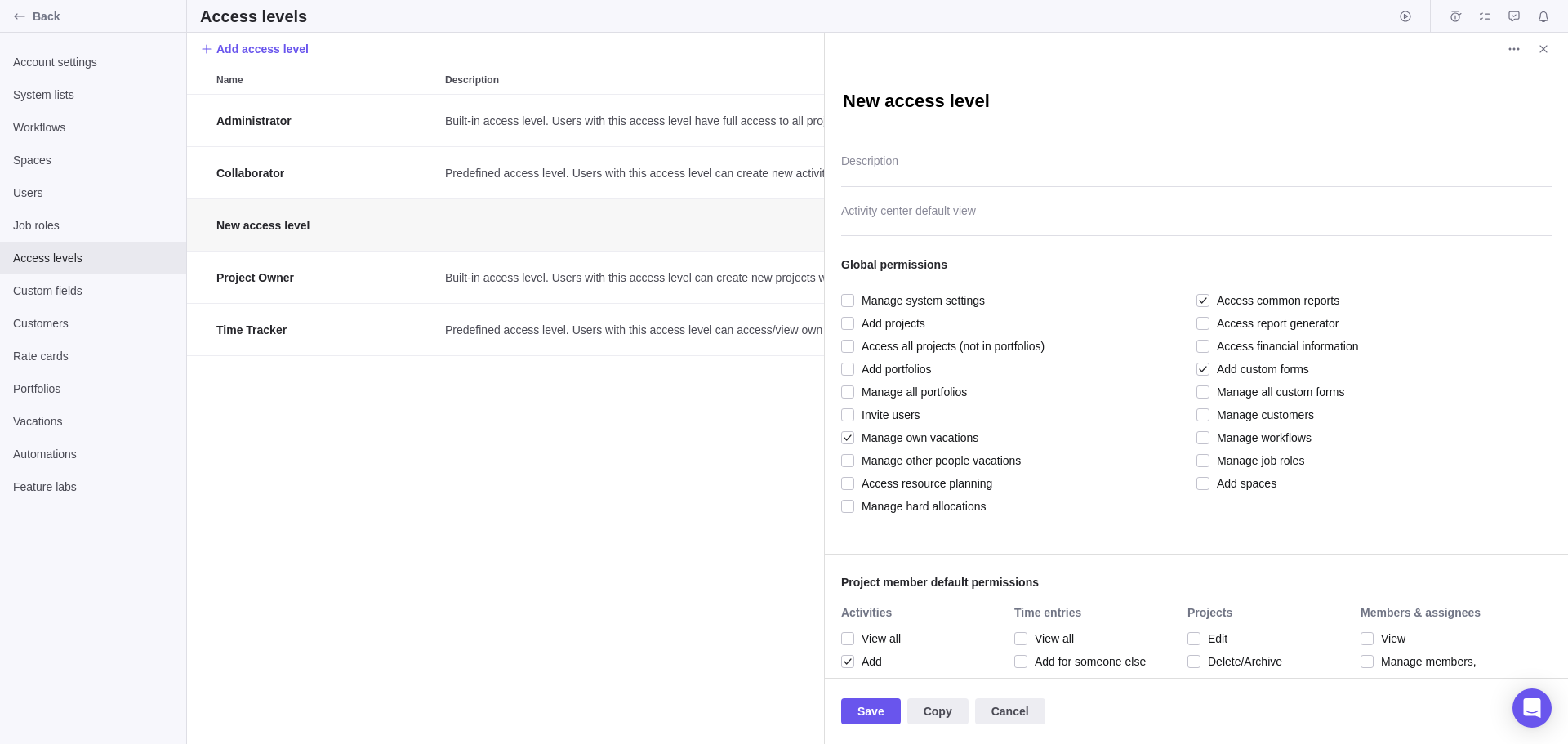
type textarea "x"
click at [551, 581] on div "Administrator Built-in access level. Users with this access level have full acc…" at bounding box center [505, 419] width 637 height 649
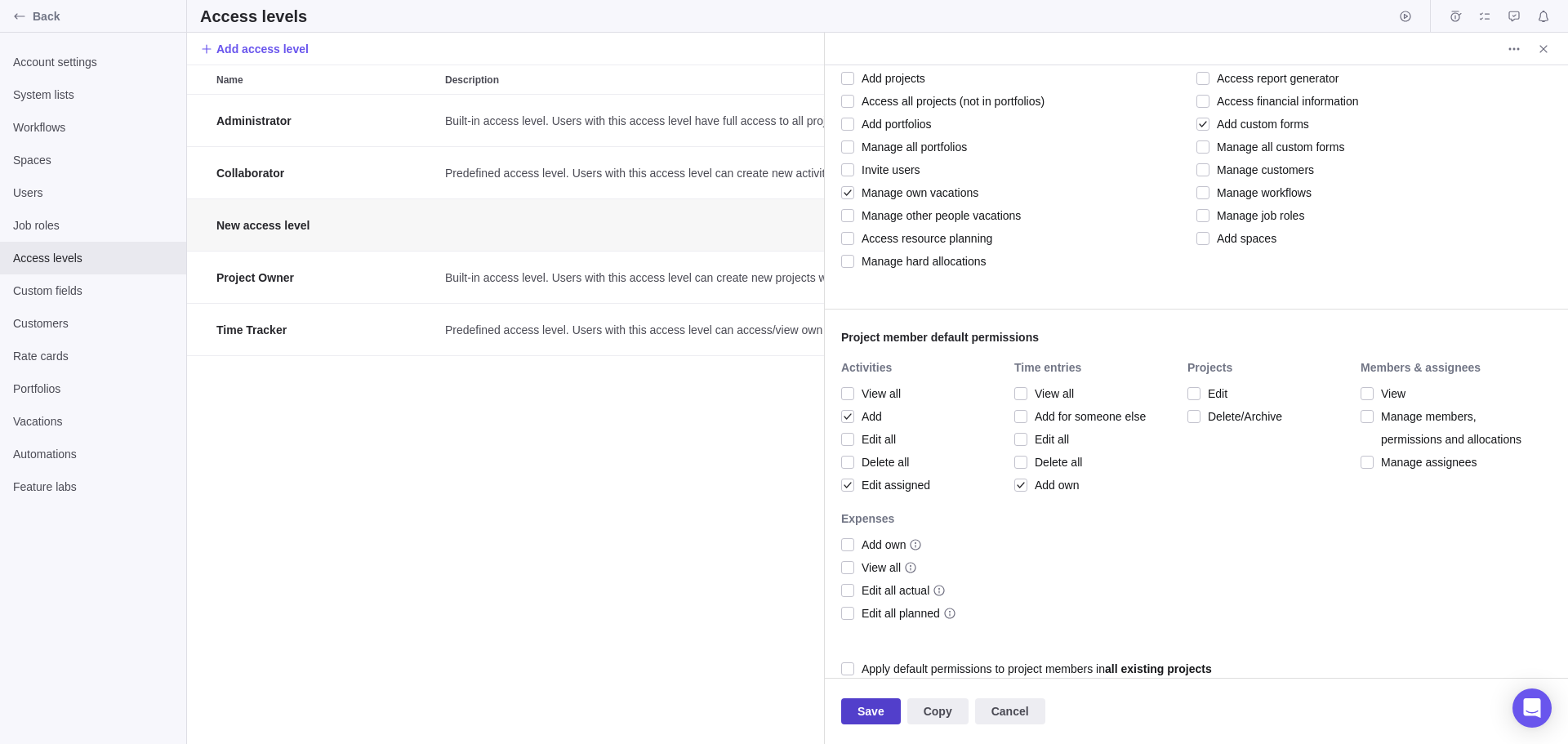
click at [854, 711] on span "Save" at bounding box center [872, 711] width 60 height 26
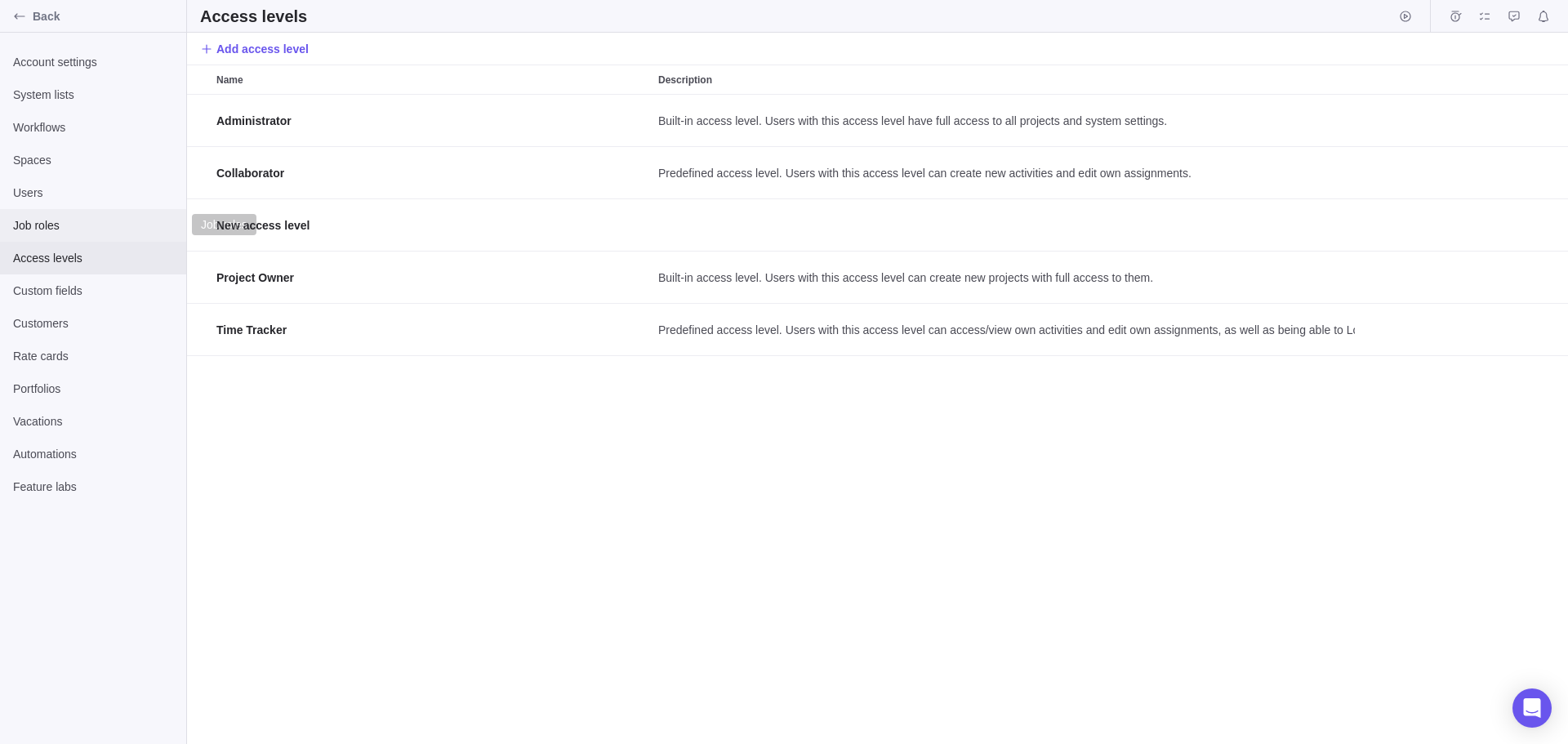
click at [29, 224] on span "Job roles" at bounding box center [93, 225] width 160 height 16
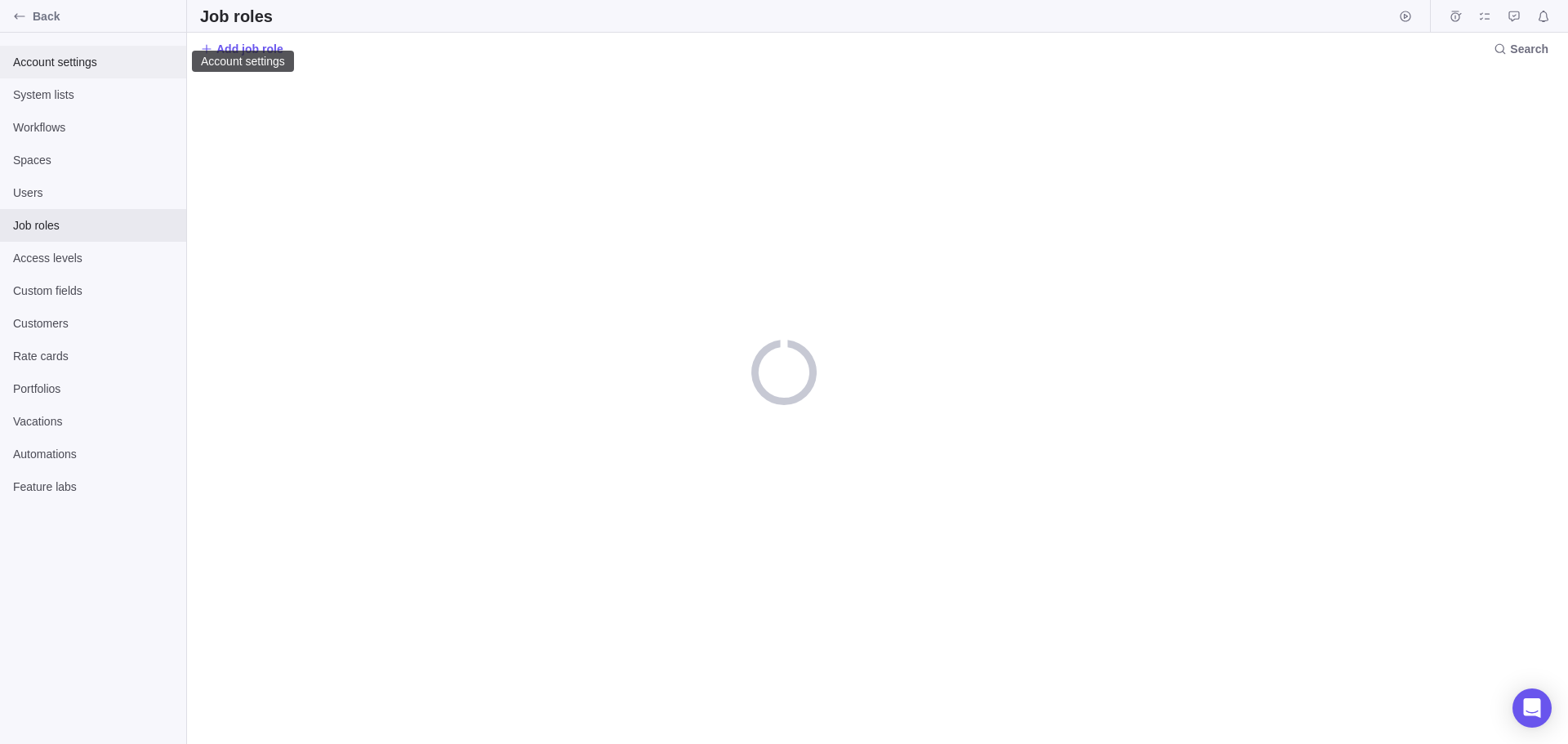
click at [60, 62] on span "Account settings" at bounding box center [93, 61] width 160 height 16
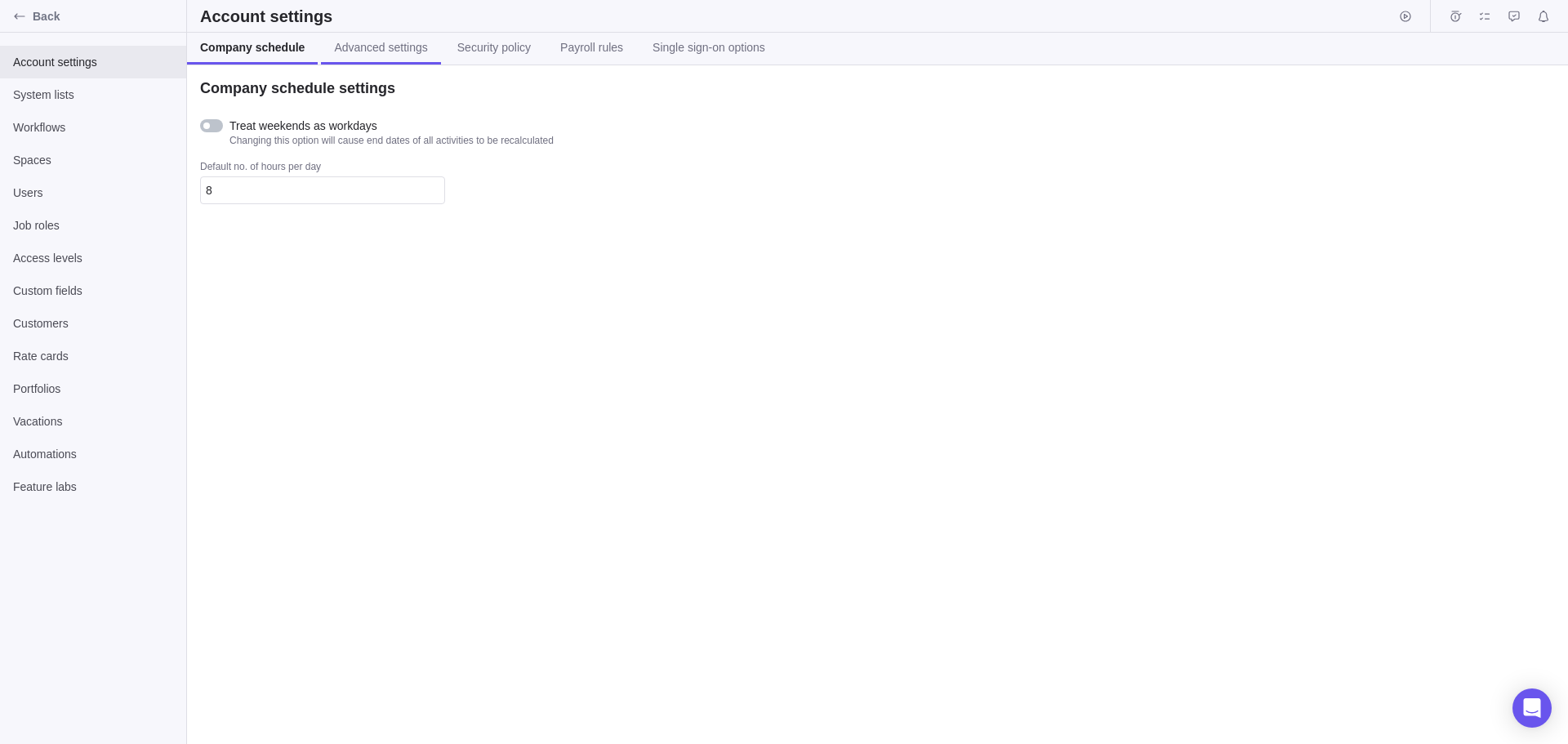
click at [363, 44] on span "Advanced settings" at bounding box center [380, 47] width 93 height 16
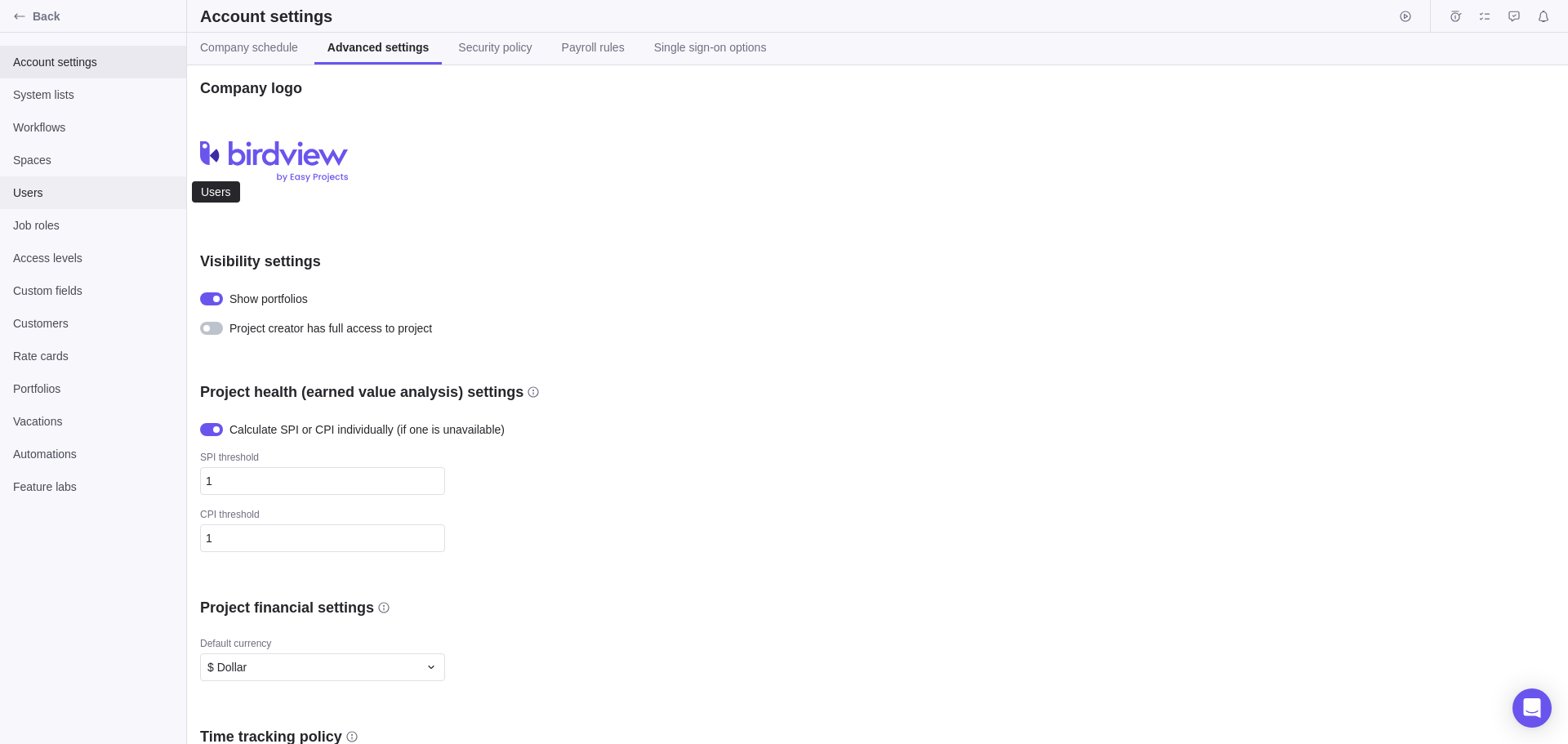
click at [36, 190] on span "Users" at bounding box center [93, 192] width 160 height 16
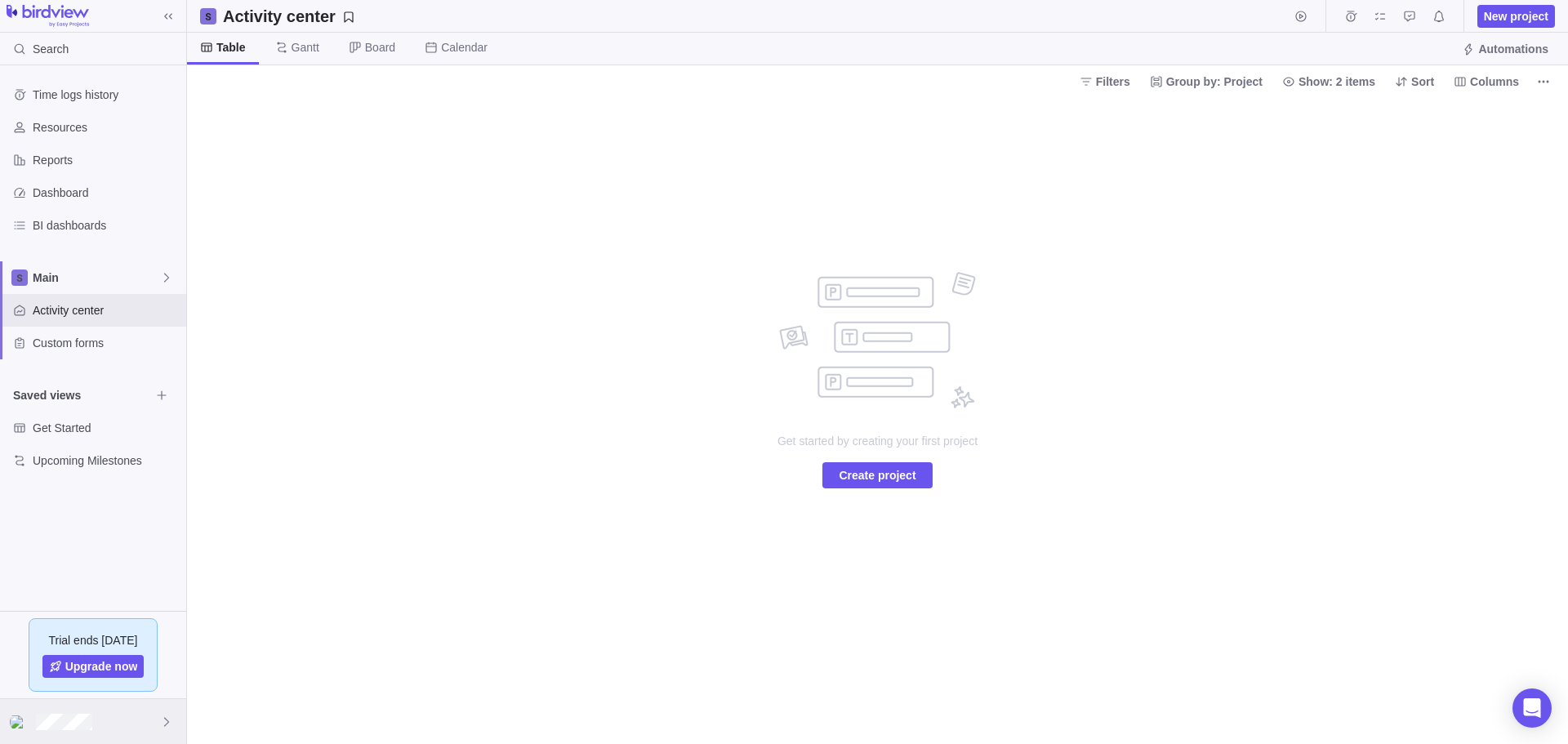
click at [99, 721] on div at bounding box center [93, 721] width 186 height 45
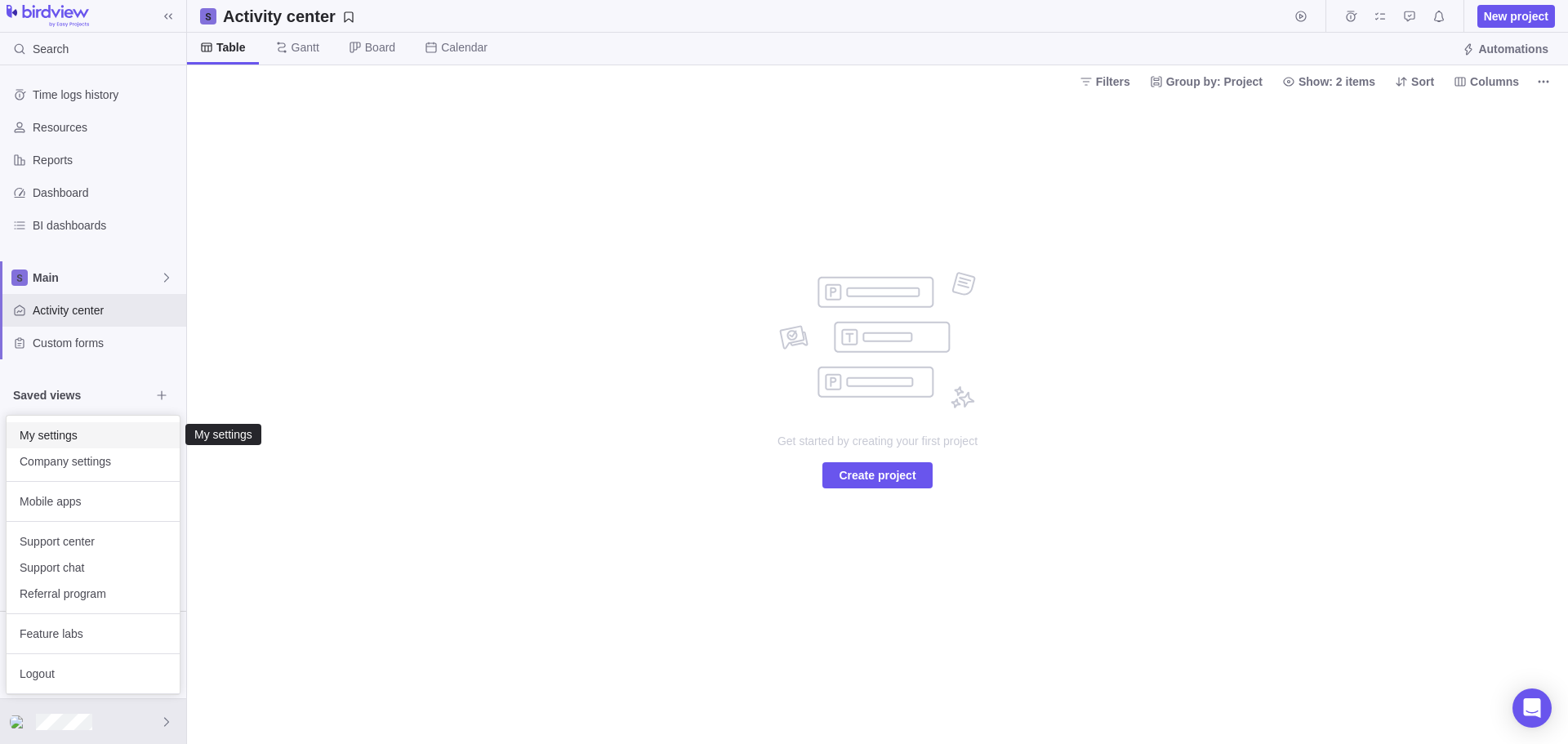
click at [52, 436] on span "My settings" at bounding box center [93, 434] width 147 height 16
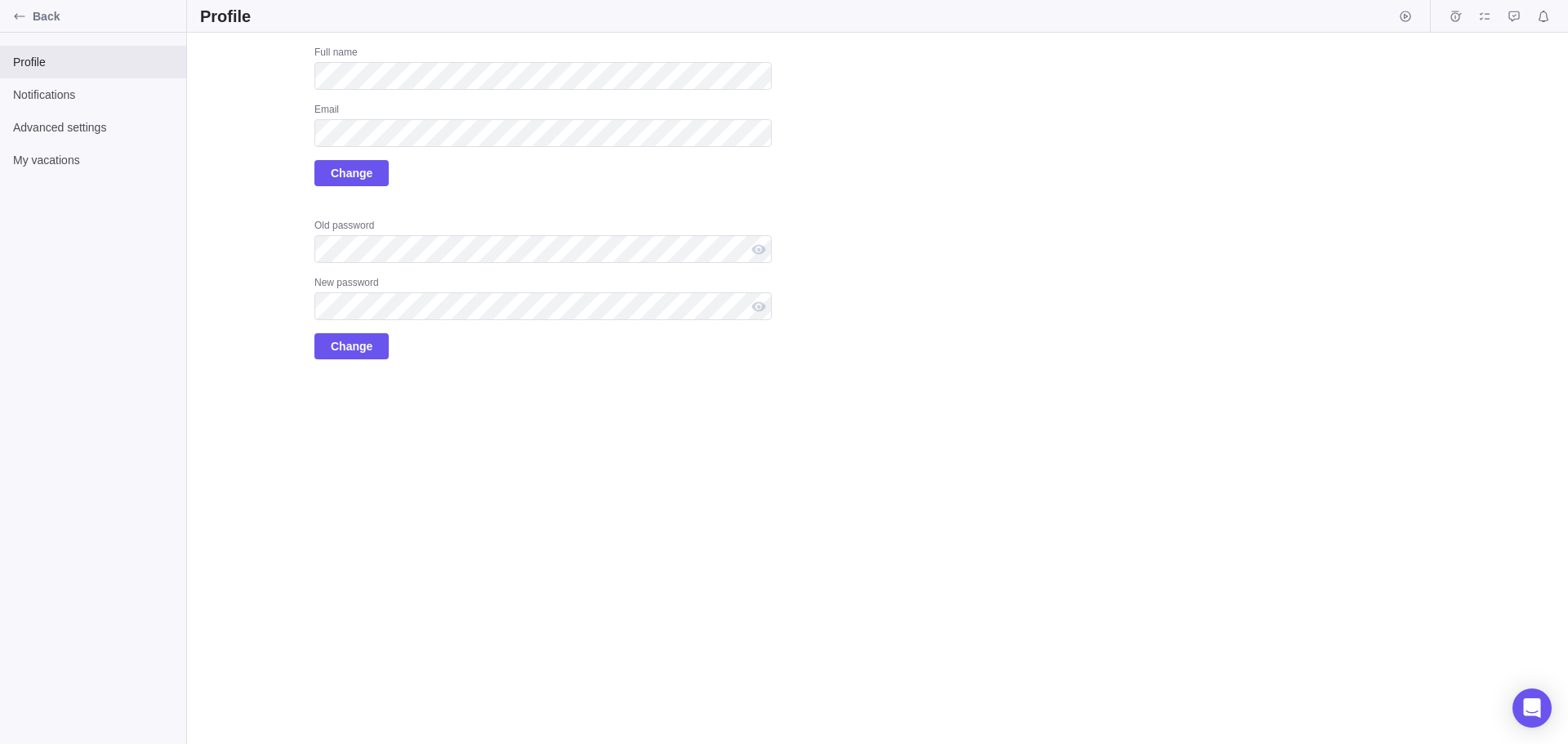
click at [571, 494] on div "Upload Full name Email Change Old password New password Change" at bounding box center [877, 388] width 1381 height 711
click at [59, 93] on span "Notifications" at bounding box center [93, 94] width 160 height 16
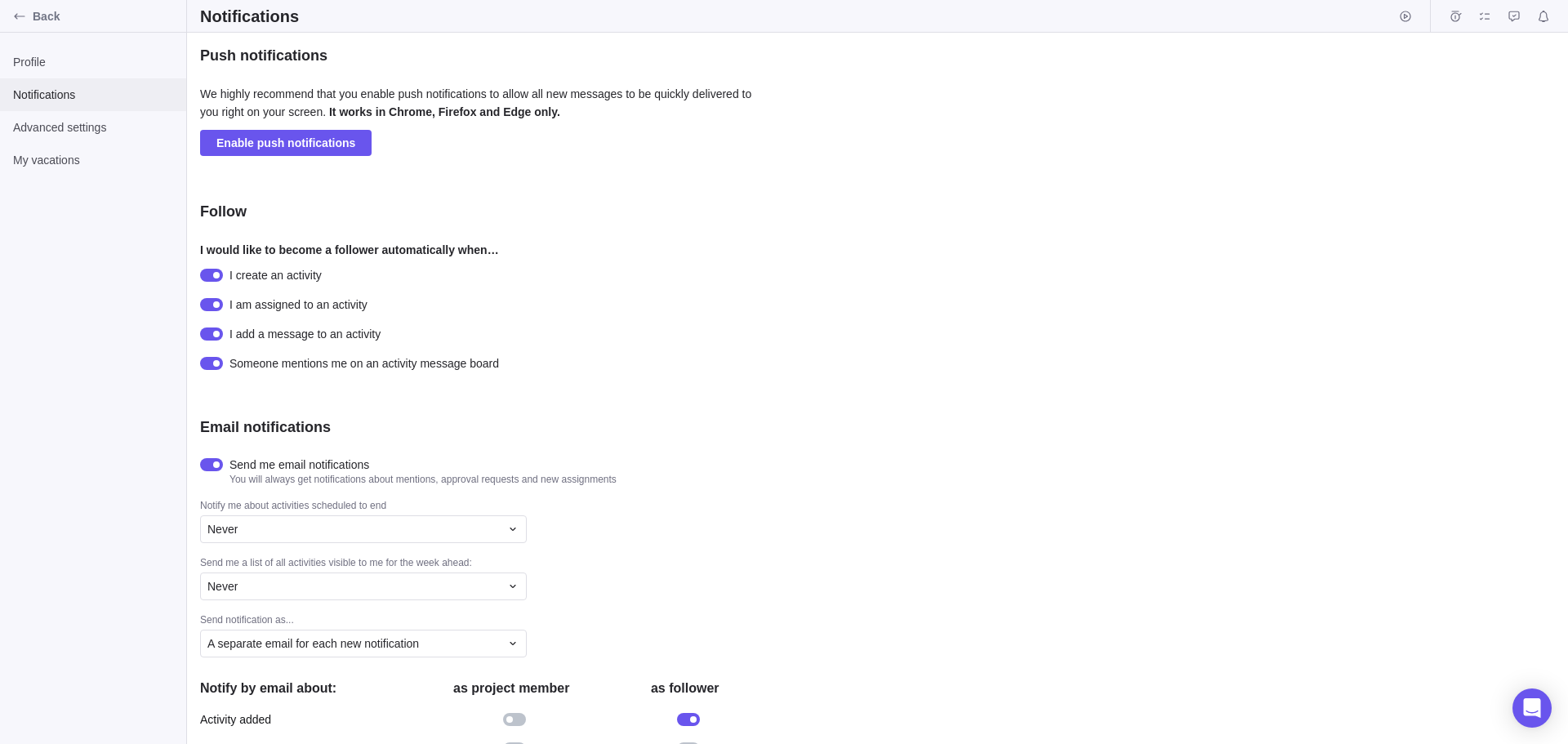
scroll to position [229, 0]
